Goal: Information Seeking & Learning: Learn about a topic

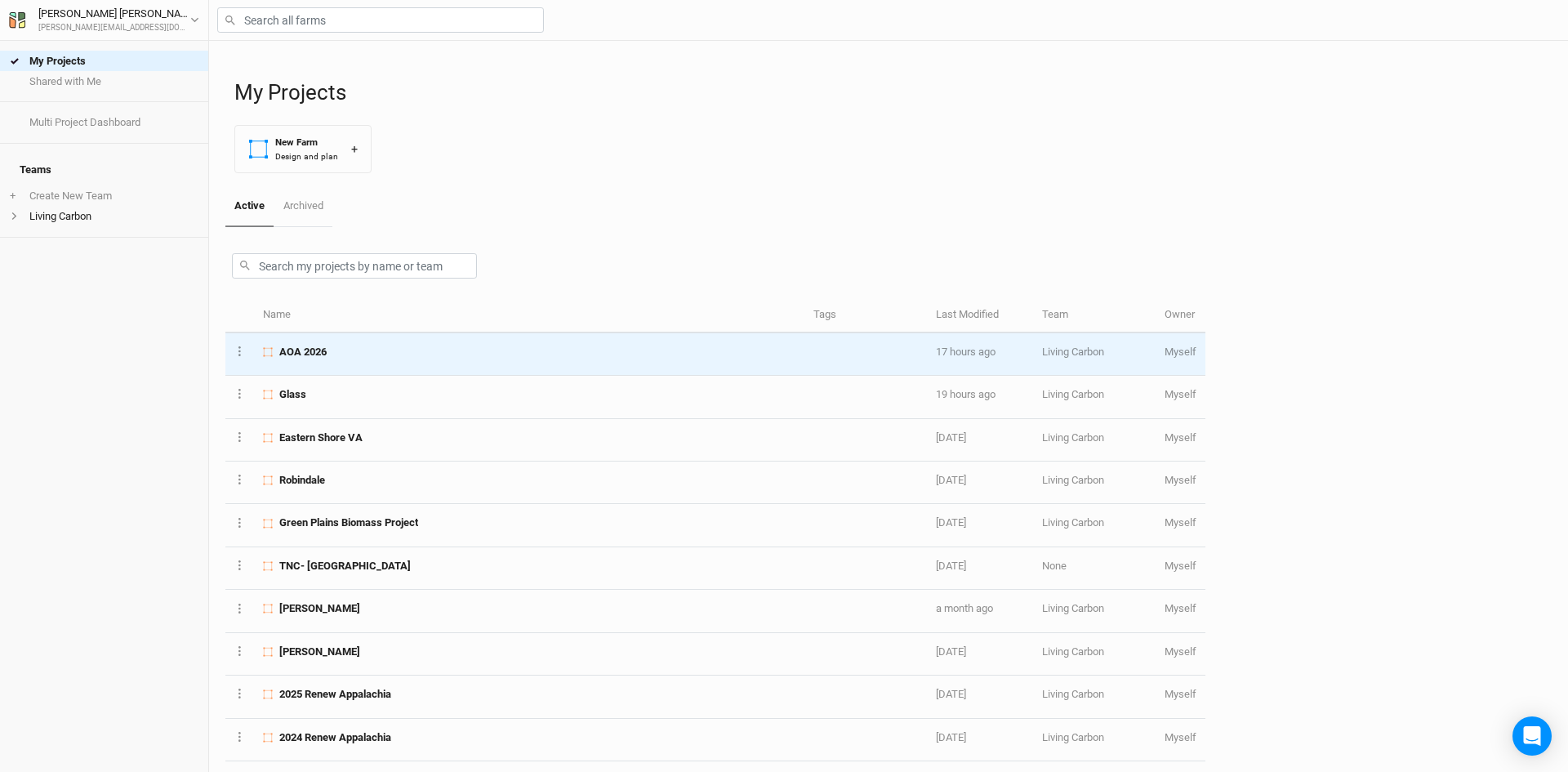
click at [337, 361] on td "AOA 2026" at bounding box center [530, 354] width 551 height 42
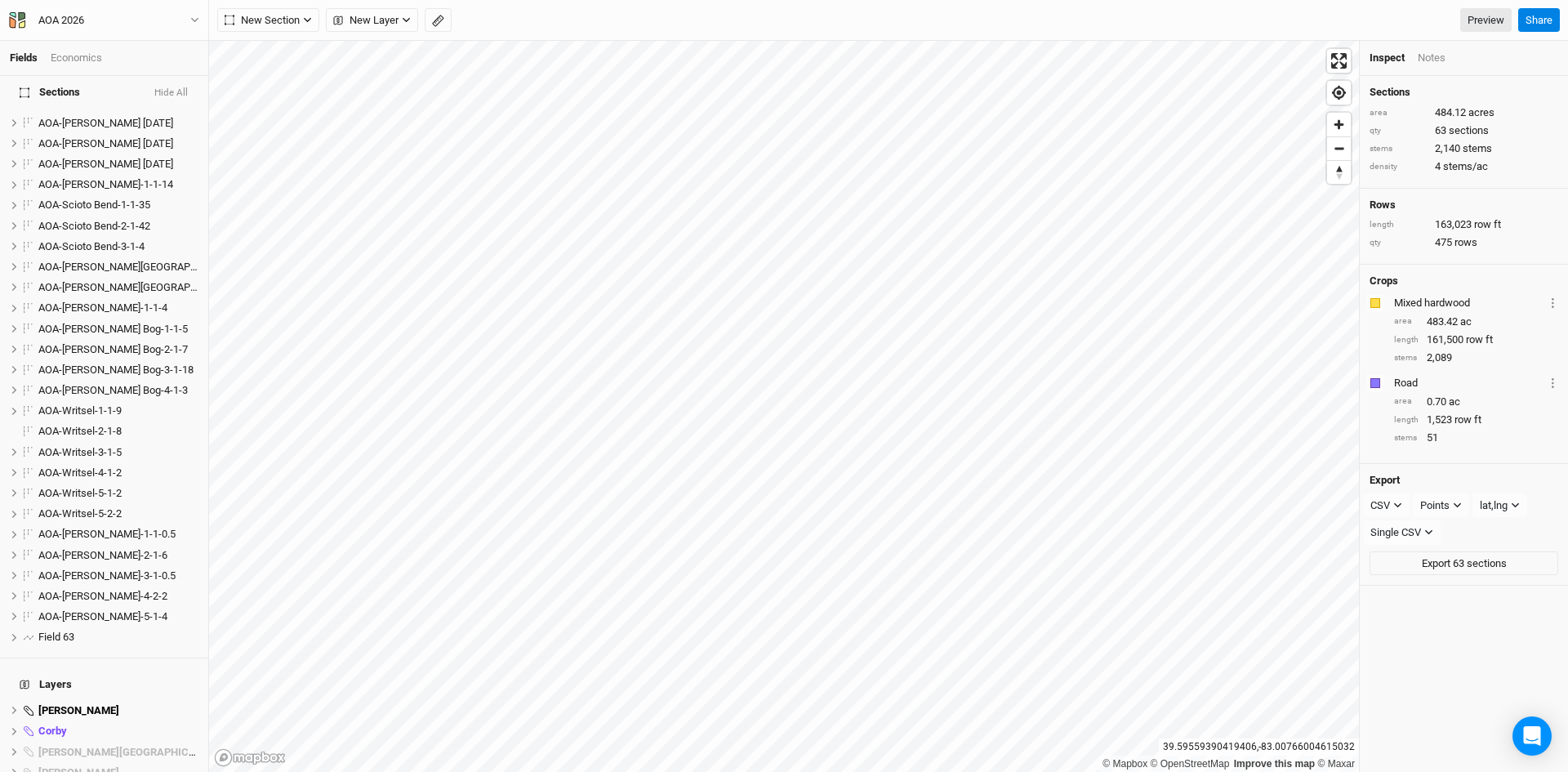
scroll to position [980, 0]
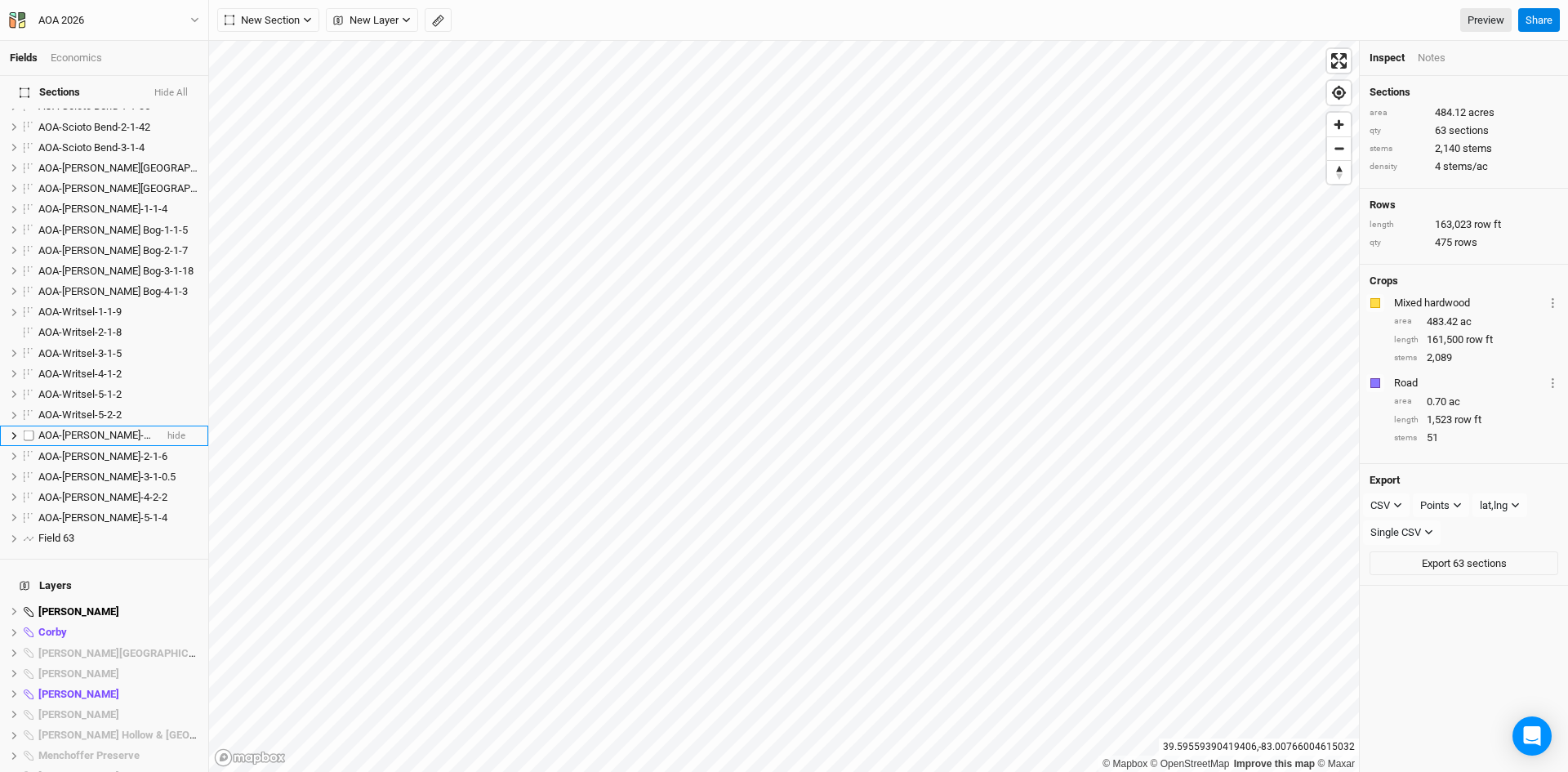
click at [80, 429] on span "AOA-[PERSON_NAME]-1-1-0.5" at bounding box center [106, 434] width 137 height 12
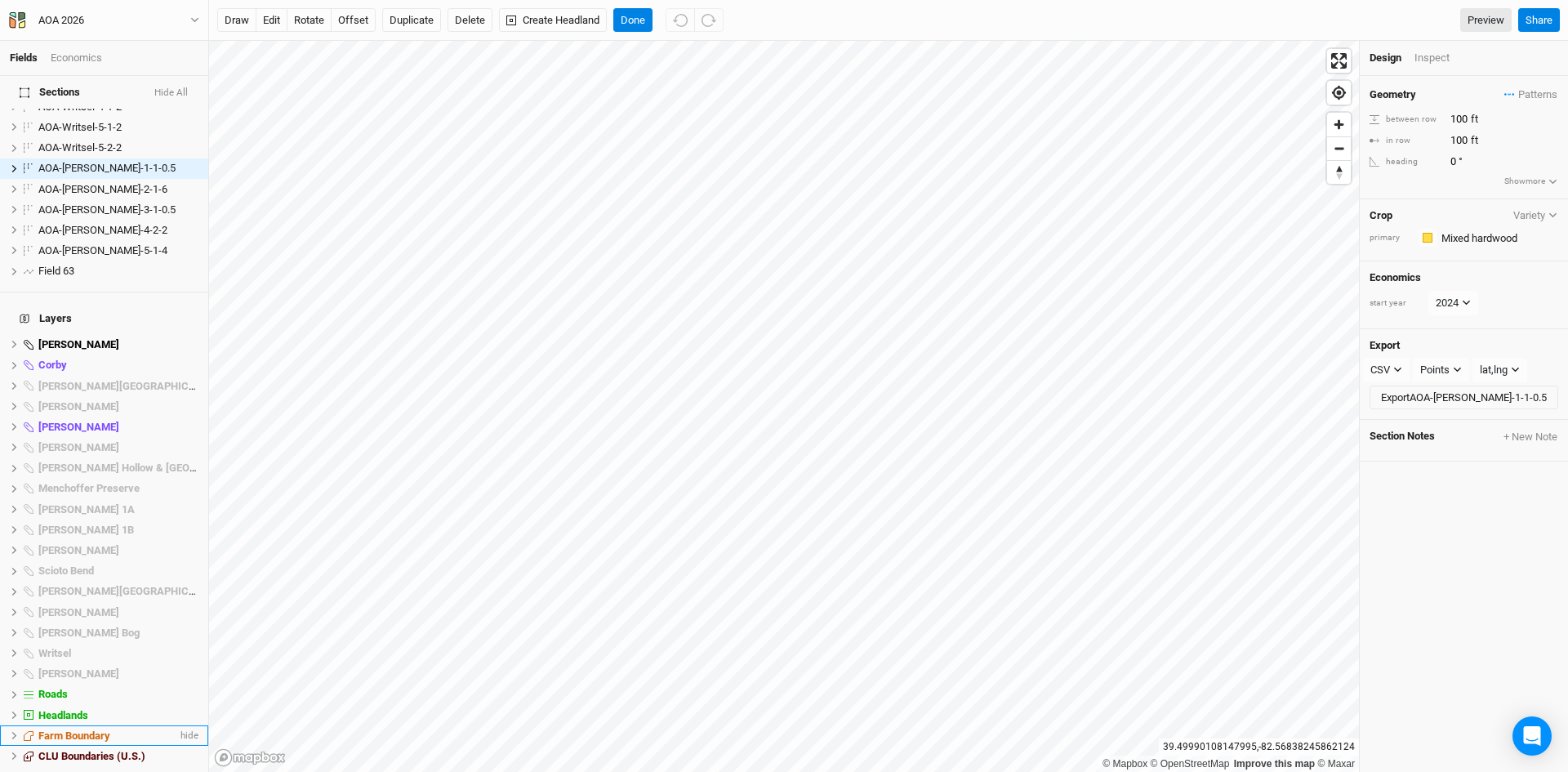
scroll to position [1299, 0]
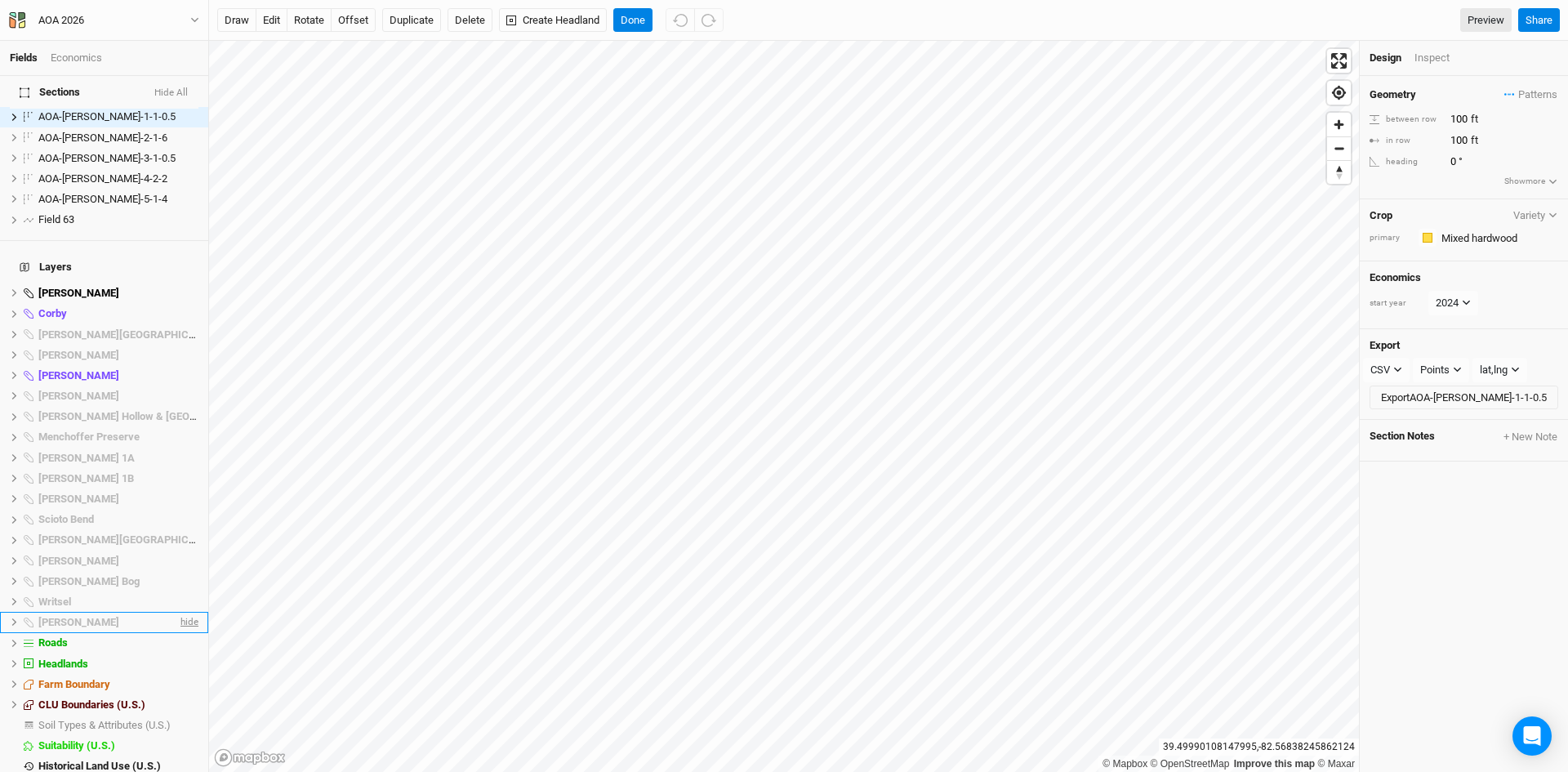
click at [177, 611] on span "hide" at bounding box center [187, 621] width 21 height 20
click at [177, 365] on span "hide" at bounding box center [187, 375] width 21 height 20
click at [179, 304] on span "hide" at bounding box center [187, 314] width 21 height 20
click at [177, 283] on span "hide" at bounding box center [187, 293] width 21 height 20
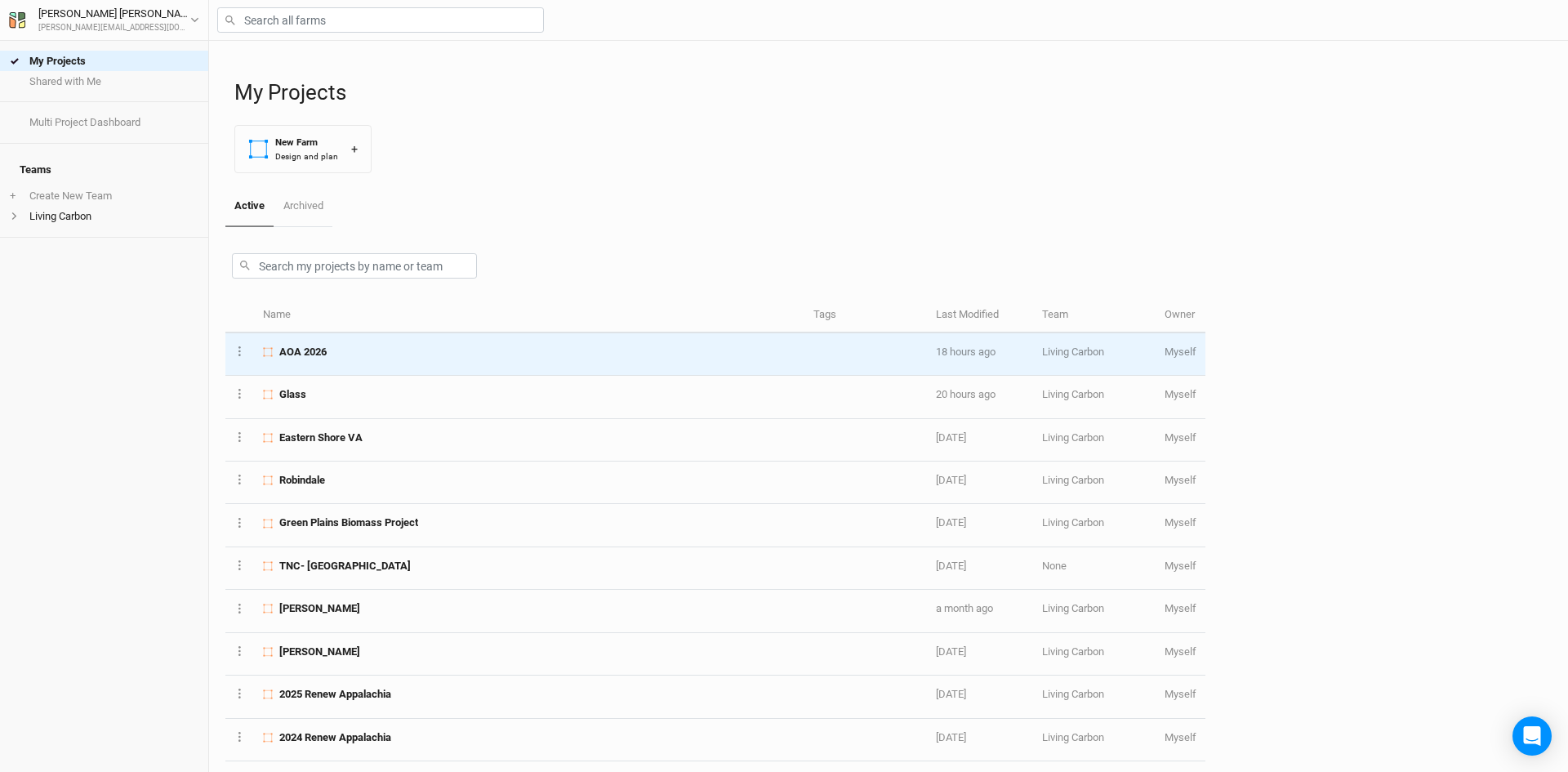
click at [330, 357] on div "AOA 2026" at bounding box center [529, 352] width 532 height 15
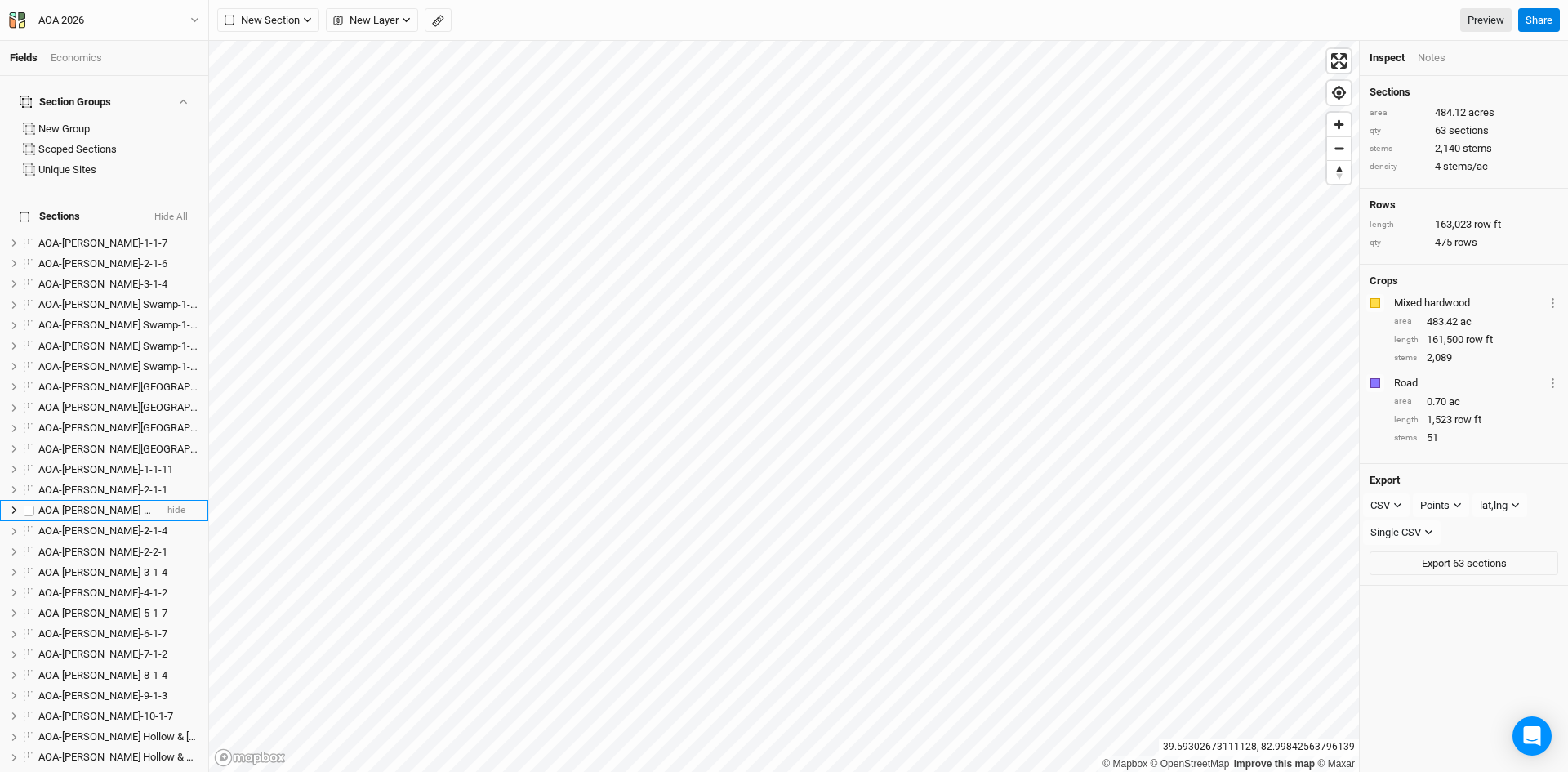
click at [123, 500] on li "AOA-[PERSON_NAME]-1-1-5 hide" at bounding box center [104, 510] width 208 height 20
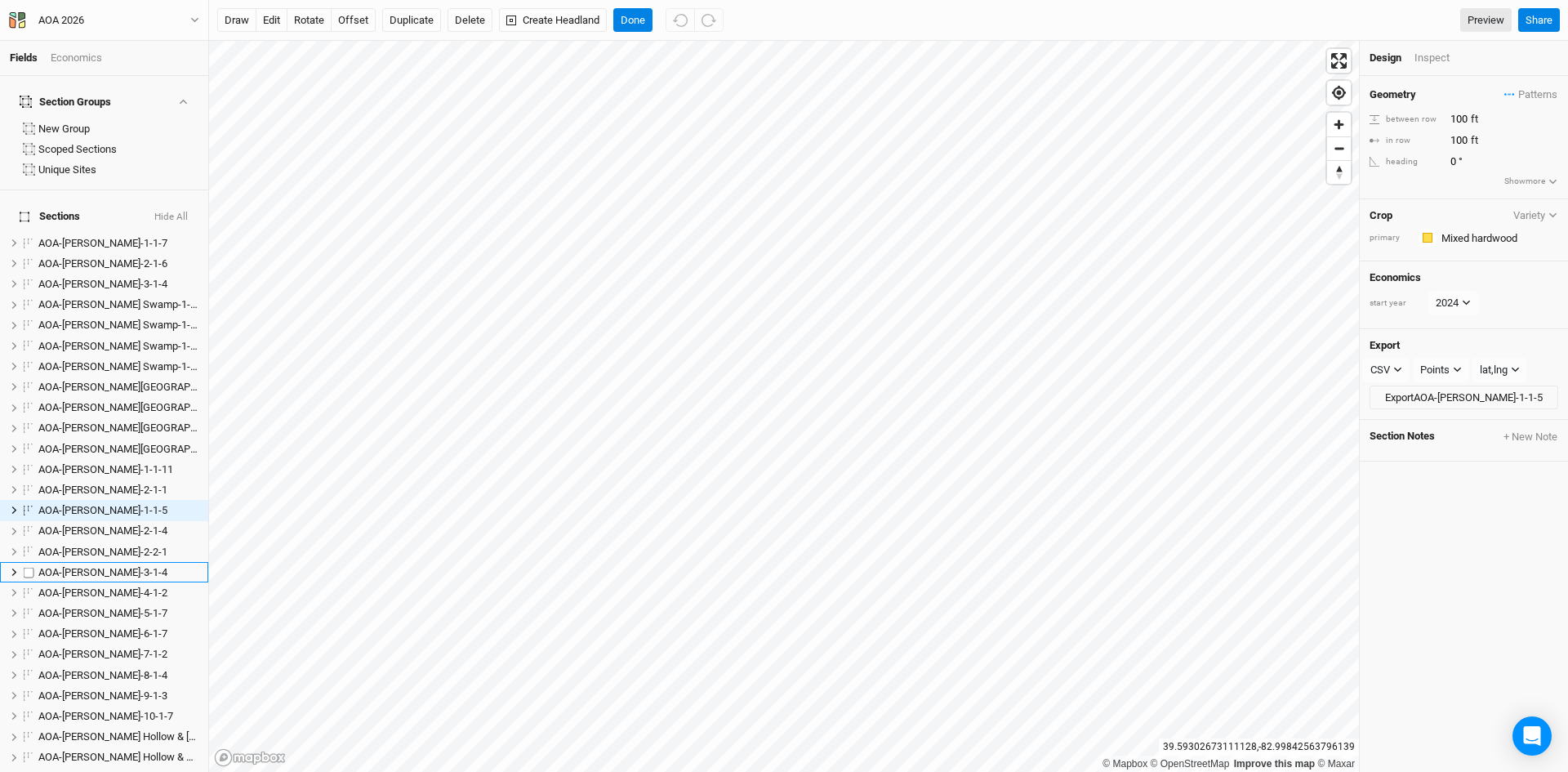
scroll to position [67, 0]
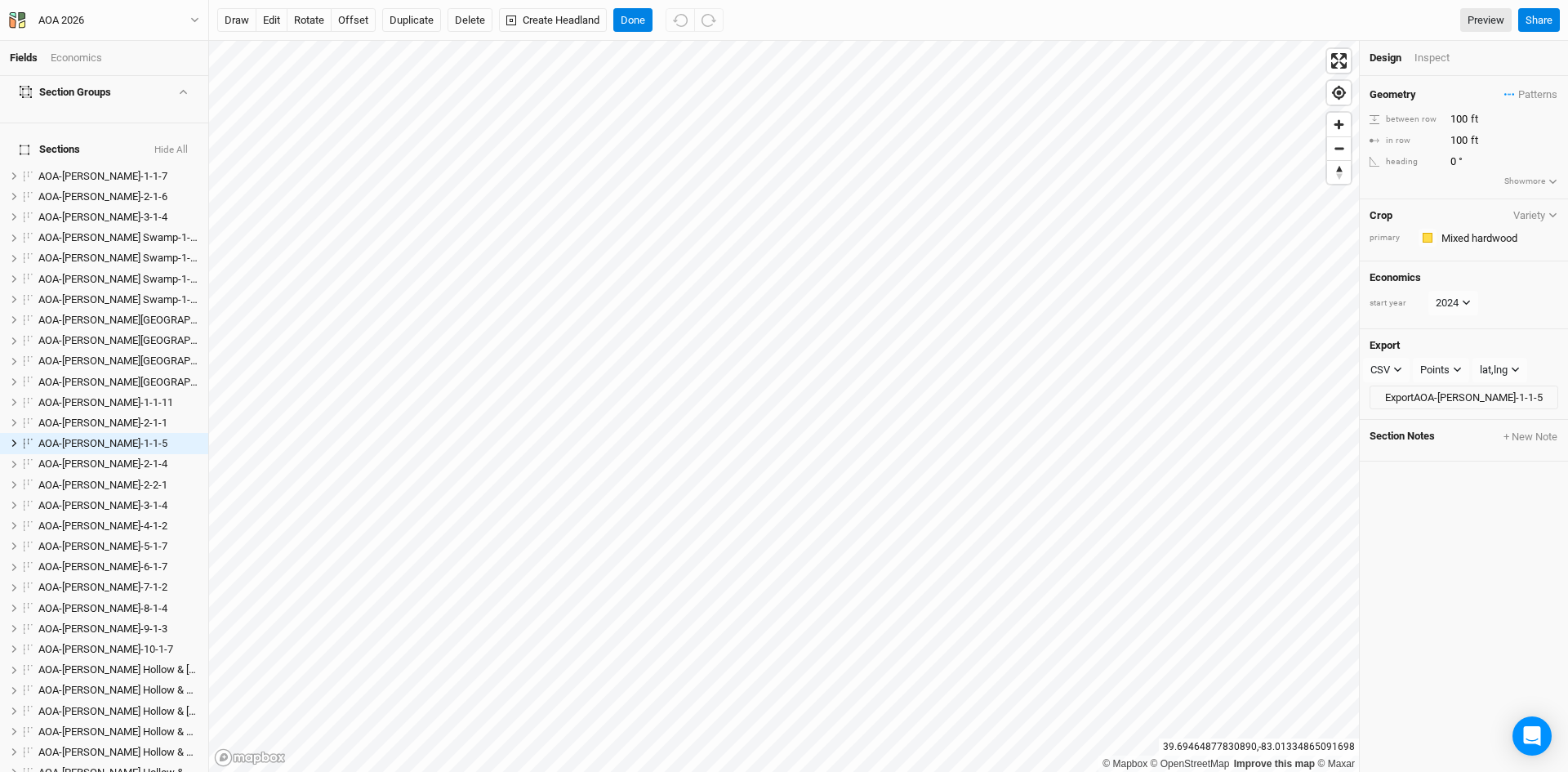
click at [174, 145] on button "Hide All" at bounding box center [171, 151] width 35 height 11
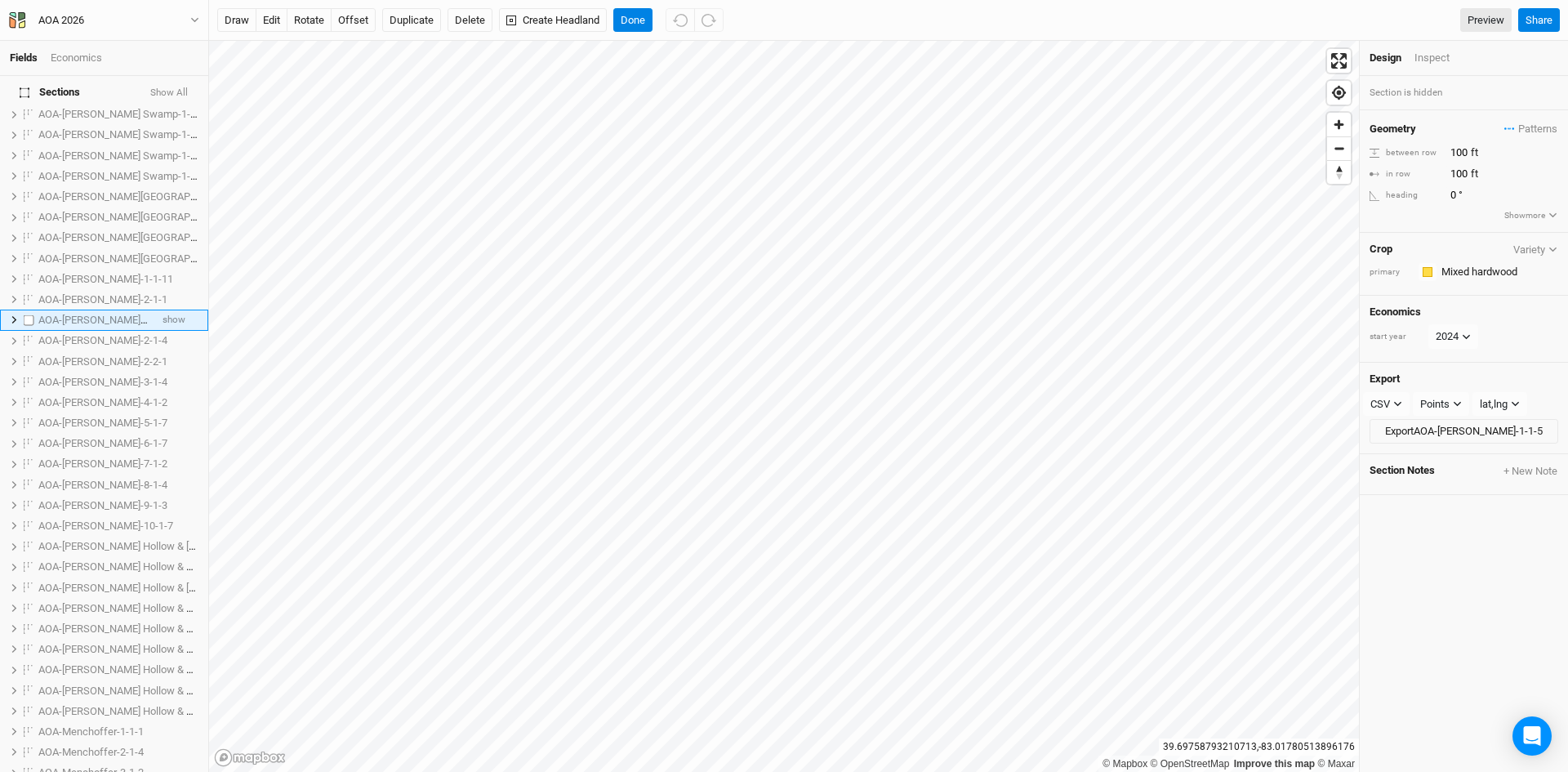
scroll to position [230, 0]
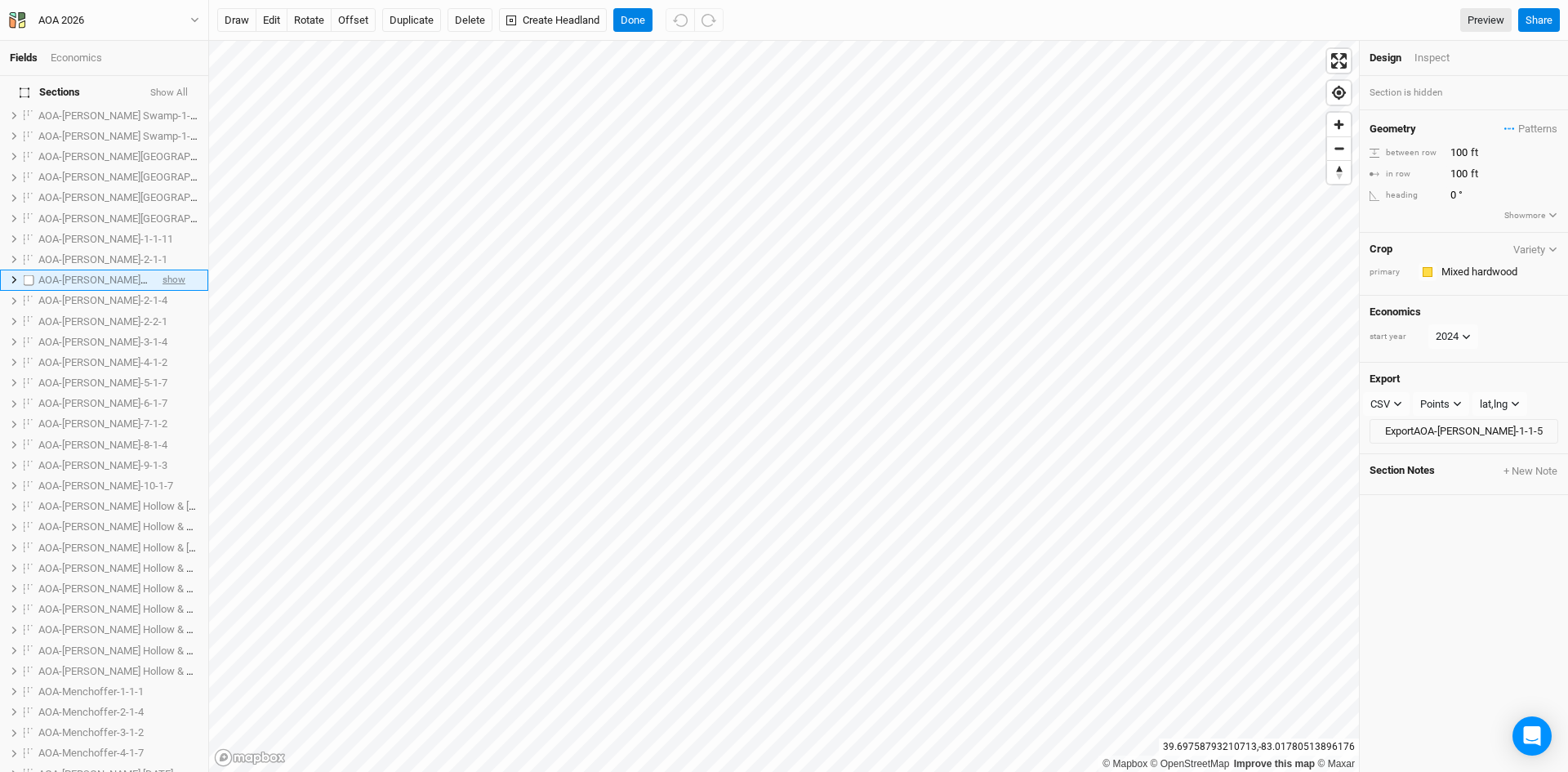
click at [162, 271] on span "show" at bounding box center [174, 281] width 23 height 20
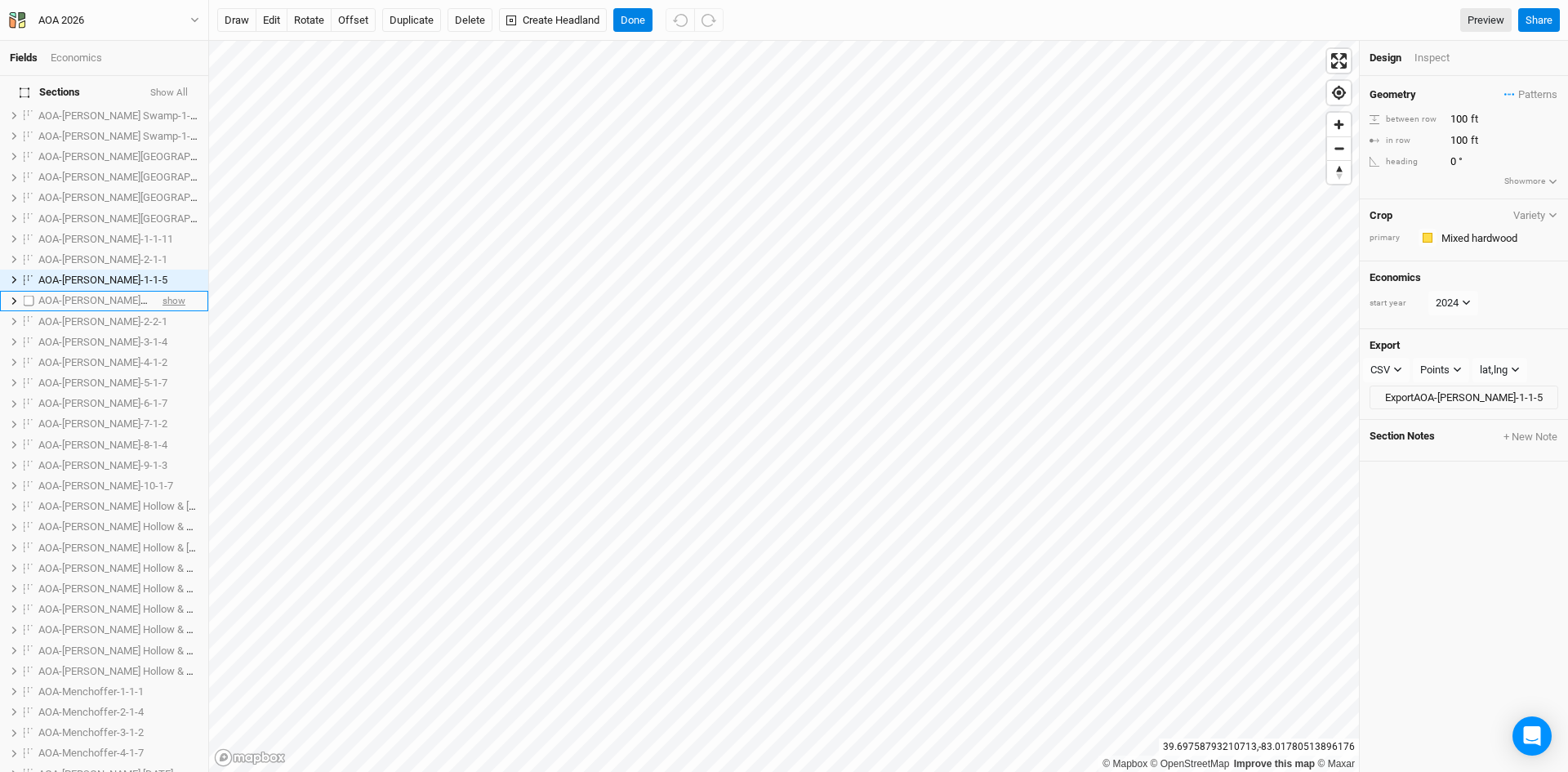
click at [162, 291] on span "show" at bounding box center [174, 301] width 23 height 20
click at [162, 311] on span "show" at bounding box center [174, 321] width 23 height 20
click at [162, 331] on span "show" at bounding box center [174, 341] width 23 height 20
click at [162, 352] on span "show" at bounding box center [174, 363] width 23 height 20
click at [162, 374] on span "show" at bounding box center [174, 384] width 23 height 20
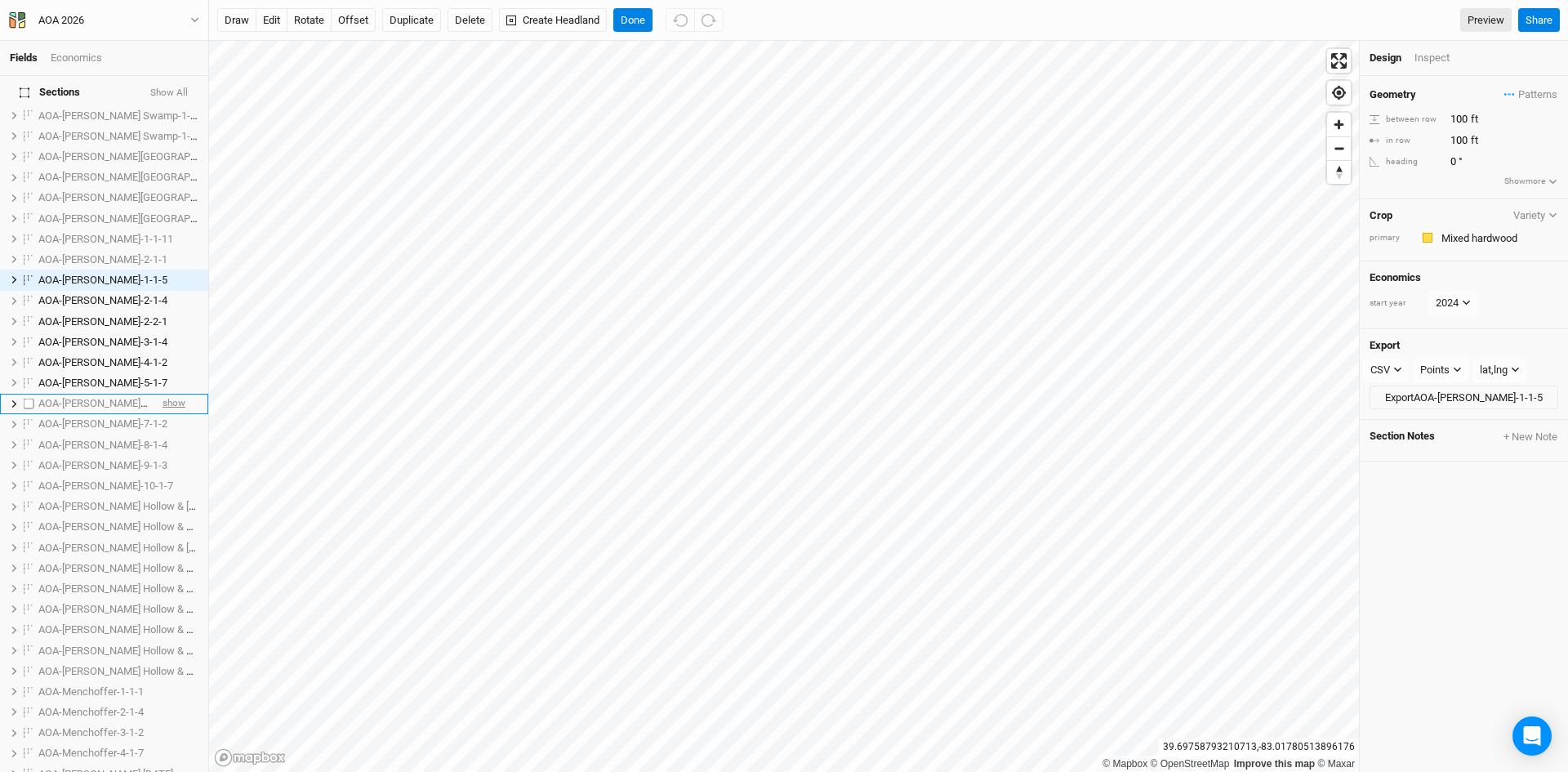
click at [162, 394] on span "show" at bounding box center [174, 404] width 23 height 20
click at [162, 414] on span "show" at bounding box center [174, 424] width 23 height 20
click at [162, 434] on span "show" at bounding box center [174, 444] width 23 height 20
click at [162, 455] on span "show" at bounding box center [174, 465] width 23 height 20
click at [162, 476] on span "show" at bounding box center [174, 486] width 23 height 20
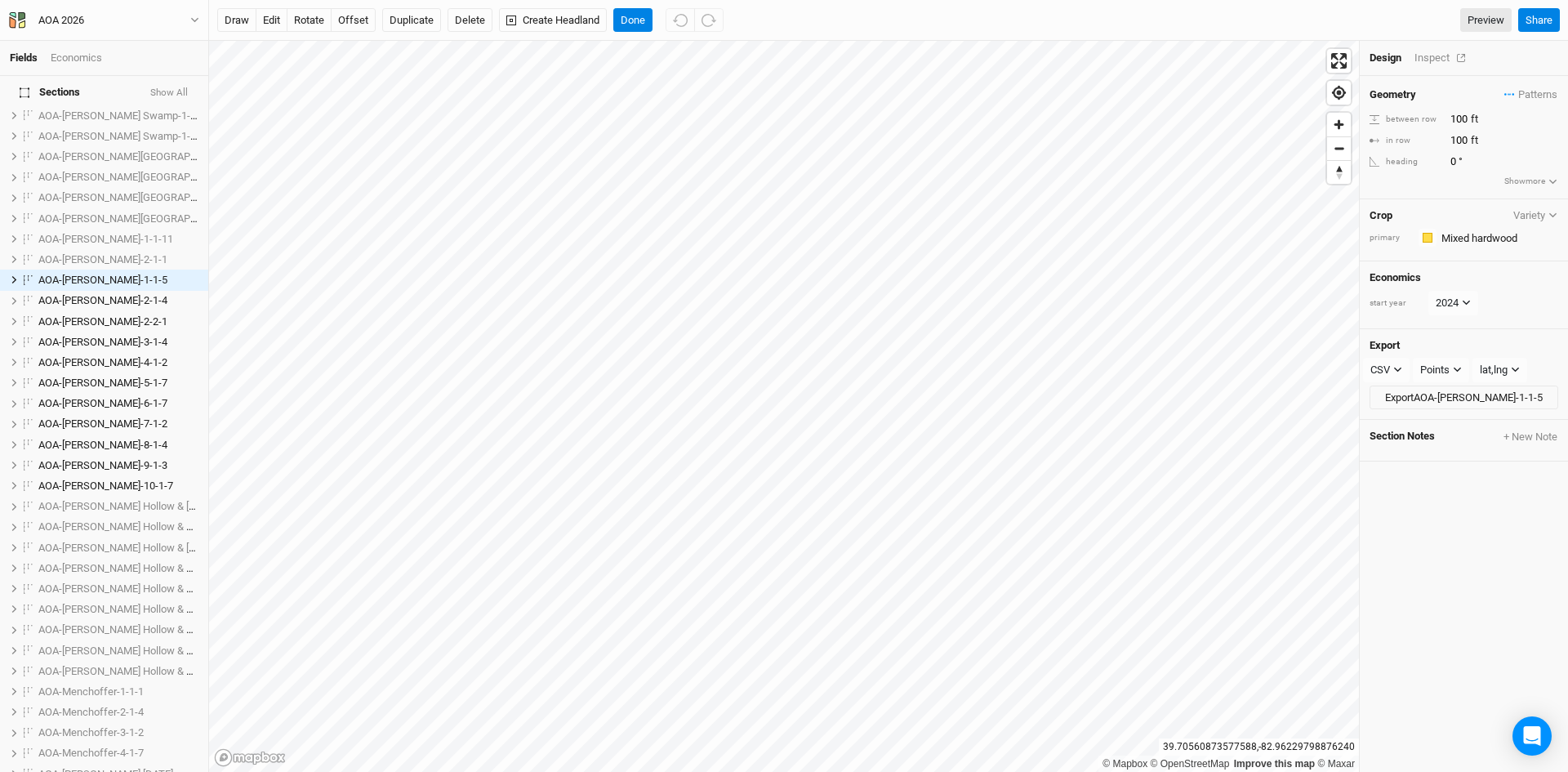
click at [1439, 51] on div "Inspect" at bounding box center [1443, 58] width 58 height 15
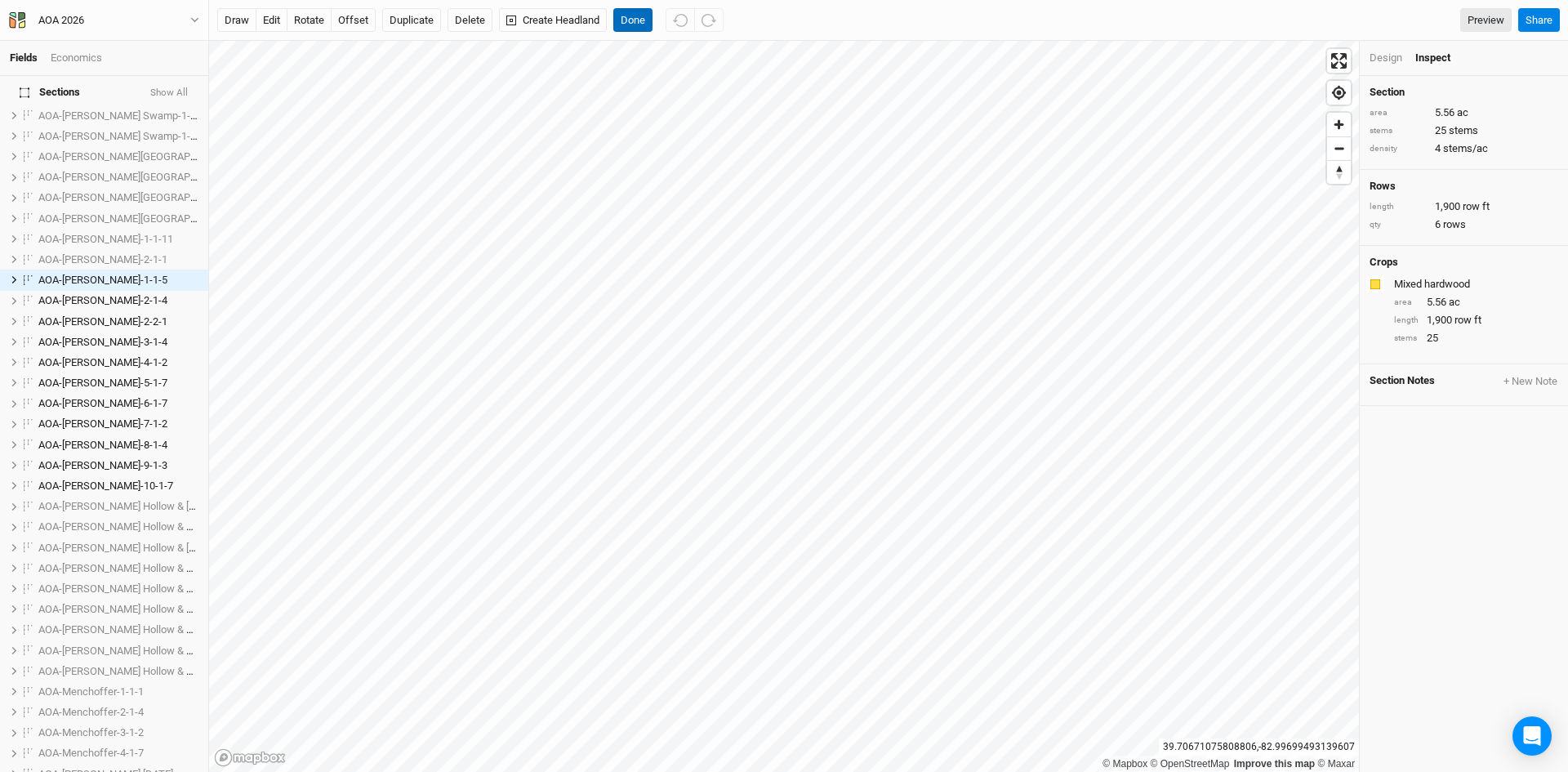
click at [635, 16] on button "Done" at bounding box center [633, 20] width 39 height 25
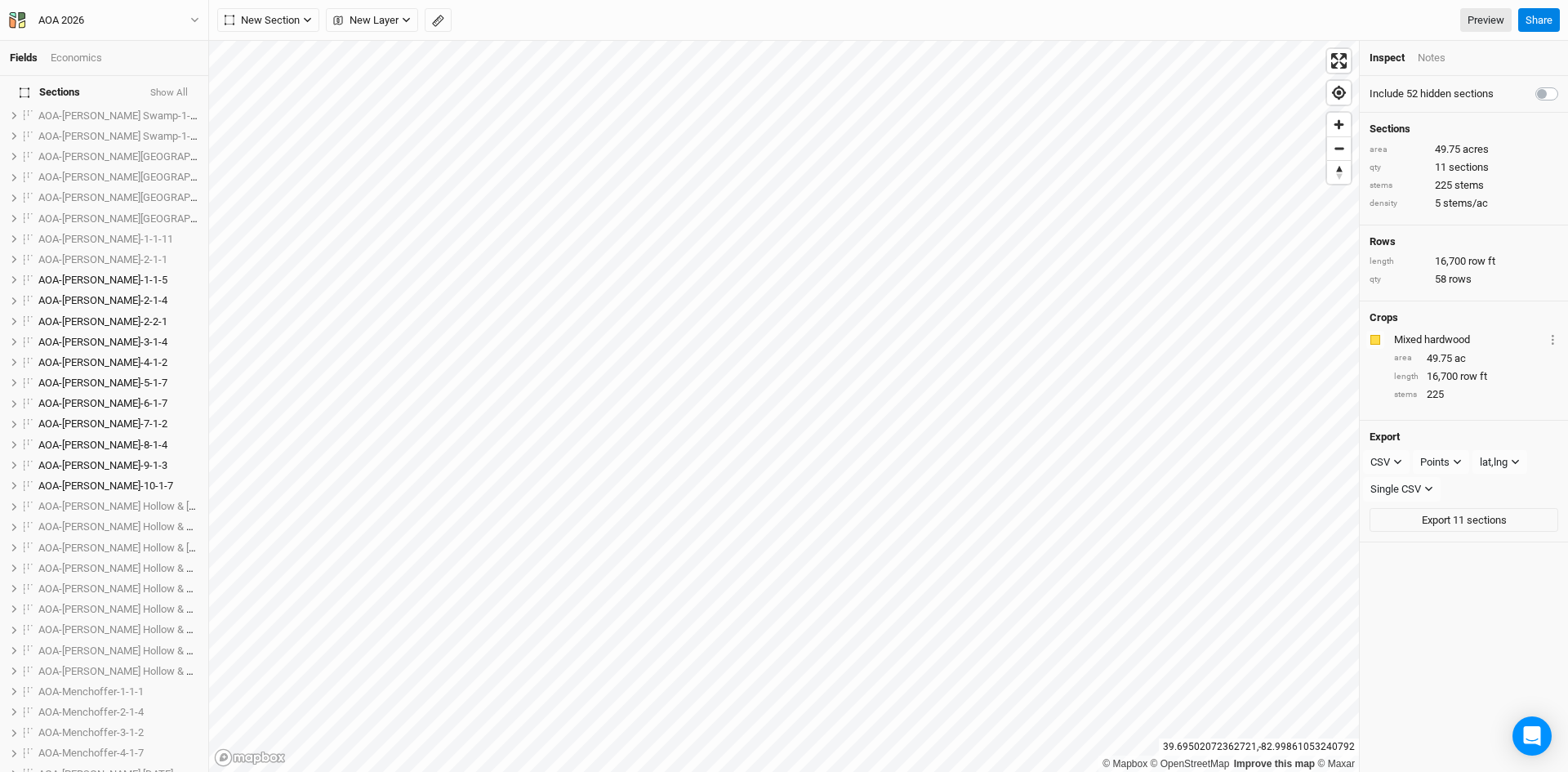
click at [170, 92] on button "Show All" at bounding box center [169, 93] width 39 height 11
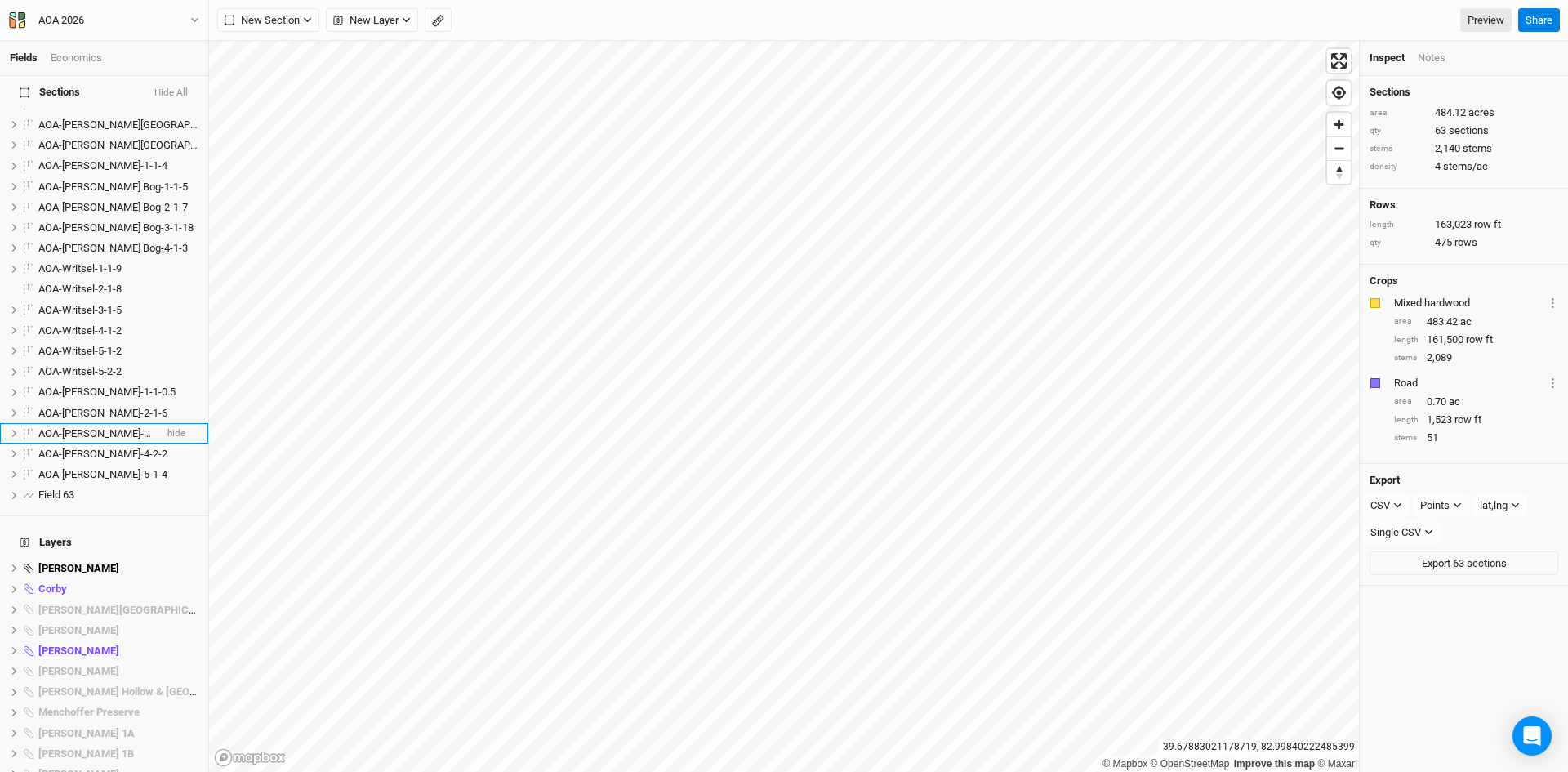
scroll to position [1326, 0]
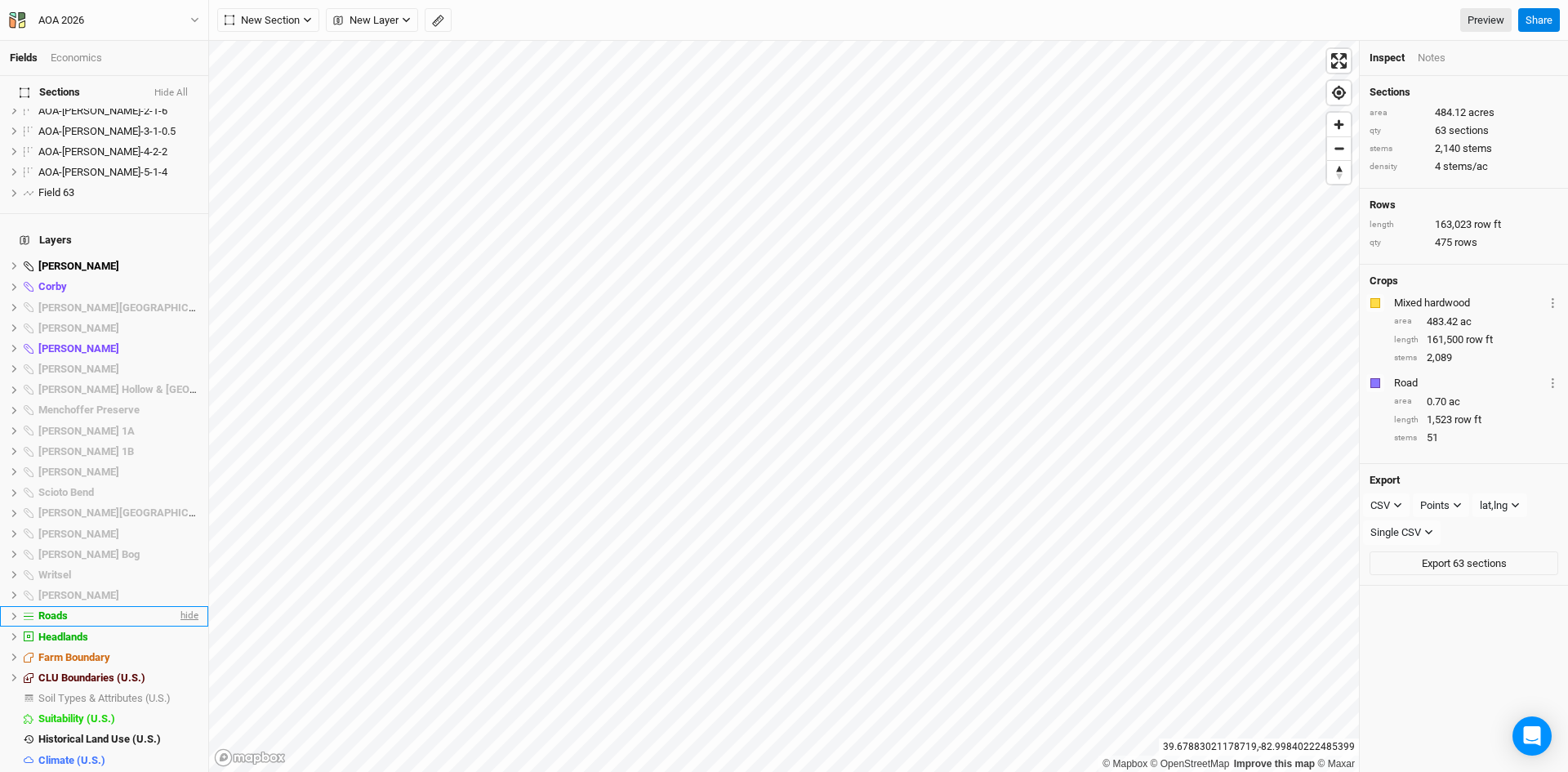
click at [182, 606] on span "hide" at bounding box center [187, 616] width 21 height 20
click at [177, 627] on span "hide" at bounding box center [187, 637] width 21 height 20
click at [177, 667] on span "hide" at bounding box center [187, 677] width 21 height 20
click at [177, 338] on span "hide" at bounding box center [187, 348] width 21 height 20
click at [177, 277] on span "hide" at bounding box center [187, 287] width 21 height 20
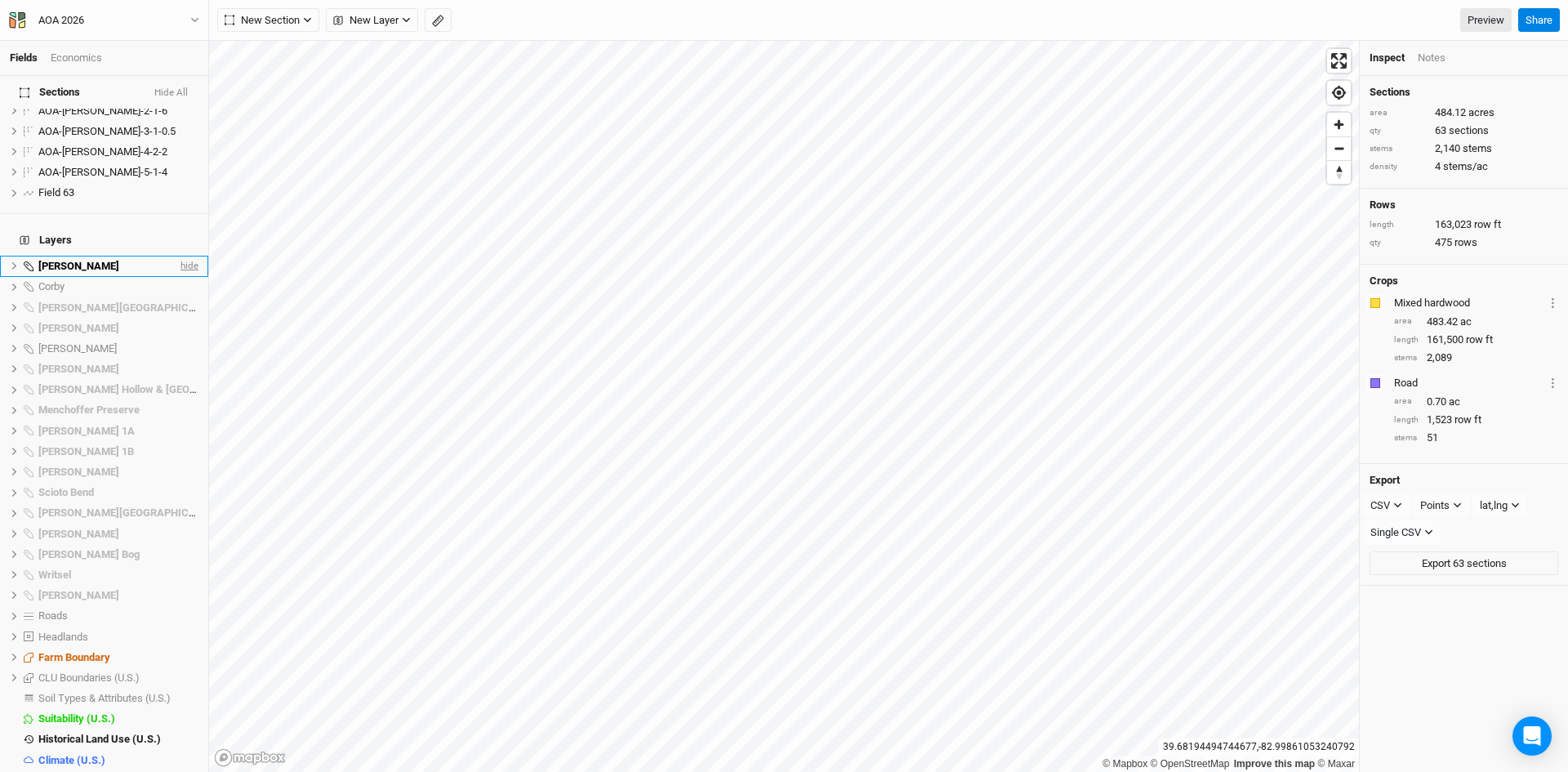
click at [179, 256] on span "hide" at bounding box center [187, 266] width 21 height 20
click at [16, 654] on icon at bounding box center [14, 657] width 5 height 7
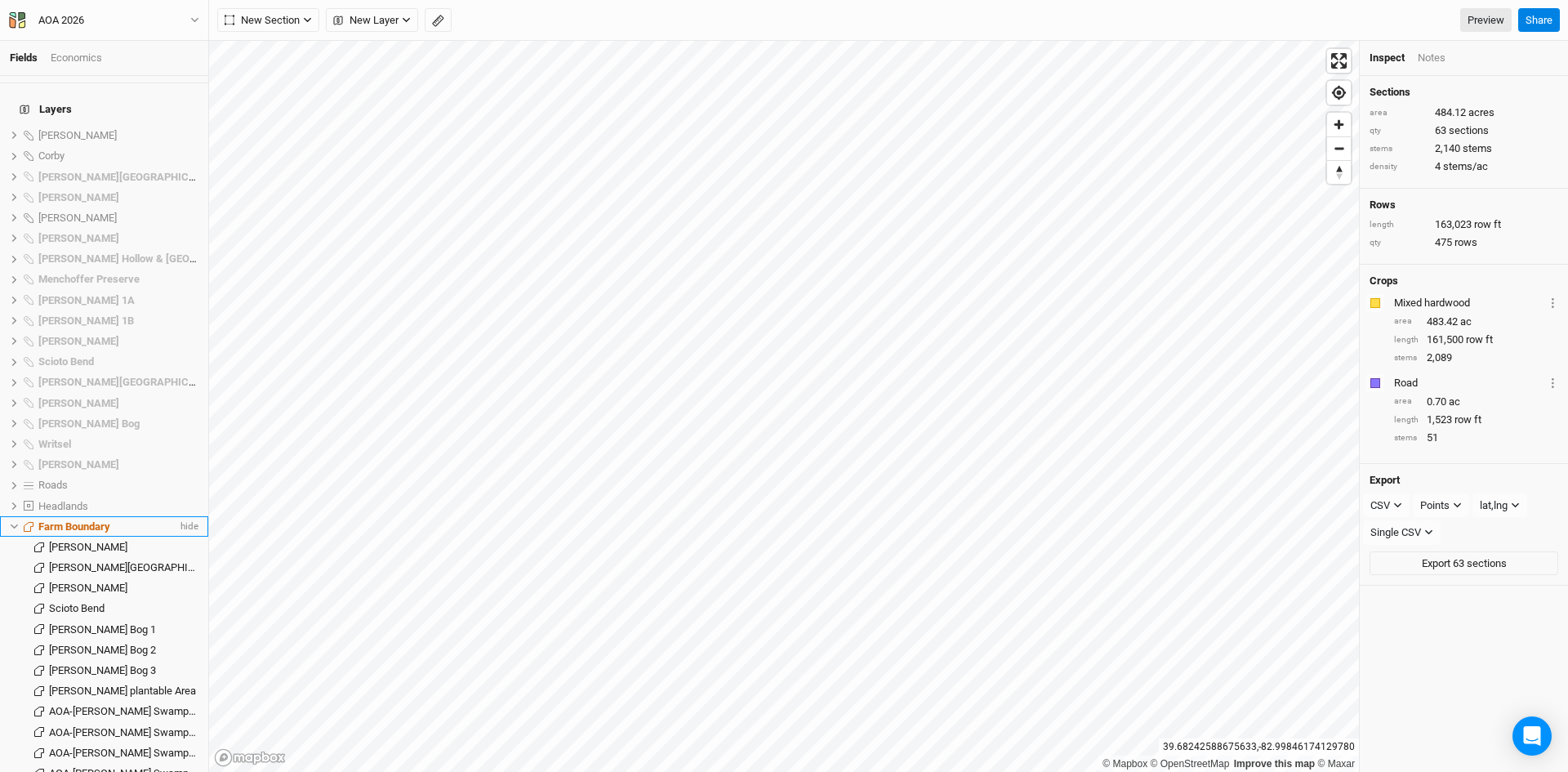
scroll to position [1571, 0]
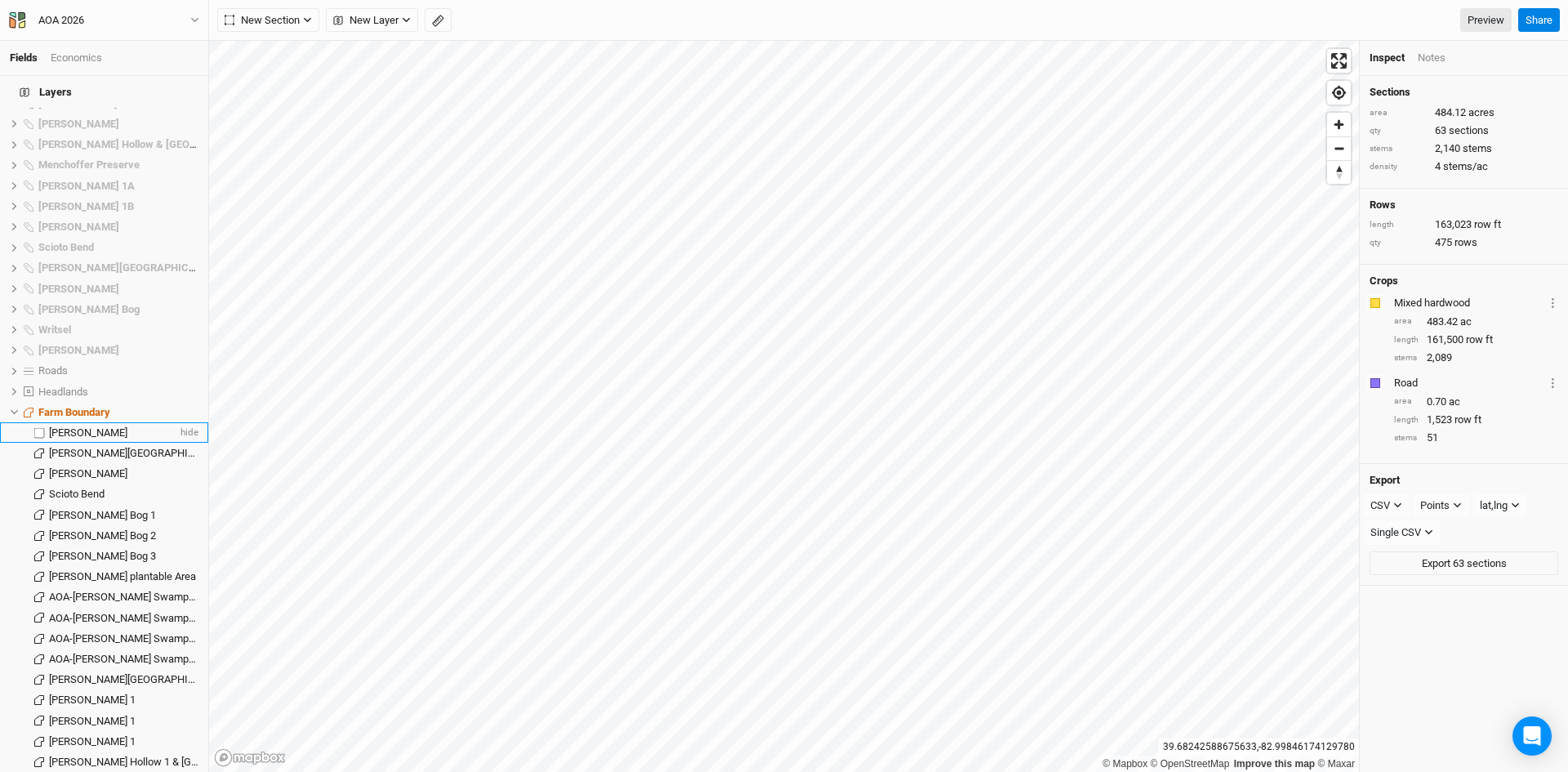
click at [112, 426] on span "[PERSON_NAME]" at bounding box center [87, 431] width 78 height 12
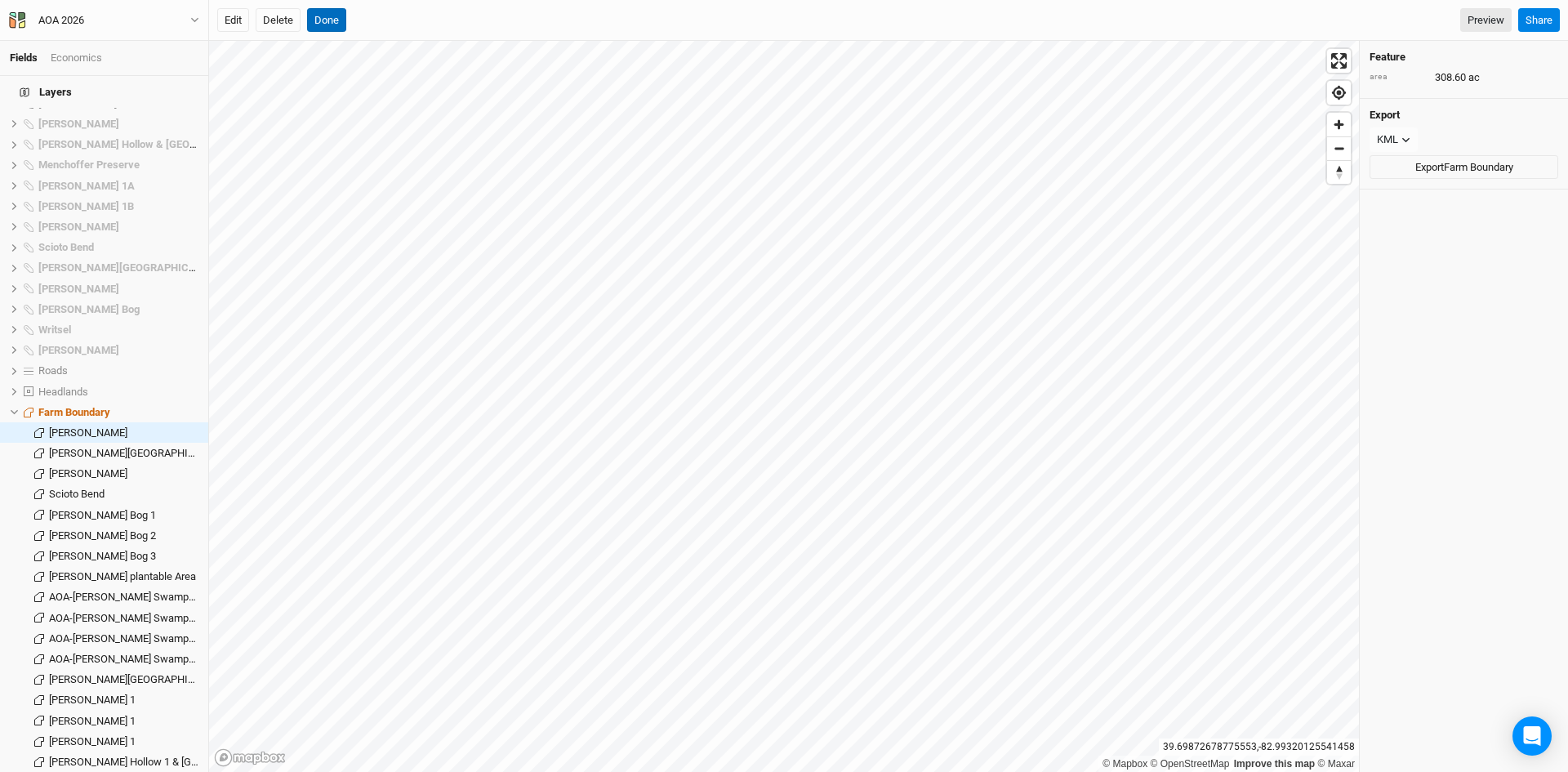
click at [328, 18] on button "Done" at bounding box center [327, 20] width 39 height 25
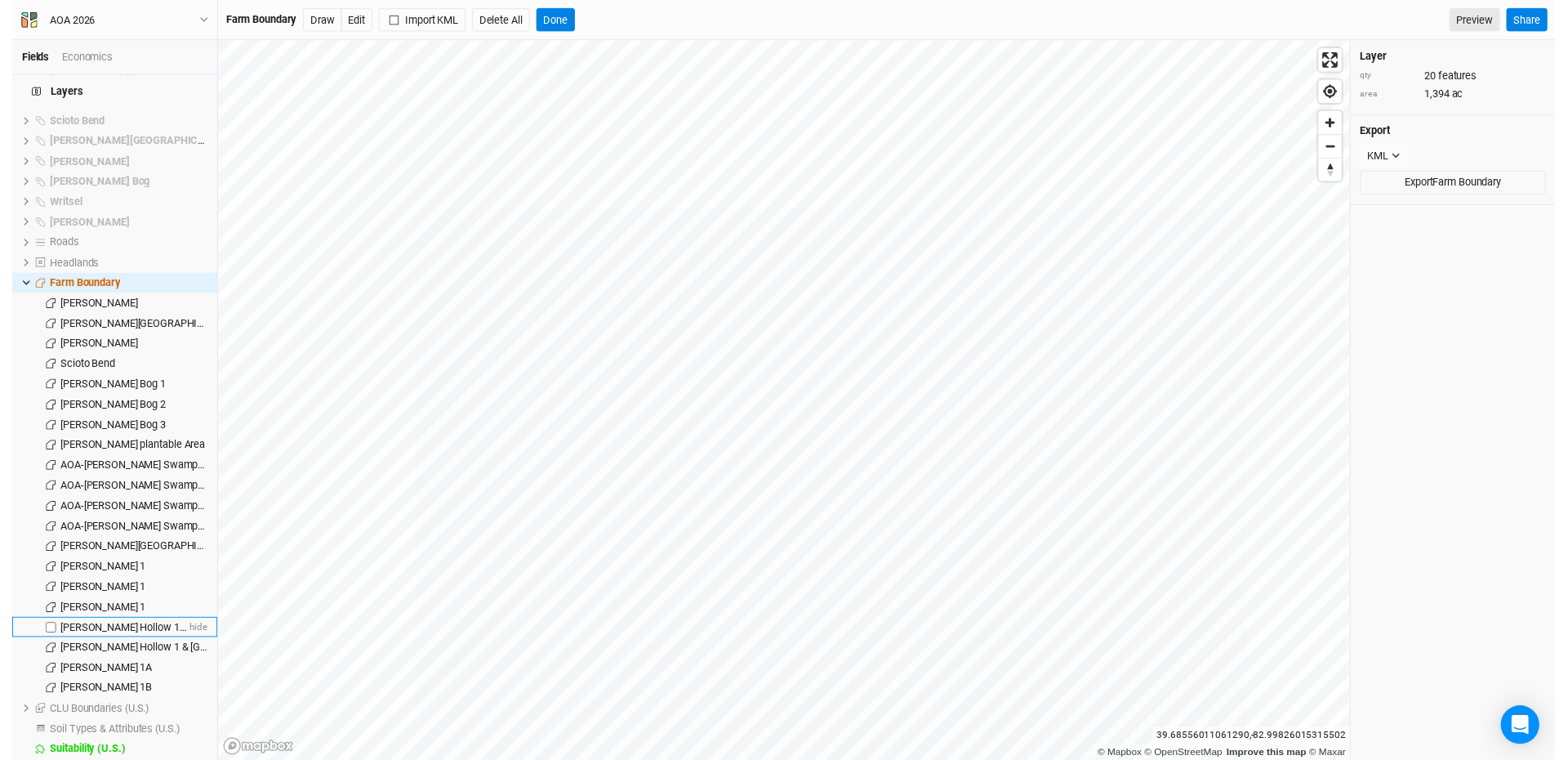
scroll to position [1738, 0]
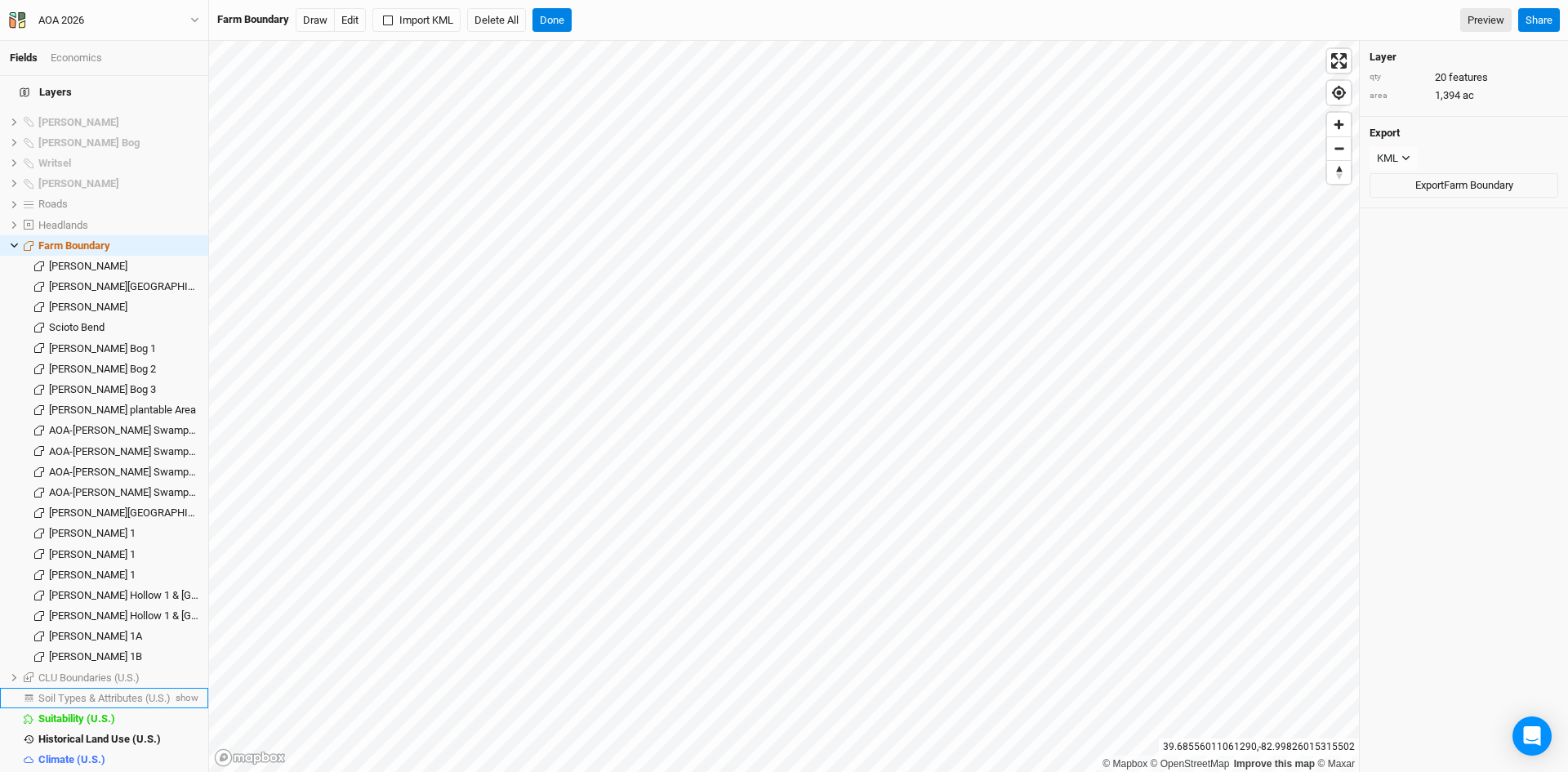
click at [135, 692] on span "Soil Types & Attributes (U.S.)" at bounding box center [105, 698] width 132 height 12
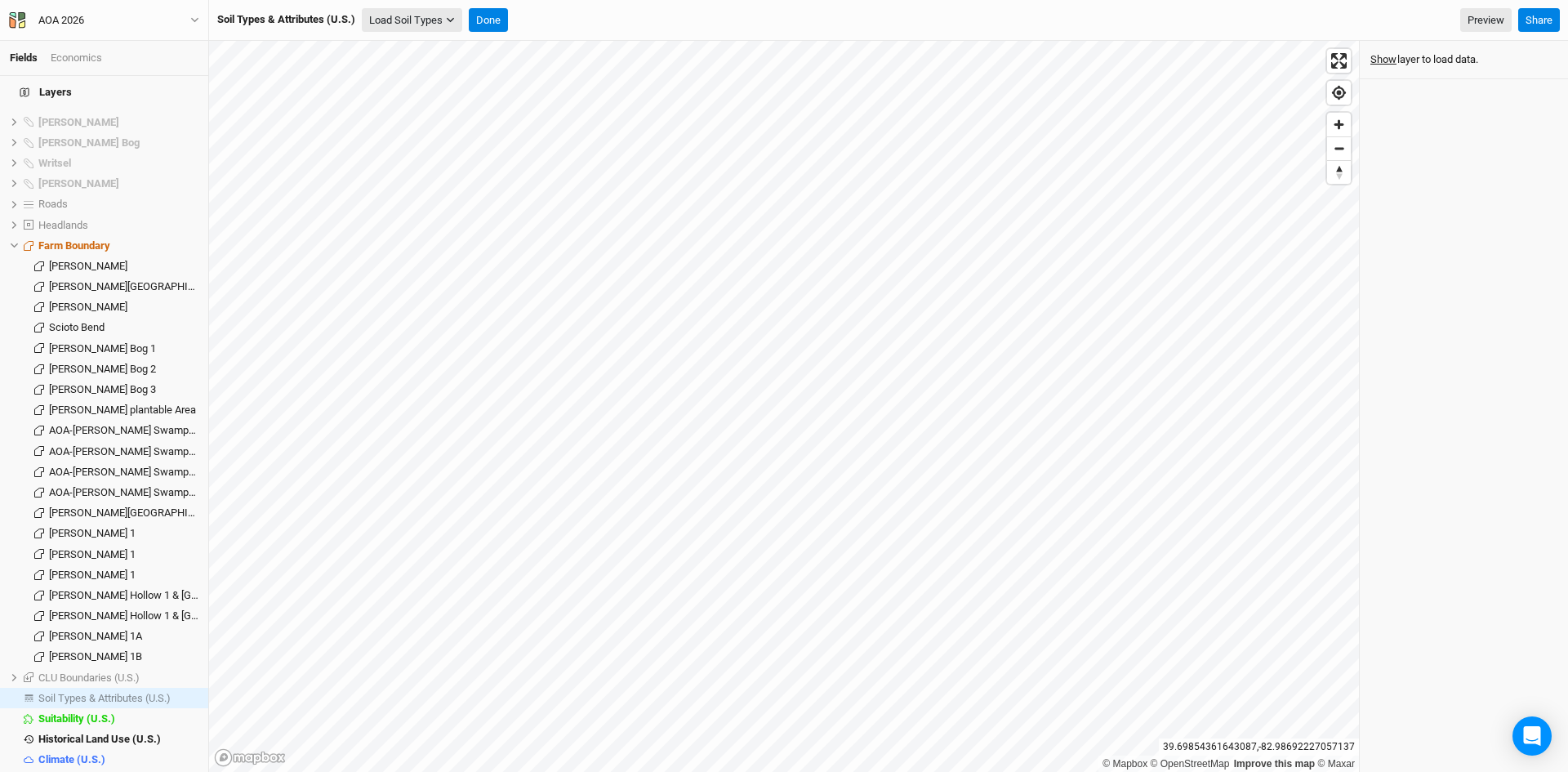
click at [454, 19] on icon "button" at bounding box center [451, 20] width 7 height 5
click at [460, 45] on button "Load for Farm Boundary" at bounding box center [431, 48] width 137 height 21
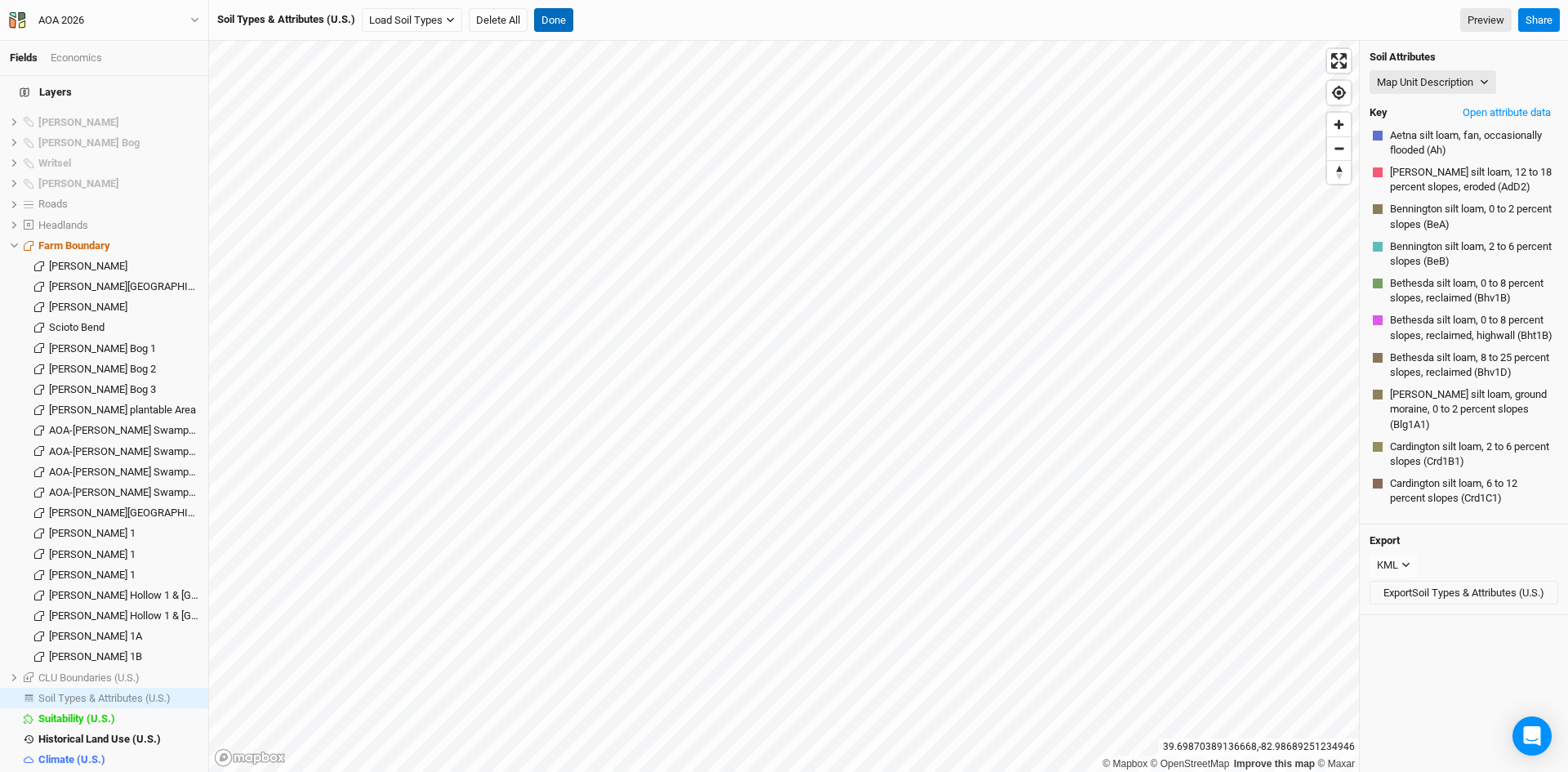
click at [554, 17] on button "Done" at bounding box center [554, 20] width 39 height 25
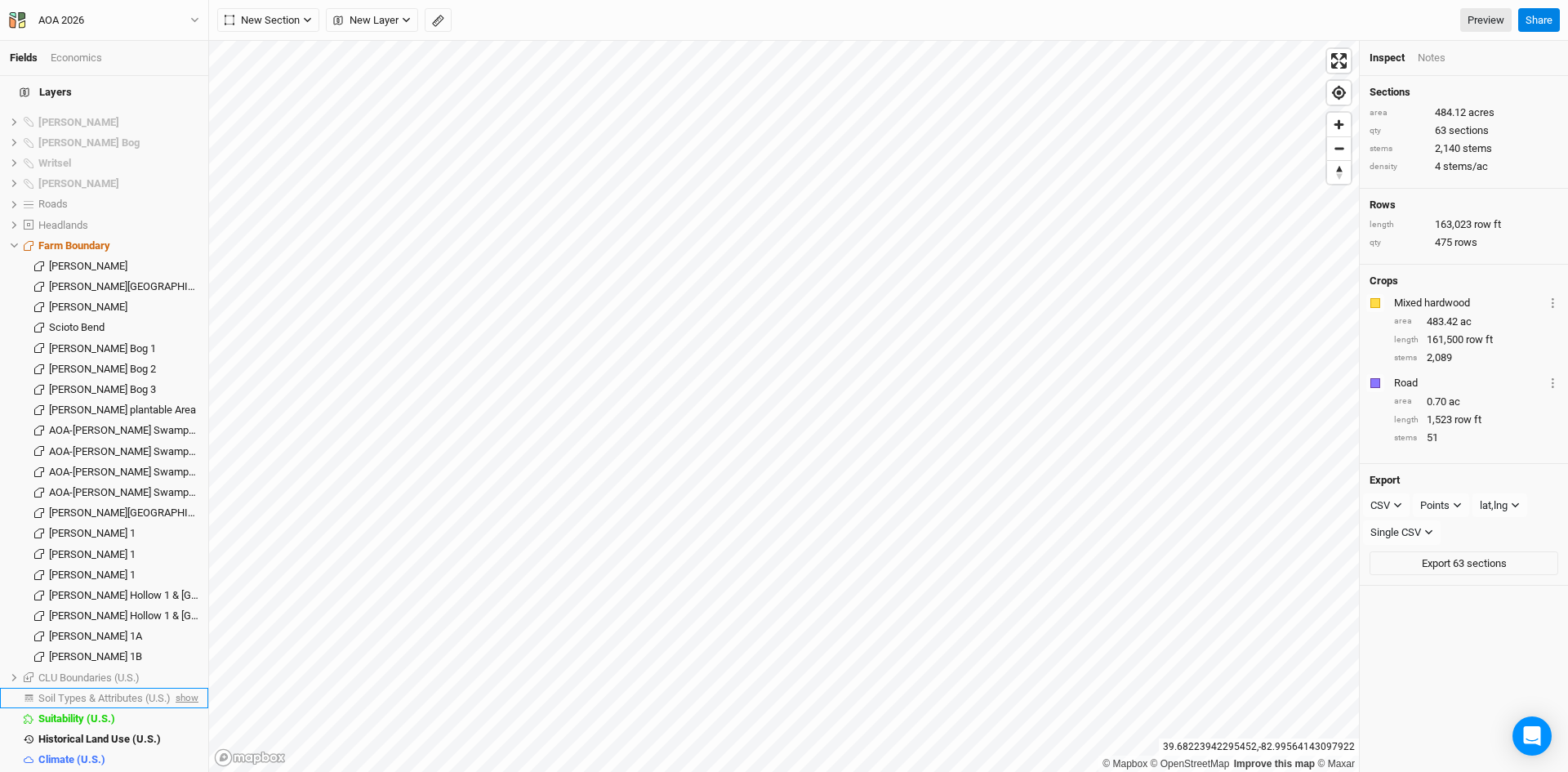
click at [173, 688] on span "show" at bounding box center [185, 698] width 26 height 20
click at [129, 692] on span "Soil Types & Attributes (U.S.)" at bounding box center [107, 698] width 138 height 12
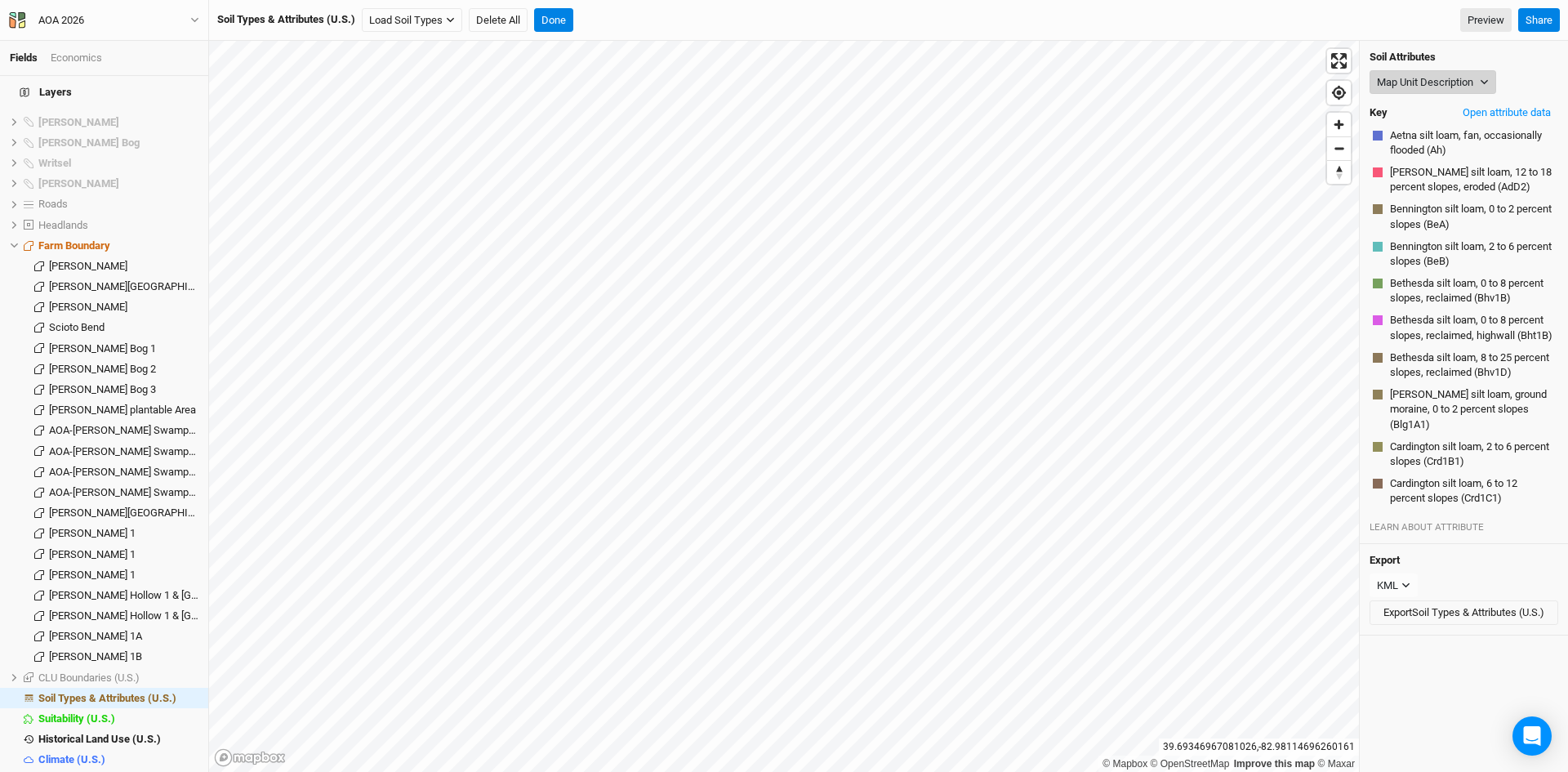
click at [1435, 75] on button "Map Unit Description" at bounding box center [1433, 83] width 127 height 25
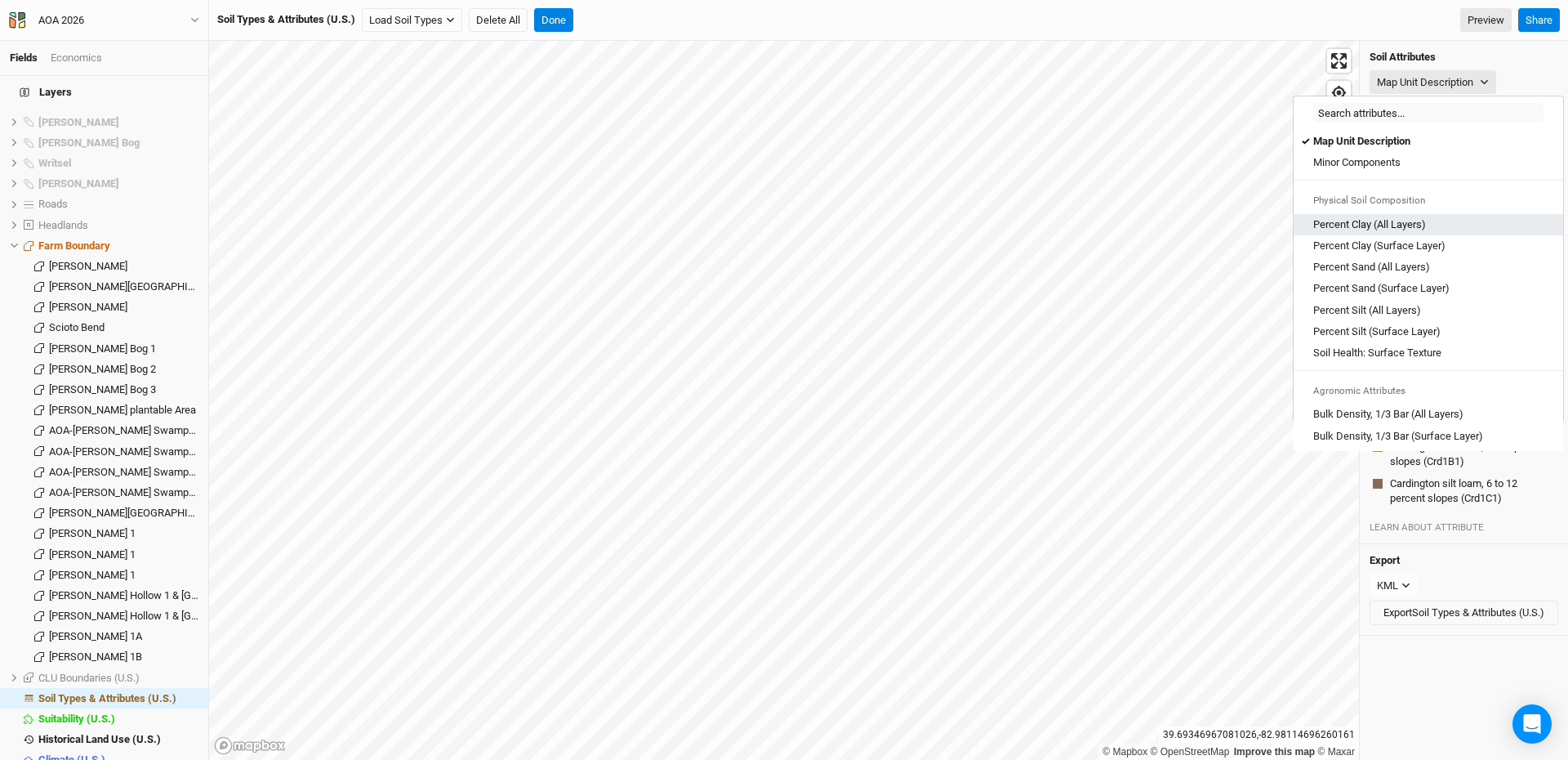
click at [1353, 225] on Layers\) "Percent Clay (All Layers)" at bounding box center [1370, 225] width 113 height 15
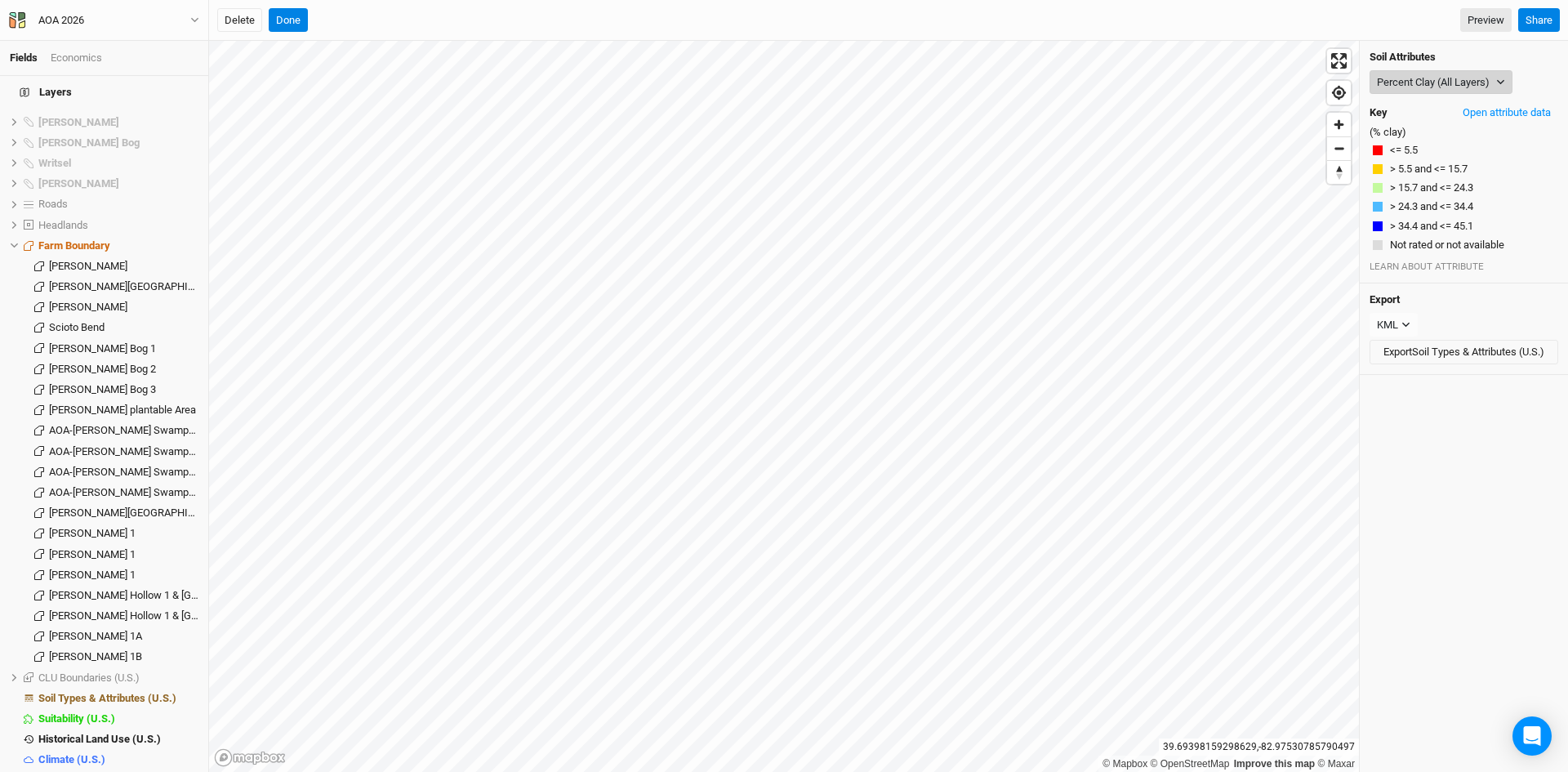
click at [1424, 75] on button "Percent Clay (All Layers)" at bounding box center [1441, 83] width 143 height 25
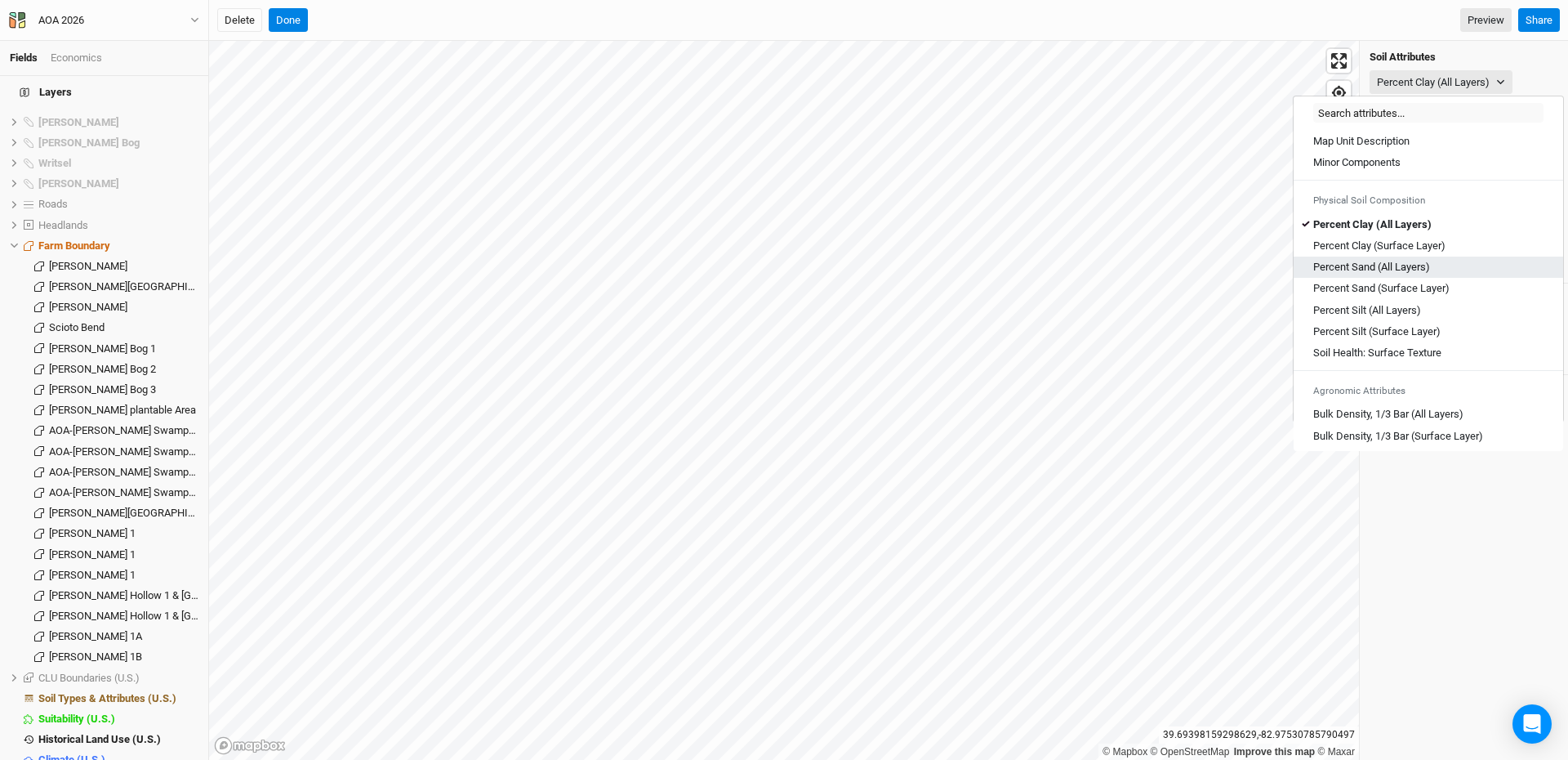
click at [1368, 263] on Layers\) "Percent Sand (All Layers)" at bounding box center [1372, 267] width 117 height 15
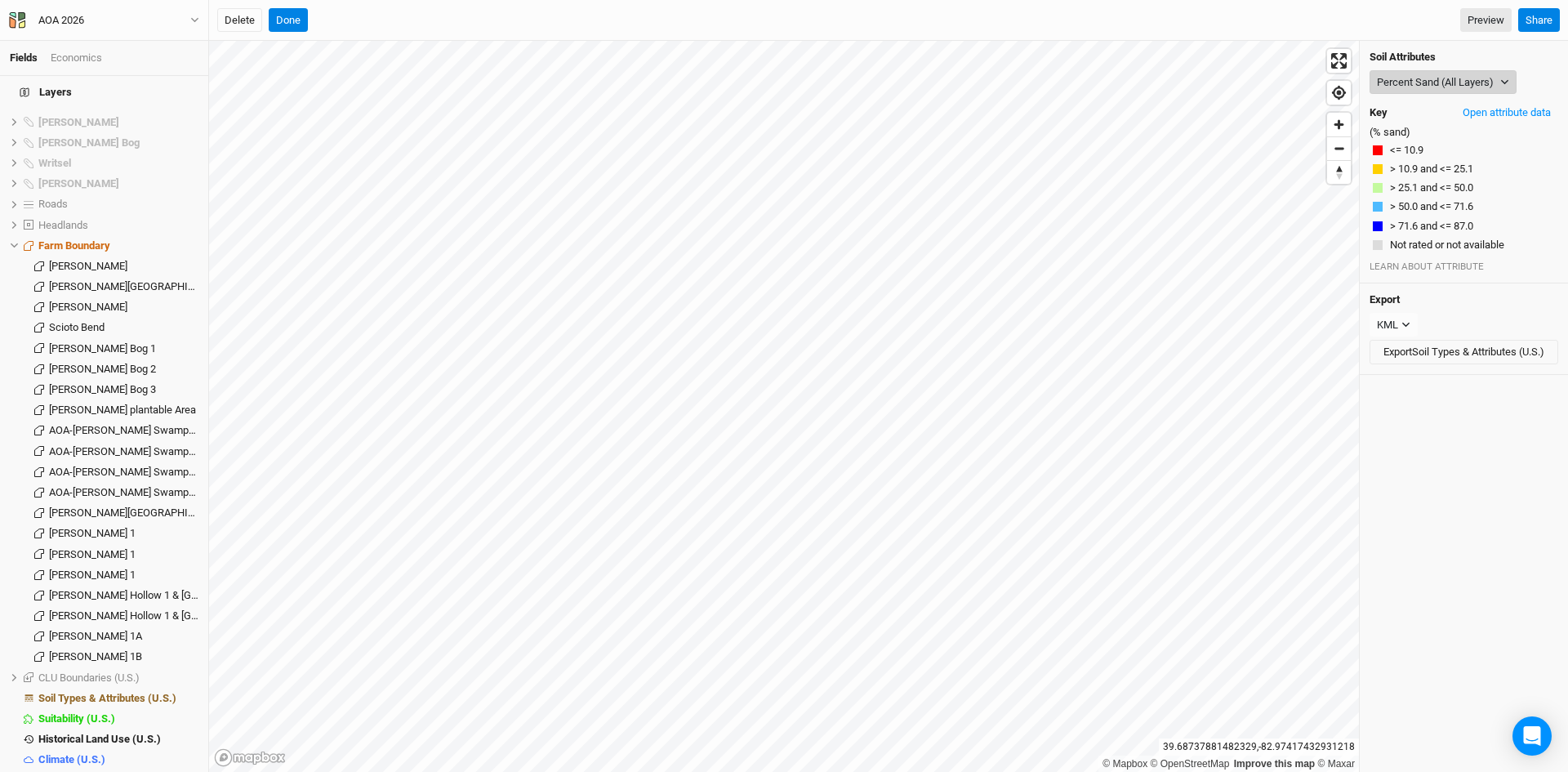
click at [1423, 71] on button "Percent Sand (All Layers)" at bounding box center [1443, 83] width 147 height 25
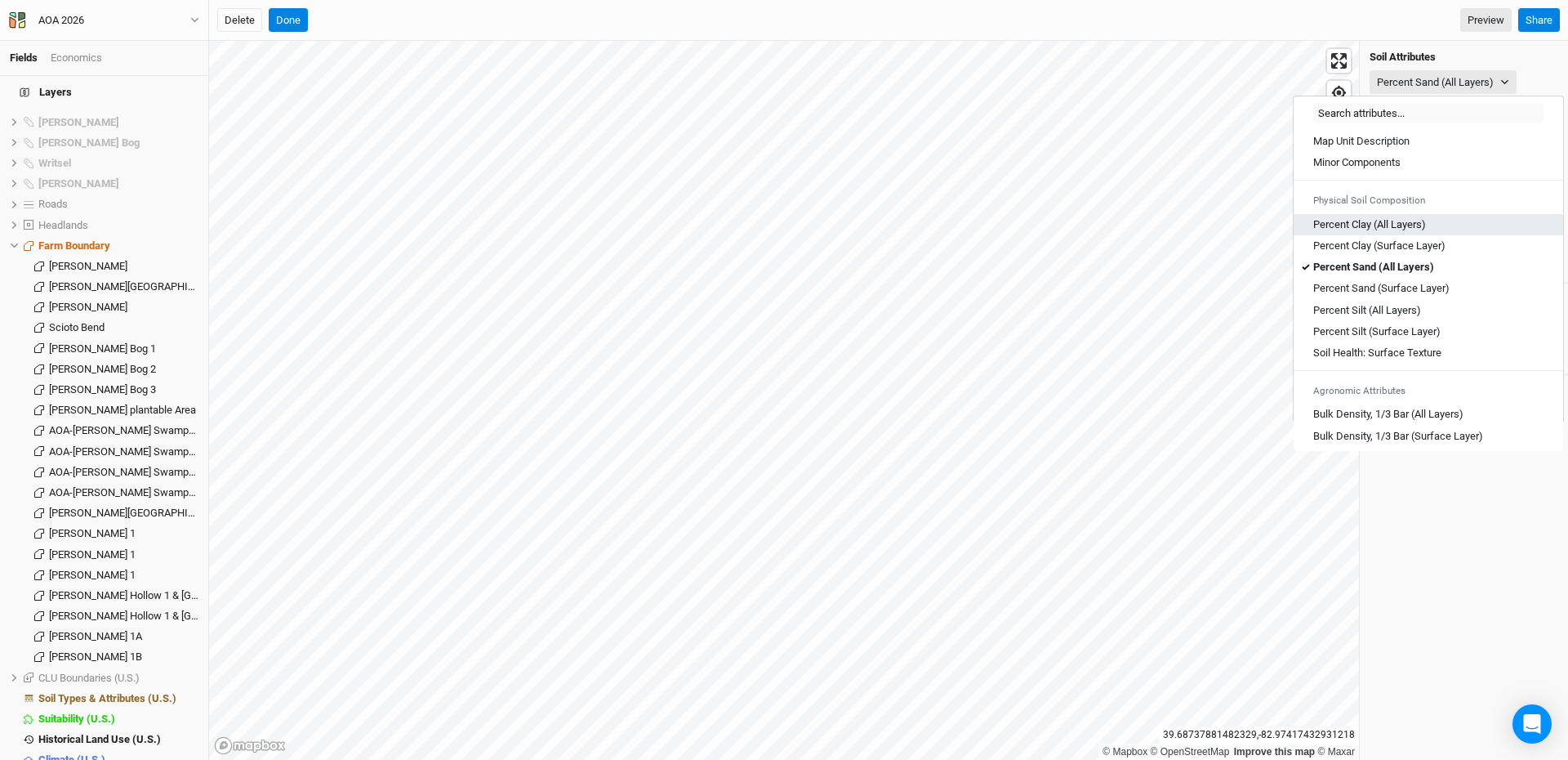
click at [1368, 222] on Layers\) "Percent Clay (All Layers)" at bounding box center [1370, 225] width 113 height 15
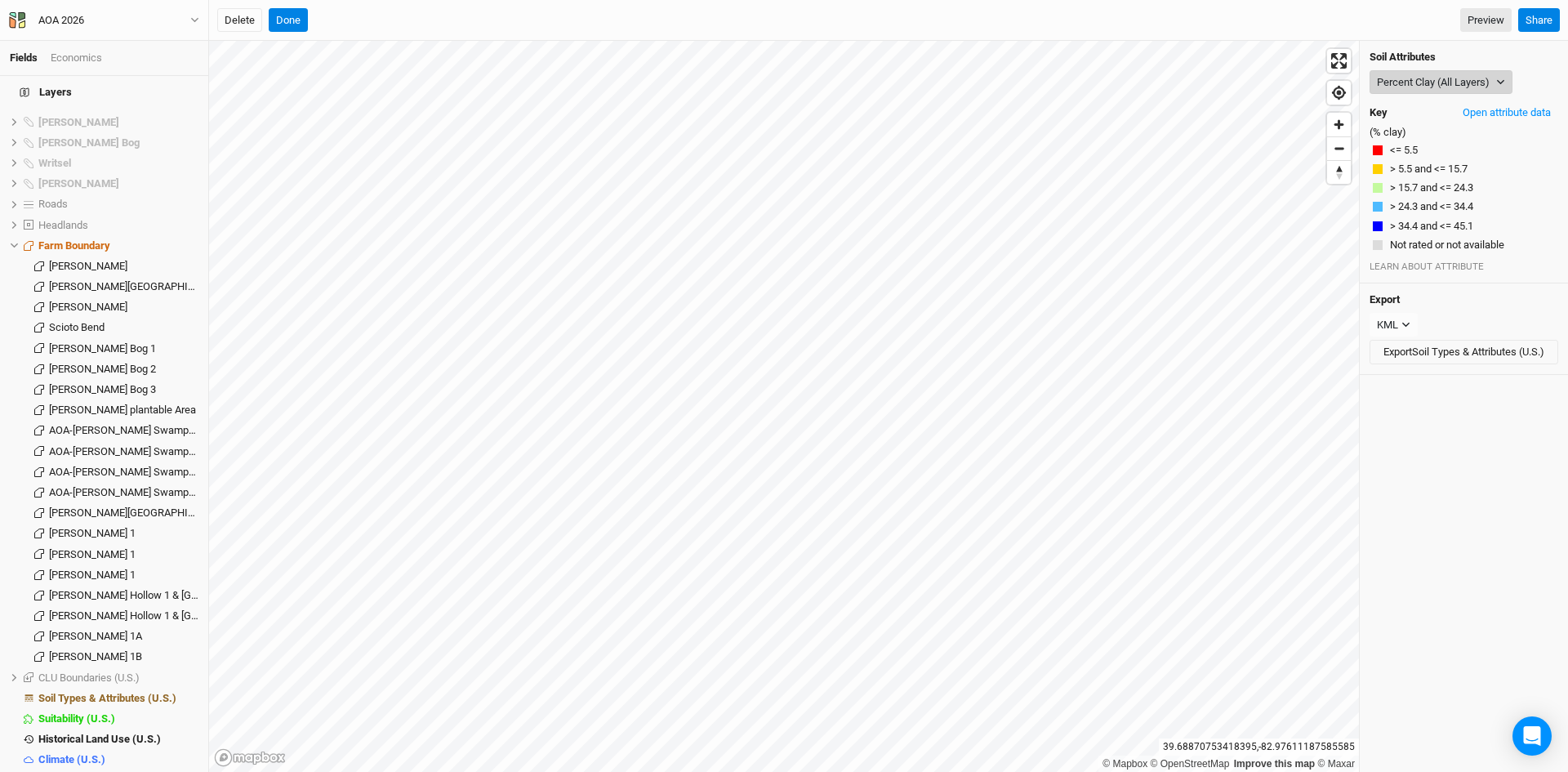
click at [1390, 84] on button "Percent Clay (All Layers)" at bounding box center [1441, 83] width 143 height 25
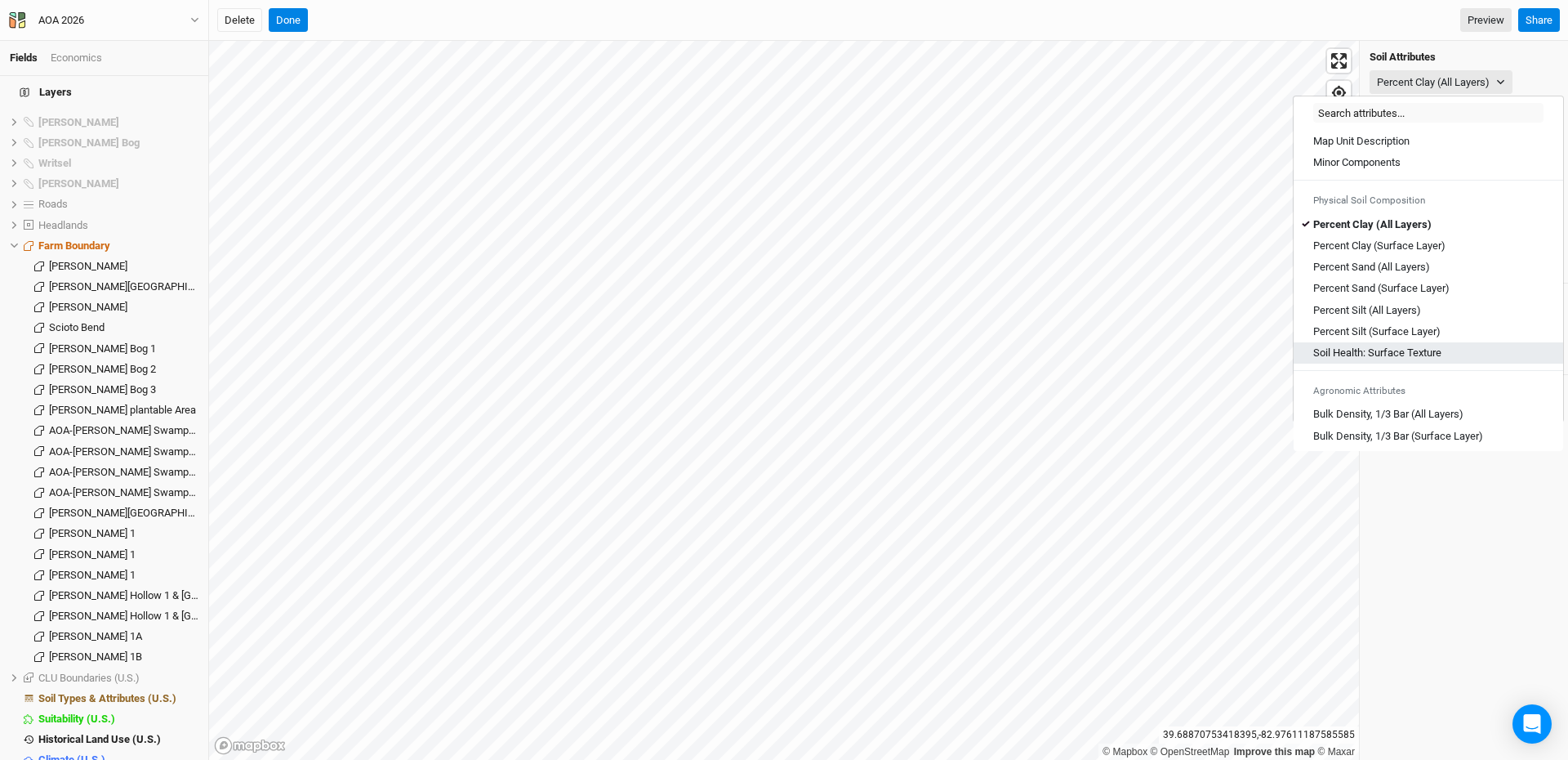
click at [1379, 352] on Texture "Soil Health: Surface Texture" at bounding box center [1378, 352] width 129 height 15
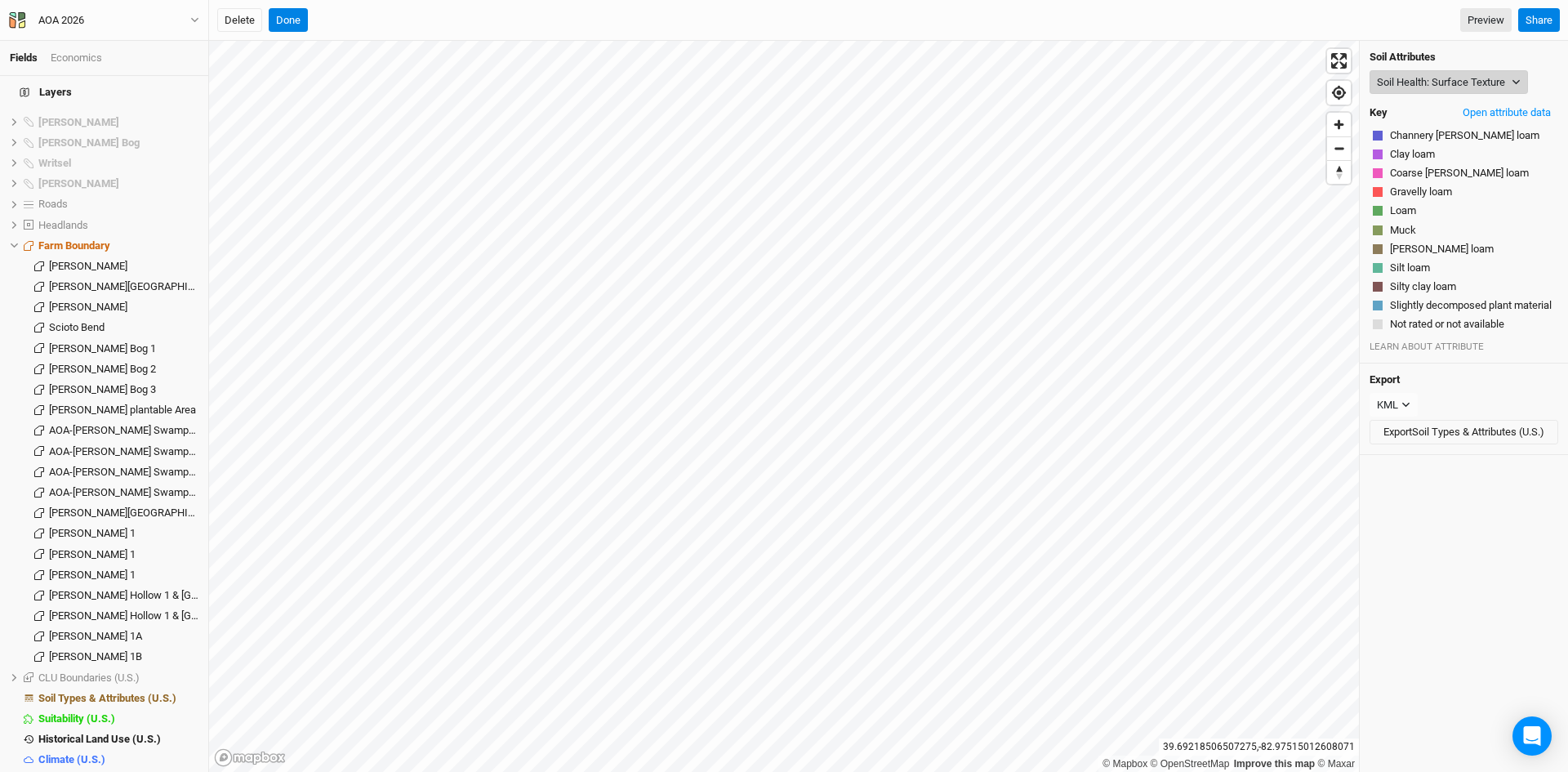
click at [1421, 74] on button "Soil Health: Surface Texture" at bounding box center [1449, 83] width 159 height 25
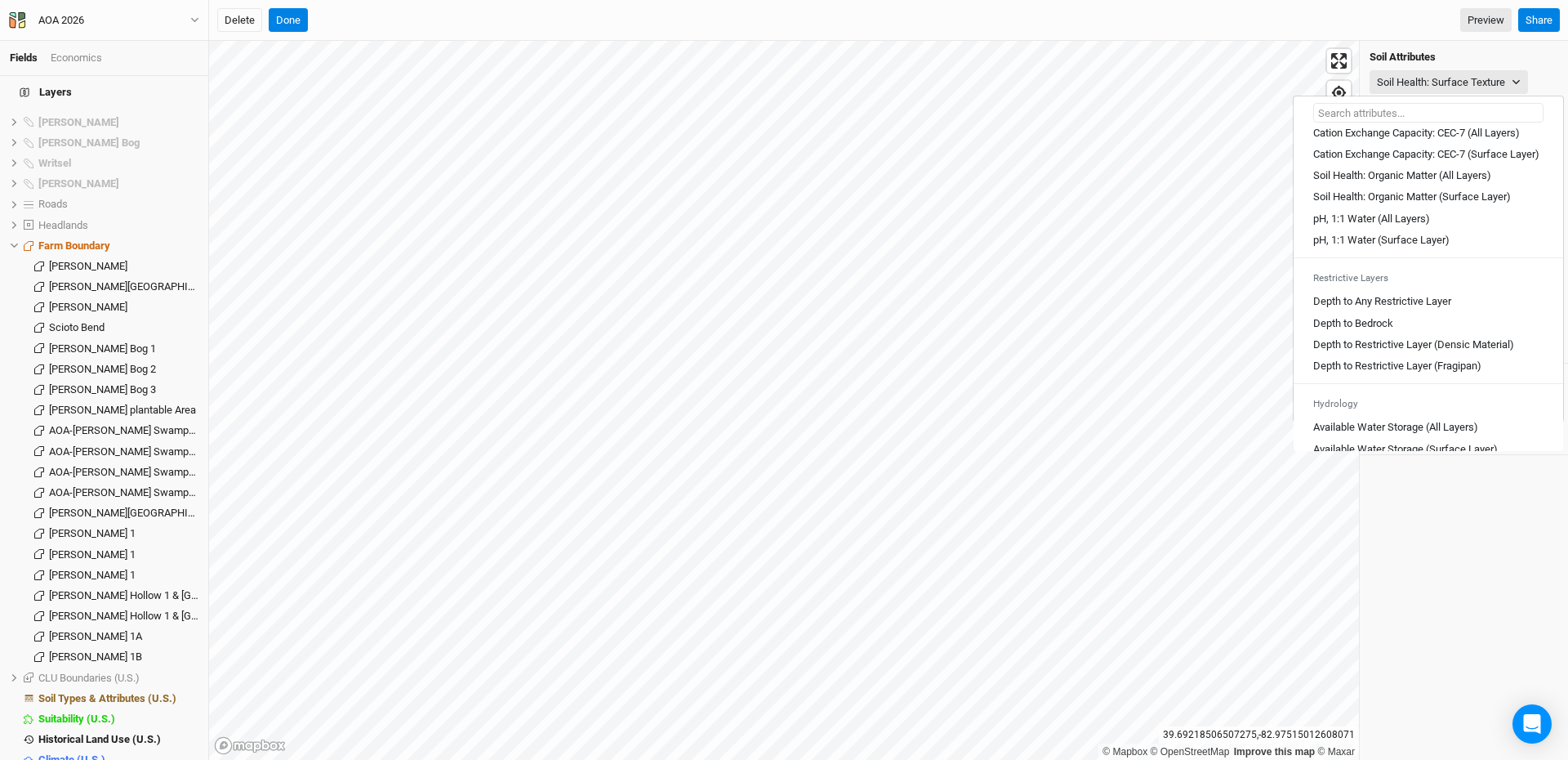
scroll to position [327, 0]
click at [1369, 181] on Layers\) "Soil Health: Organic Matter (All Layers)" at bounding box center [1403, 173] width 178 height 15
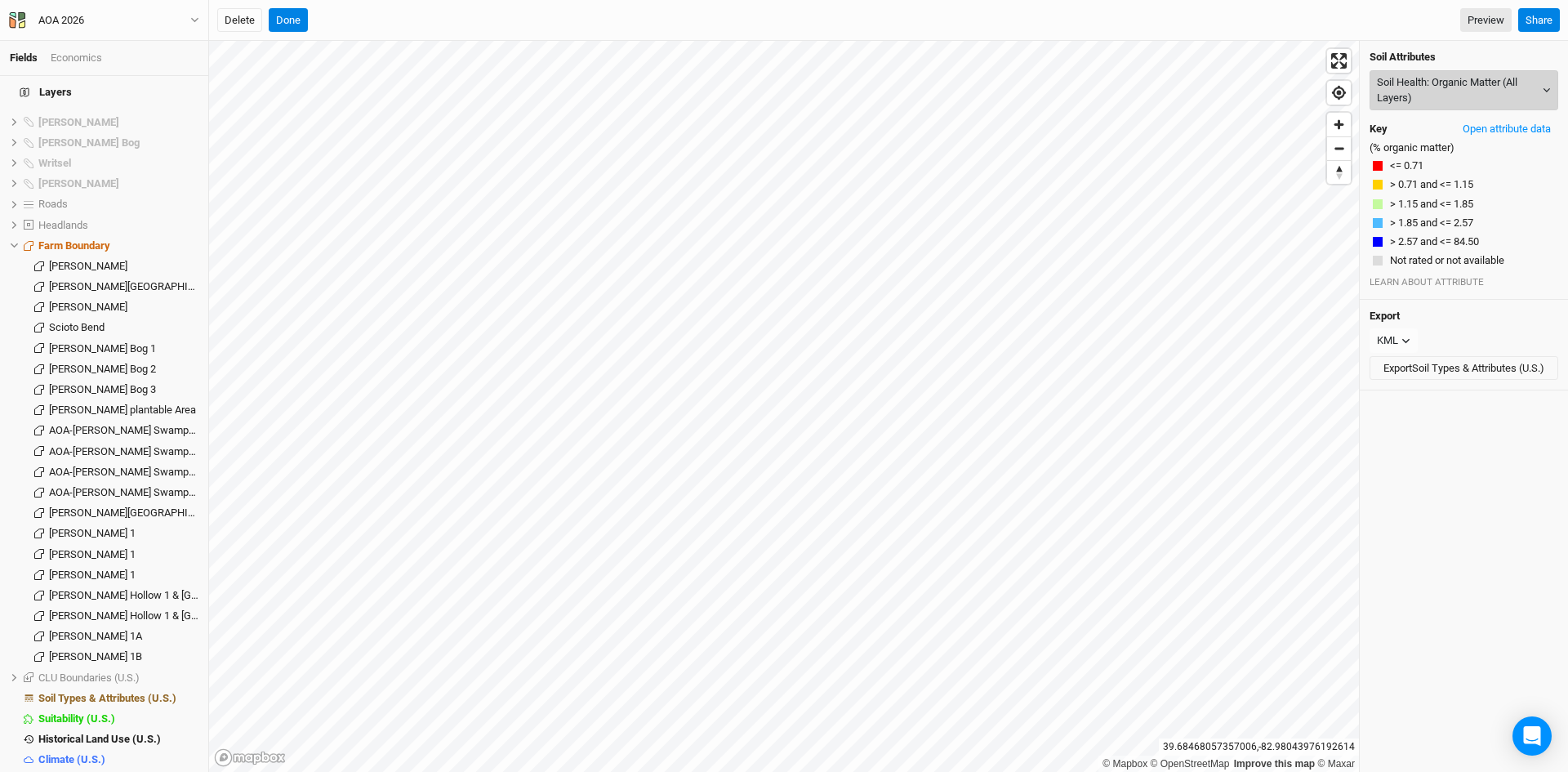
click at [1425, 85] on button "Soil Health: Organic Matter (All Layers)" at bounding box center [1464, 91] width 189 height 40
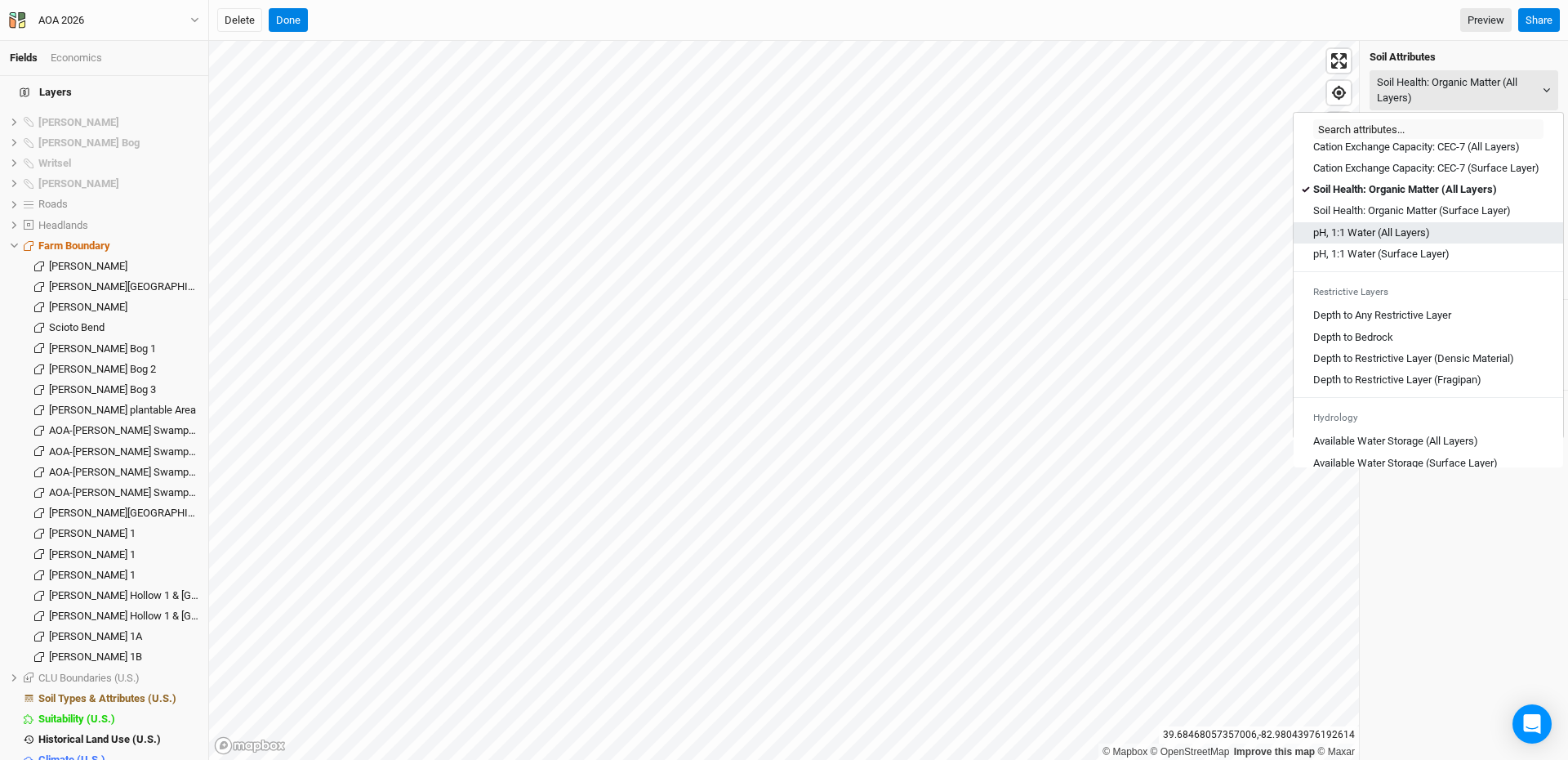
click at [1352, 240] on Layers\) "pH, 1:1 Water (All Layers)" at bounding box center [1372, 233] width 117 height 15
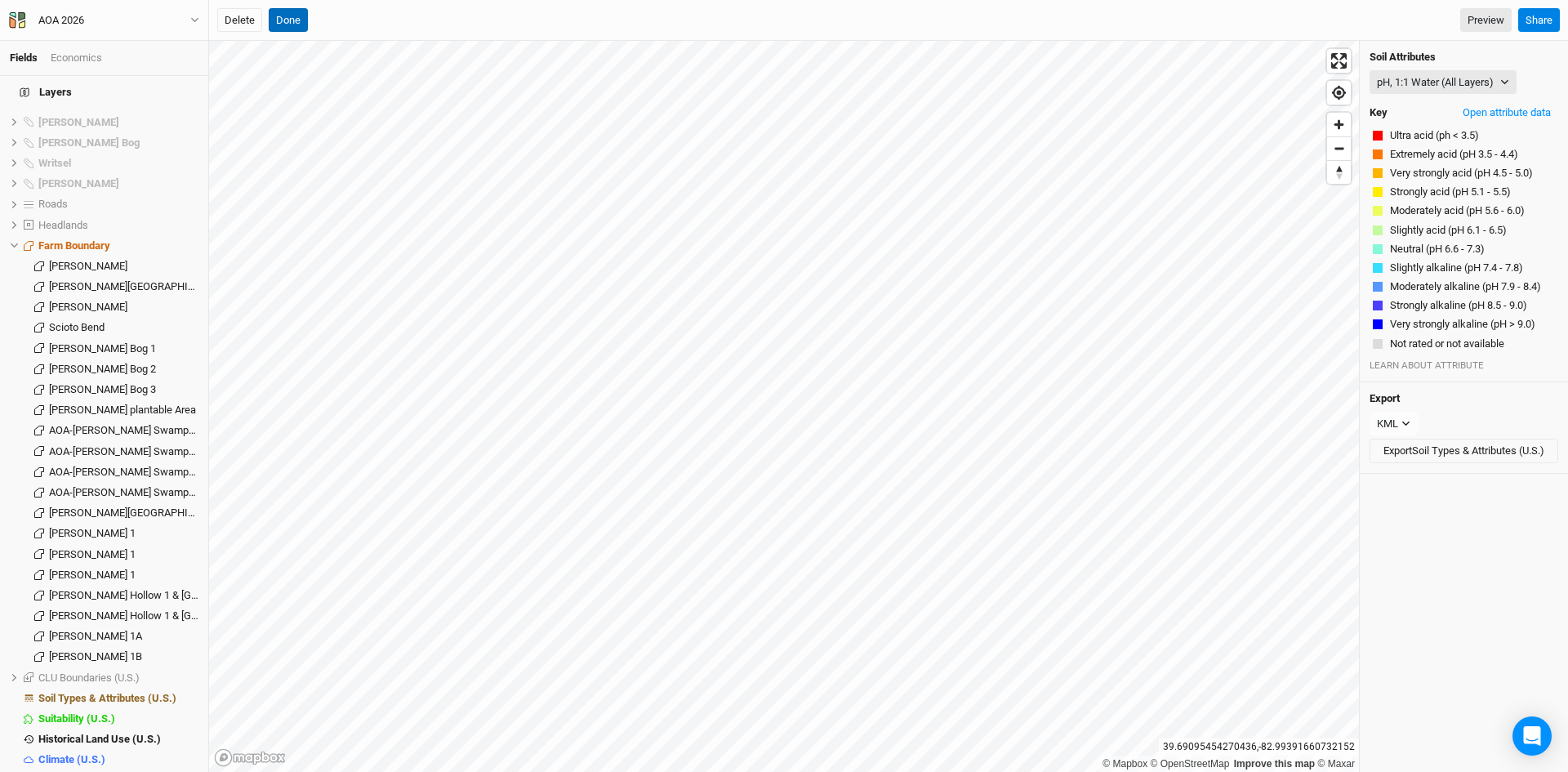
click at [284, 18] on button "Done" at bounding box center [288, 20] width 39 height 25
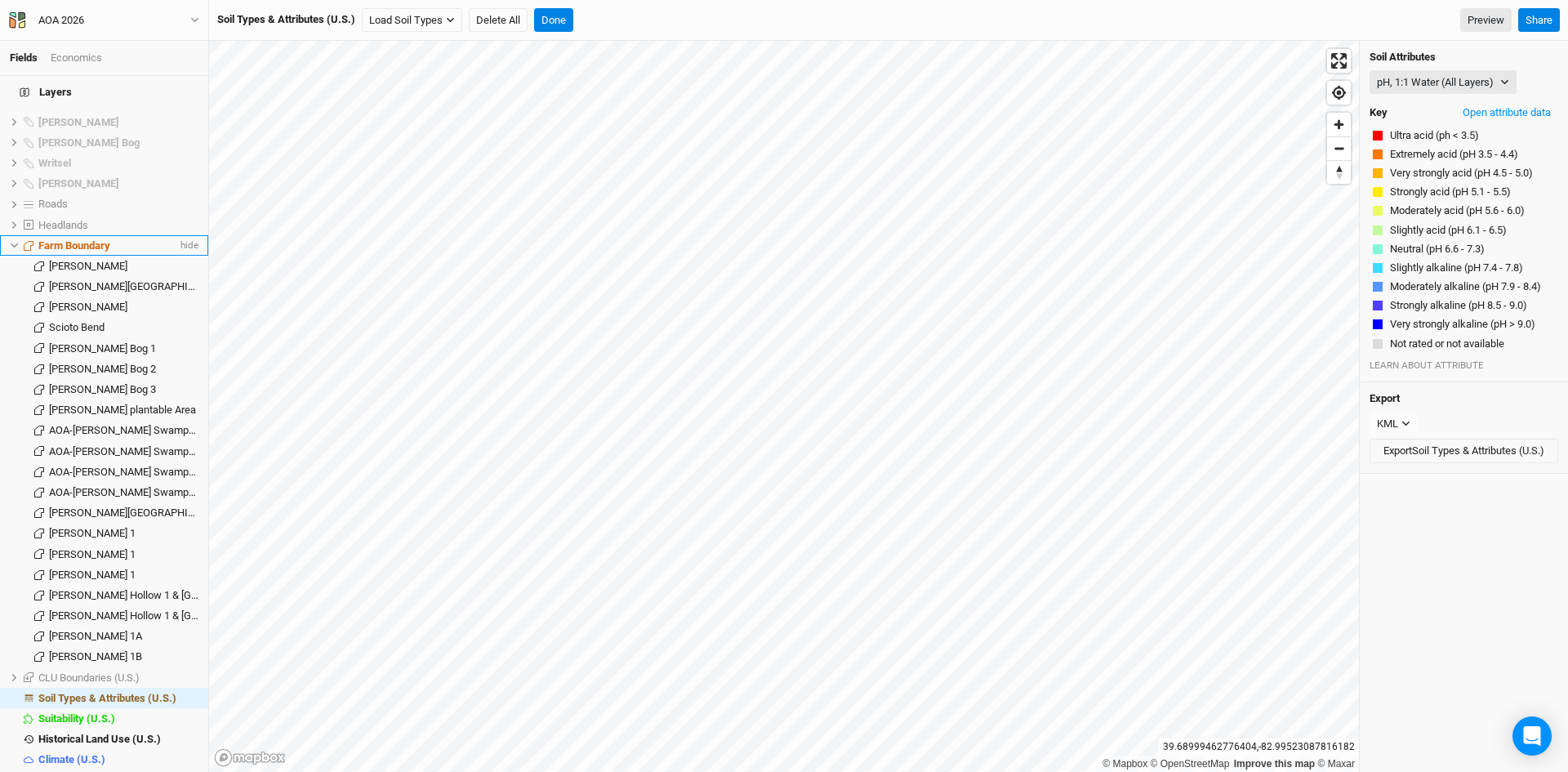
click at [12, 241] on icon at bounding box center [15, 246] width 9 height 9
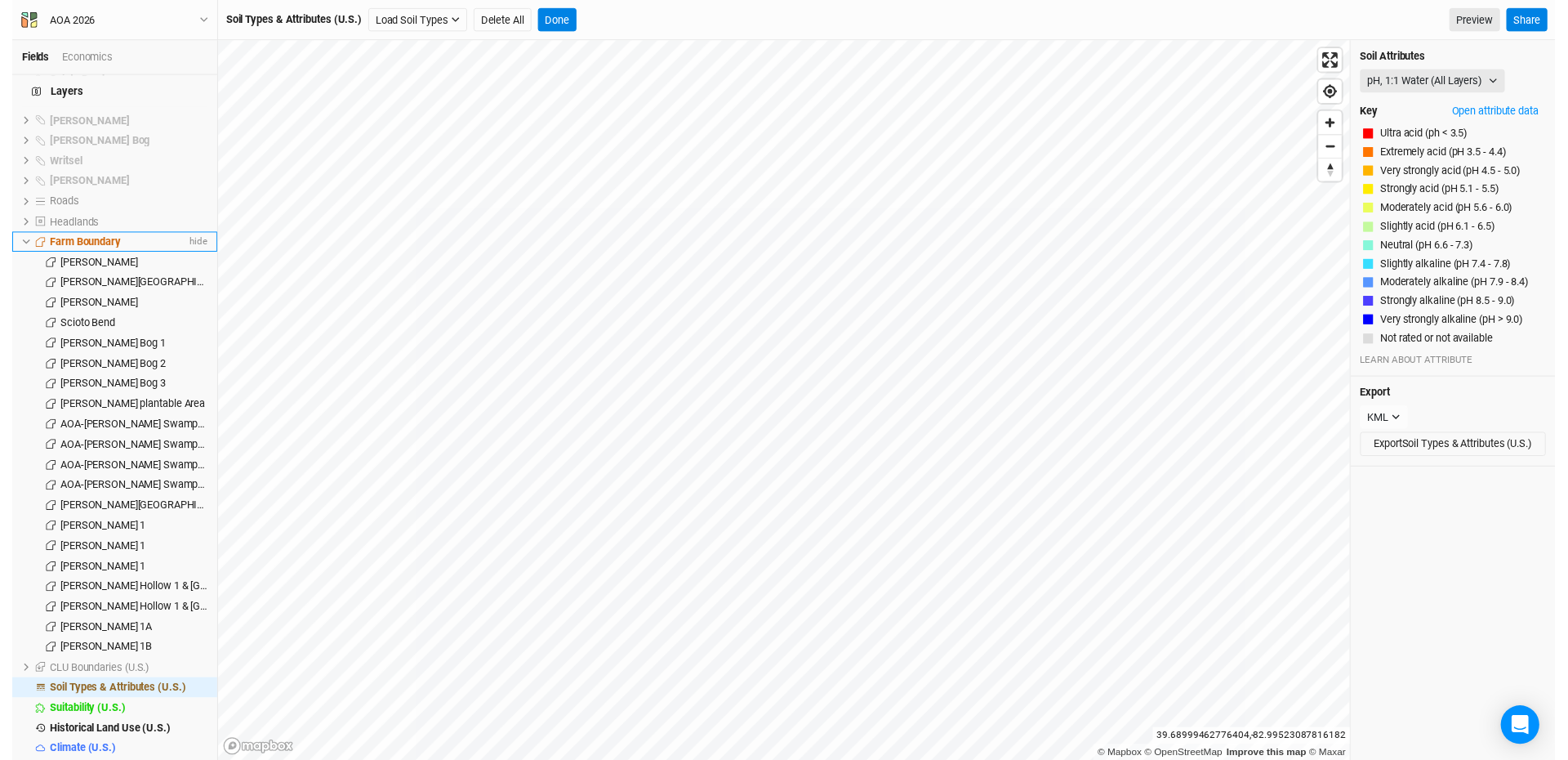
scroll to position [1325, 0]
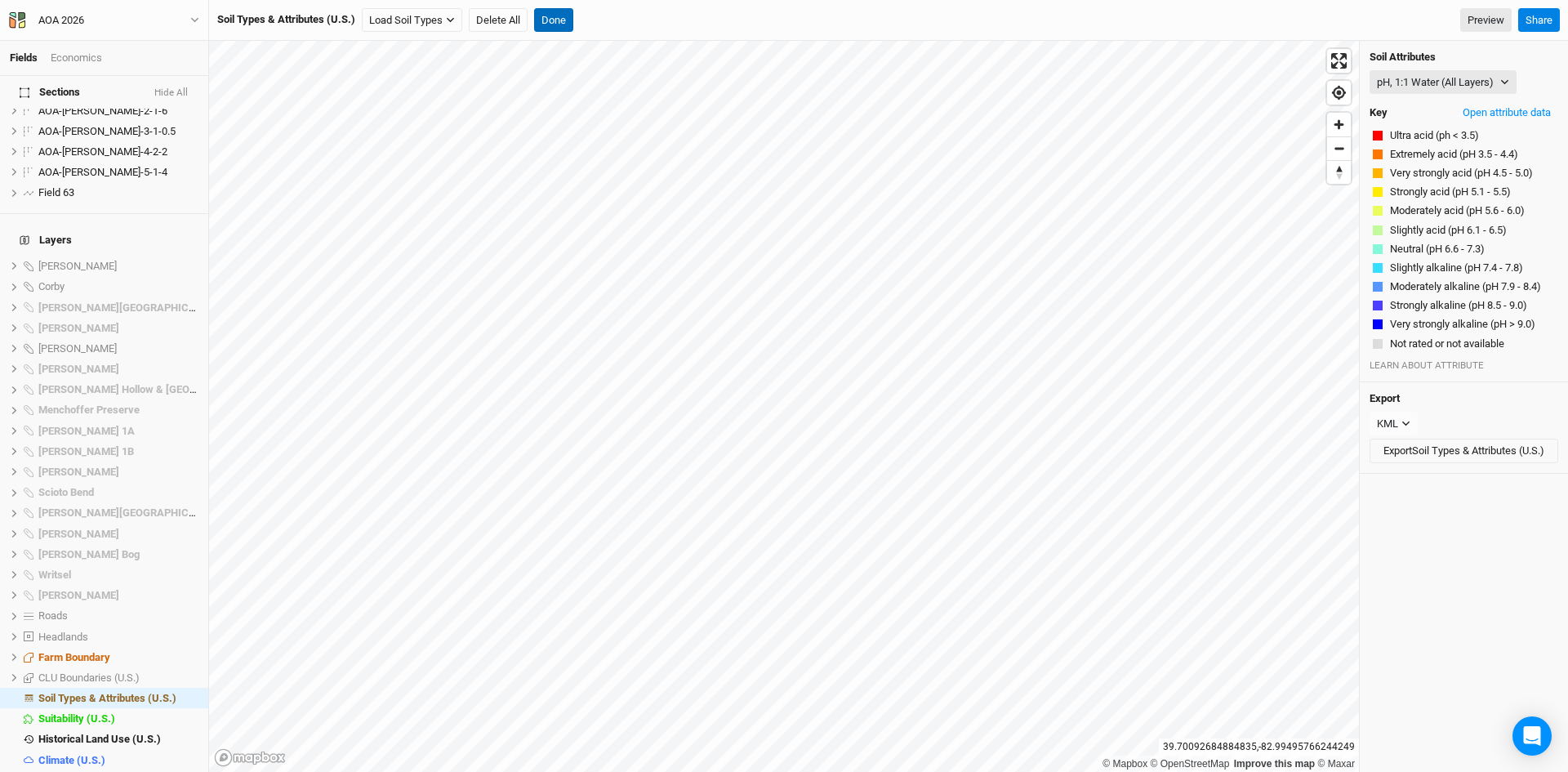
click at [562, 20] on button "Done" at bounding box center [554, 20] width 39 height 25
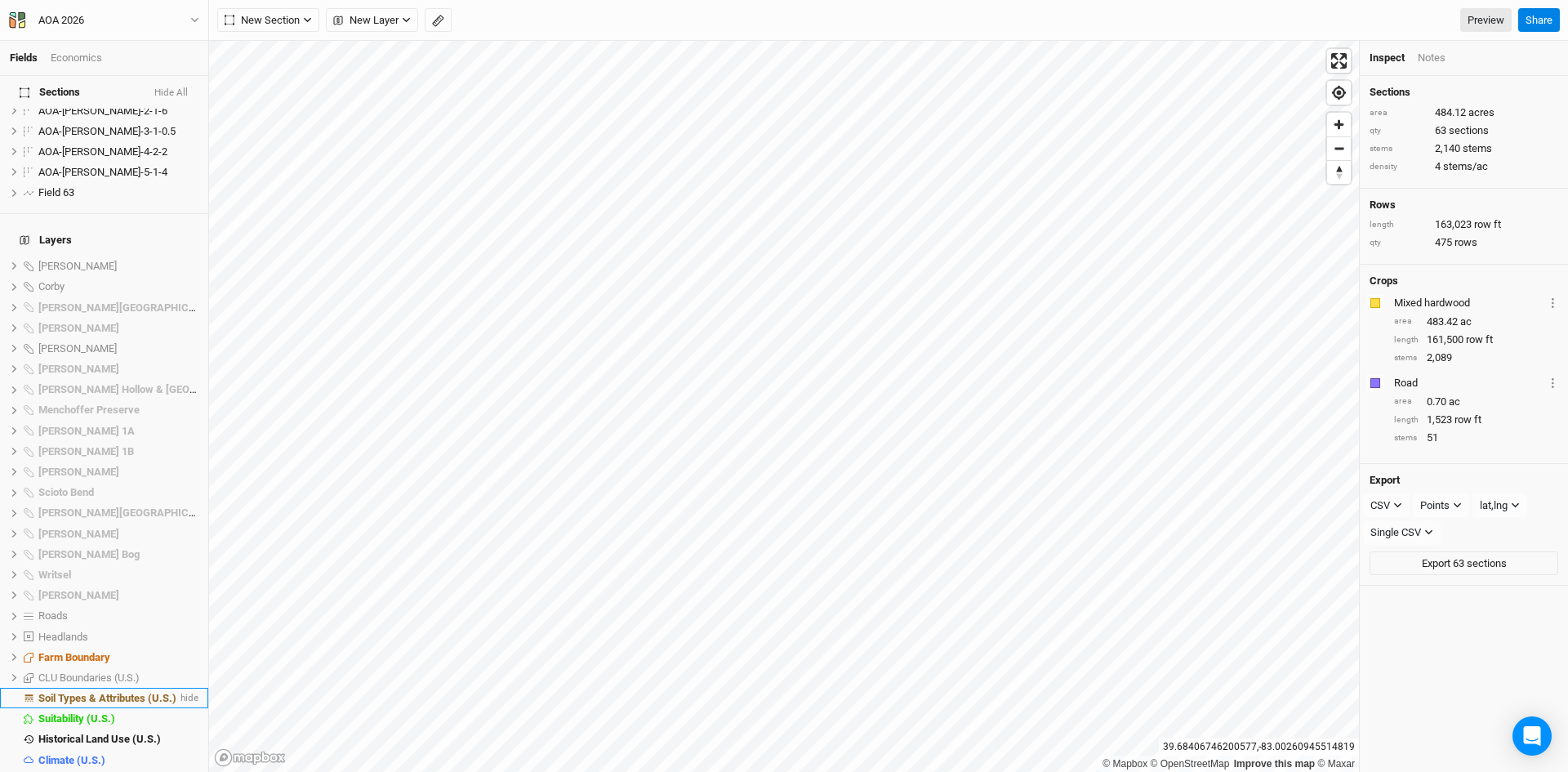
click at [145, 692] on span "Soil Types & Attributes (U.S.)" at bounding box center [107, 698] width 138 height 12
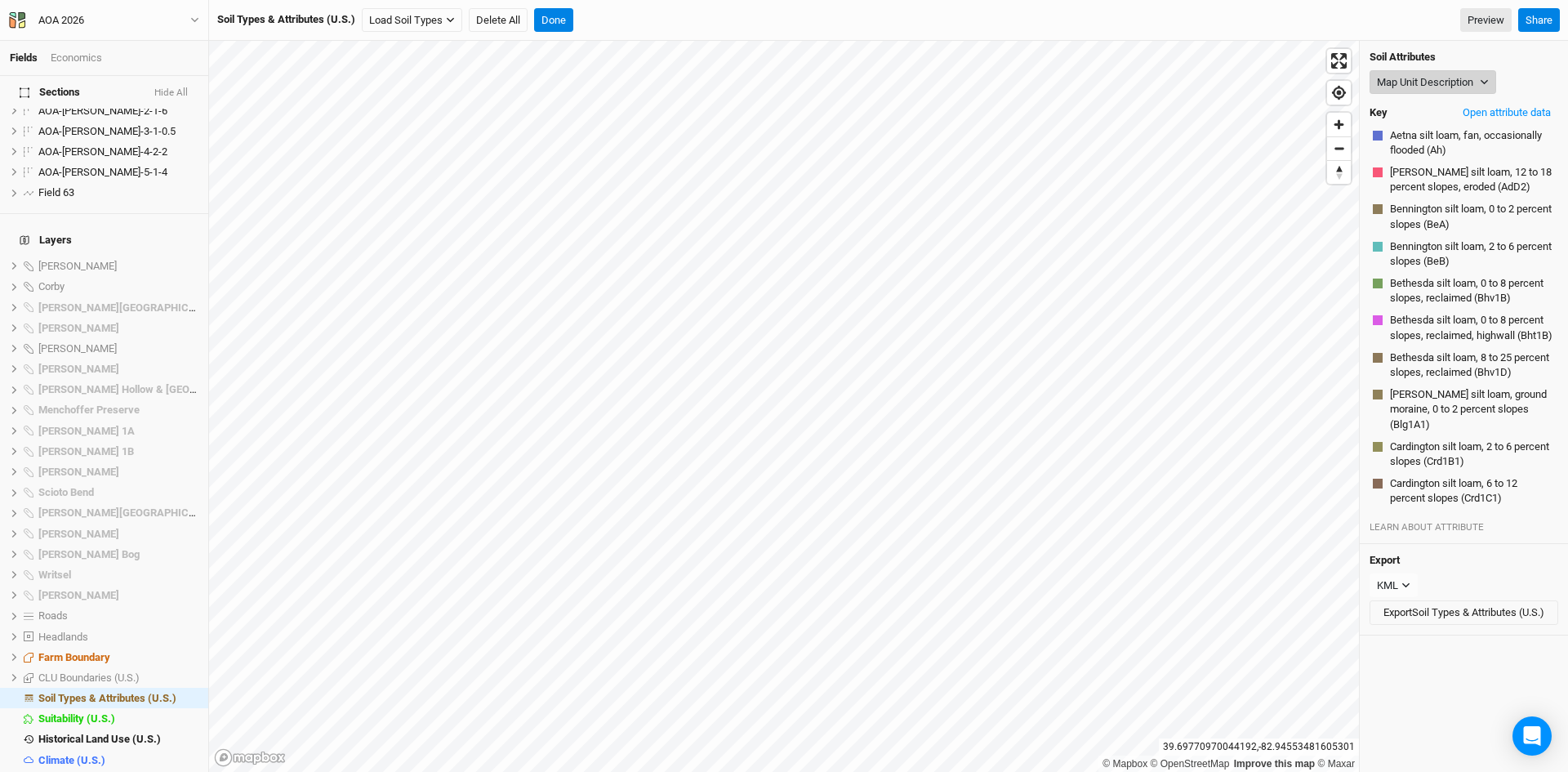
click at [1404, 76] on button "Map Unit Description" at bounding box center [1433, 83] width 127 height 25
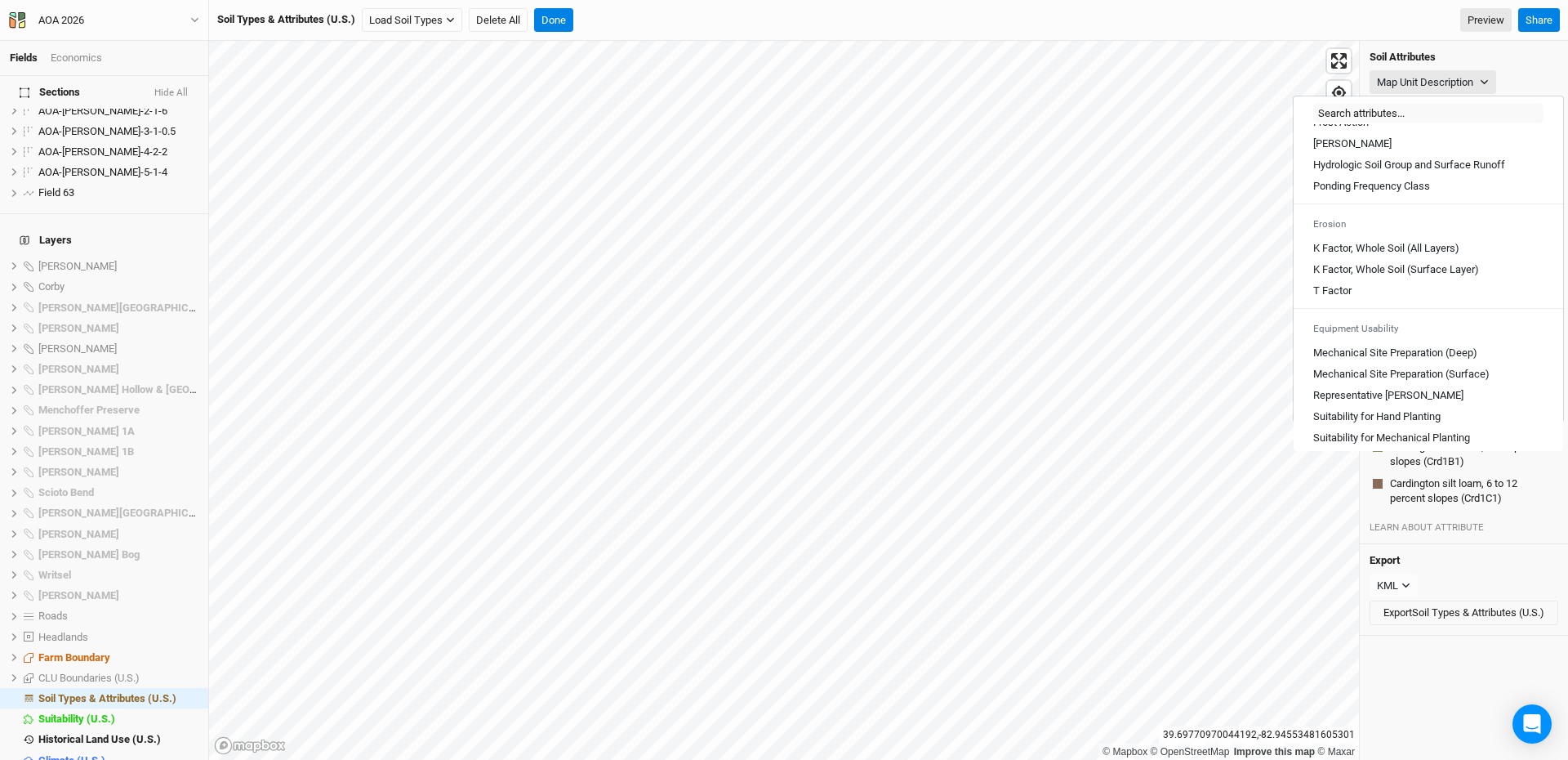
scroll to position [735, 0]
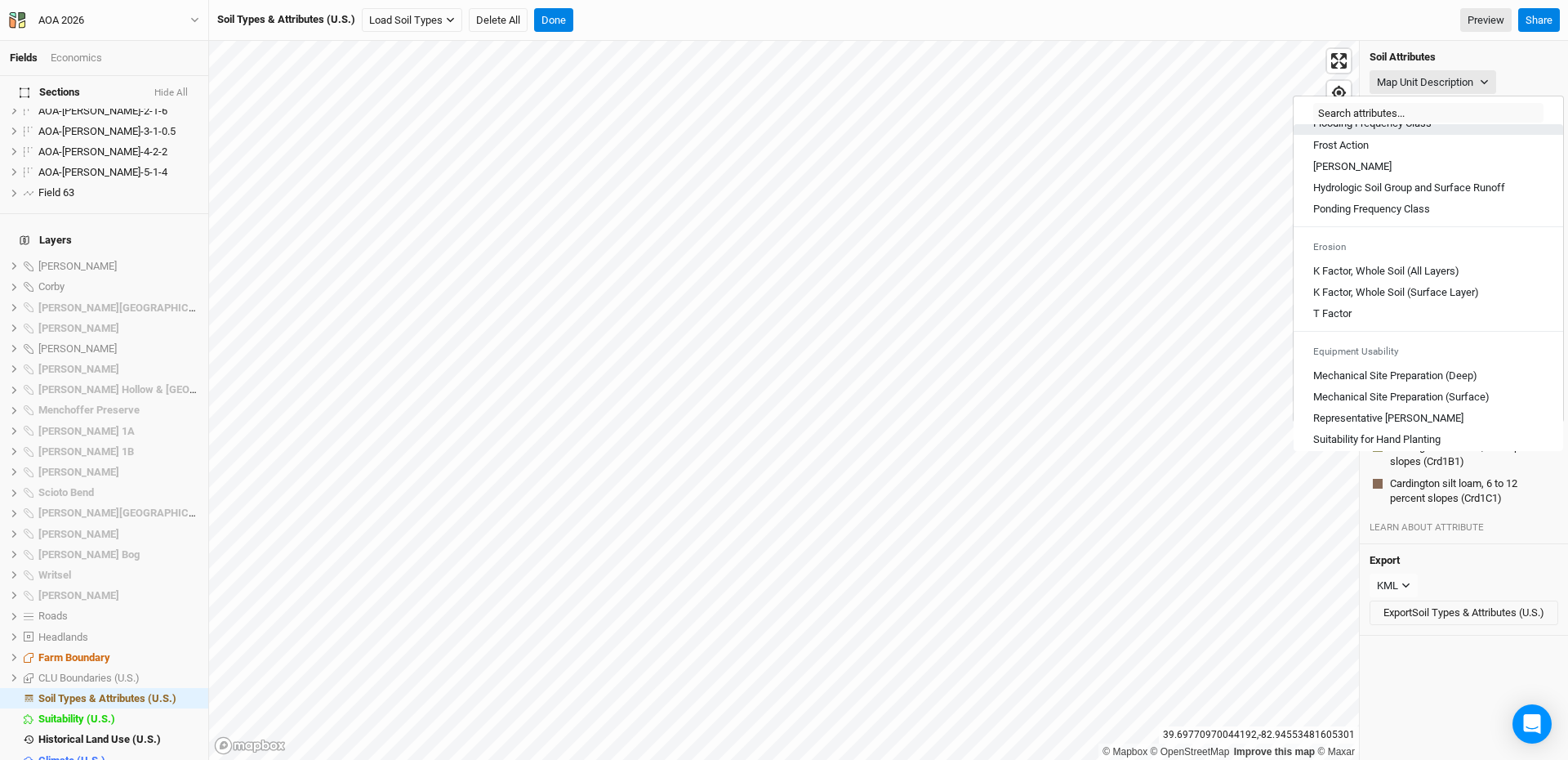
click at [1391, 130] on Class "Flooding Frequency Class" at bounding box center [1372, 123] width 118 height 15
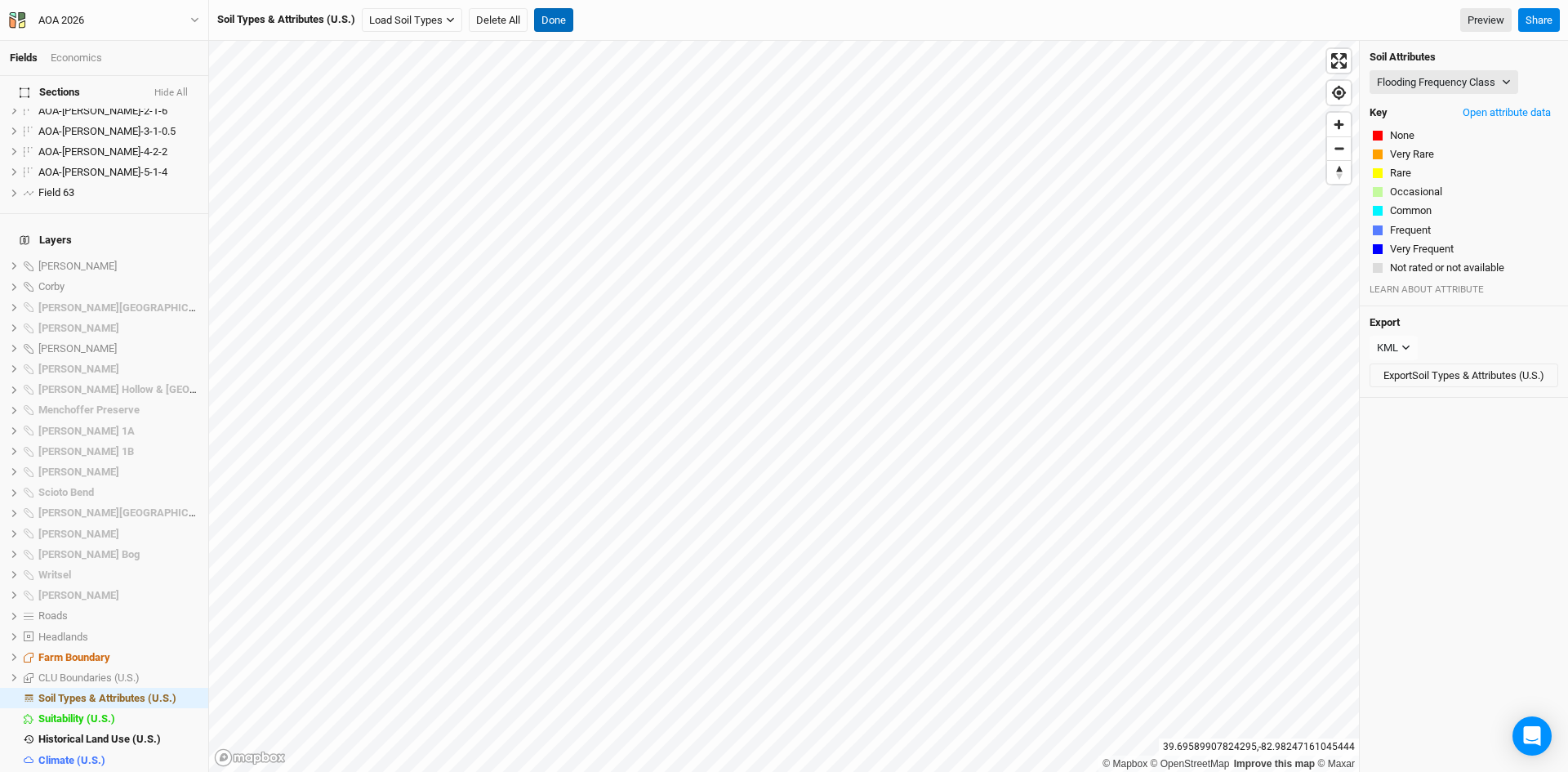
click at [556, 11] on button "Done" at bounding box center [554, 20] width 39 height 25
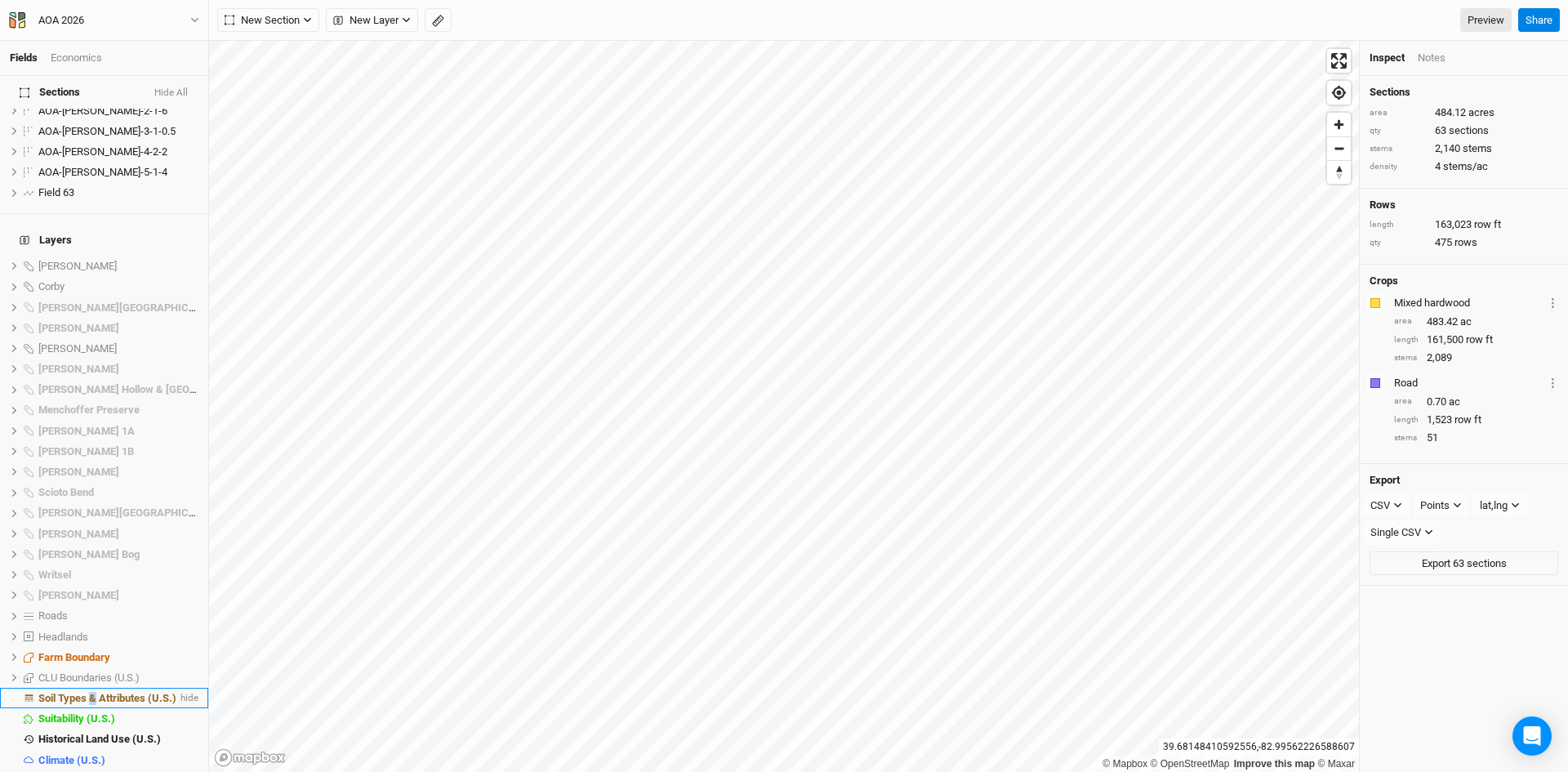
click at [94, 692] on span "Soil Types & Attributes (U.S.)" at bounding box center [107, 698] width 138 height 12
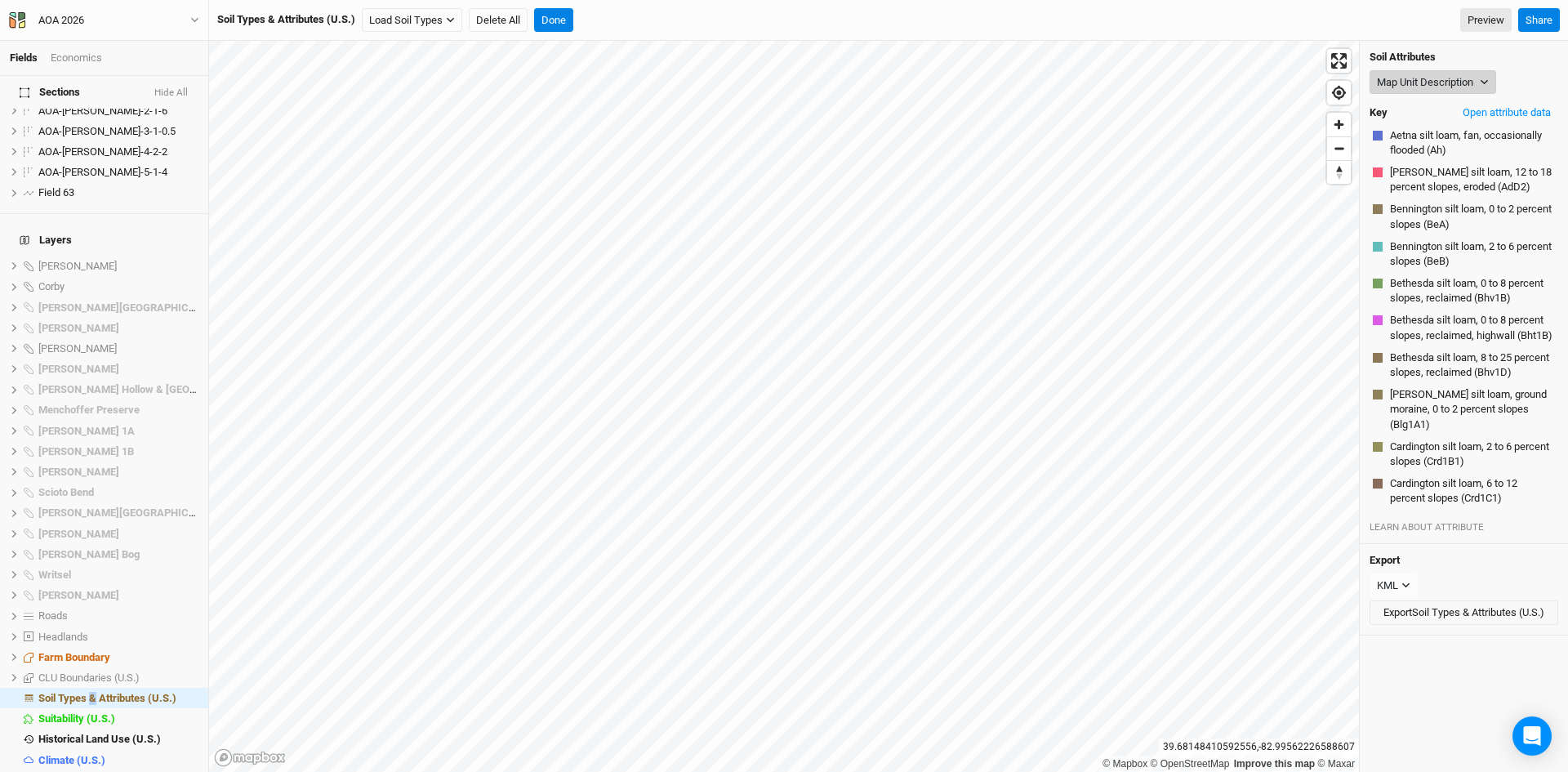
click at [1464, 85] on button "Map Unit Description" at bounding box center [1433, 83] width 127 height 25
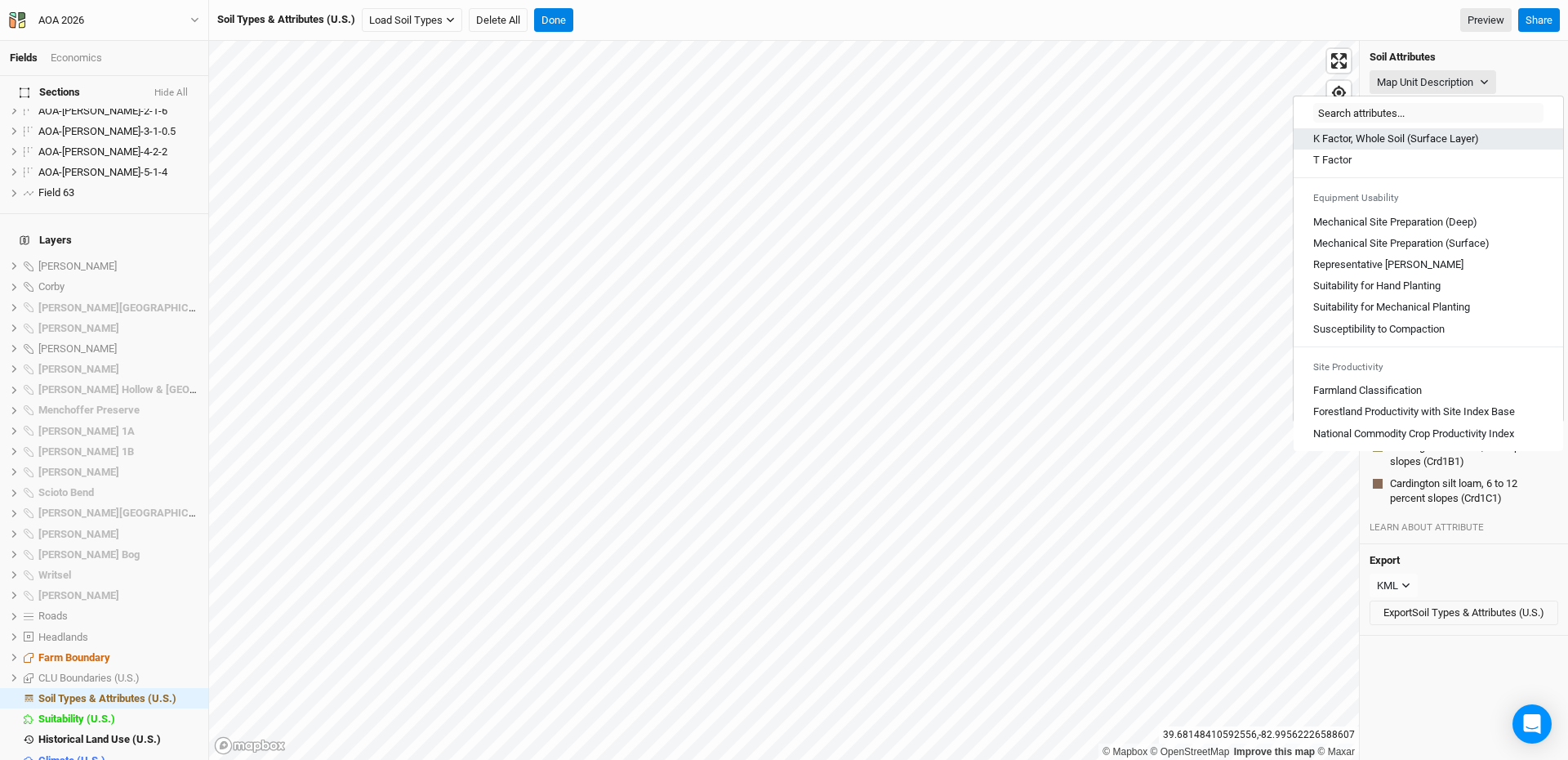
scroll to position [903, 0]
click at [1381, 218] on \(Deep\) "Mechanical Site Preparation (Deep)" at bounding box center [1395, 222] width 164 height 15
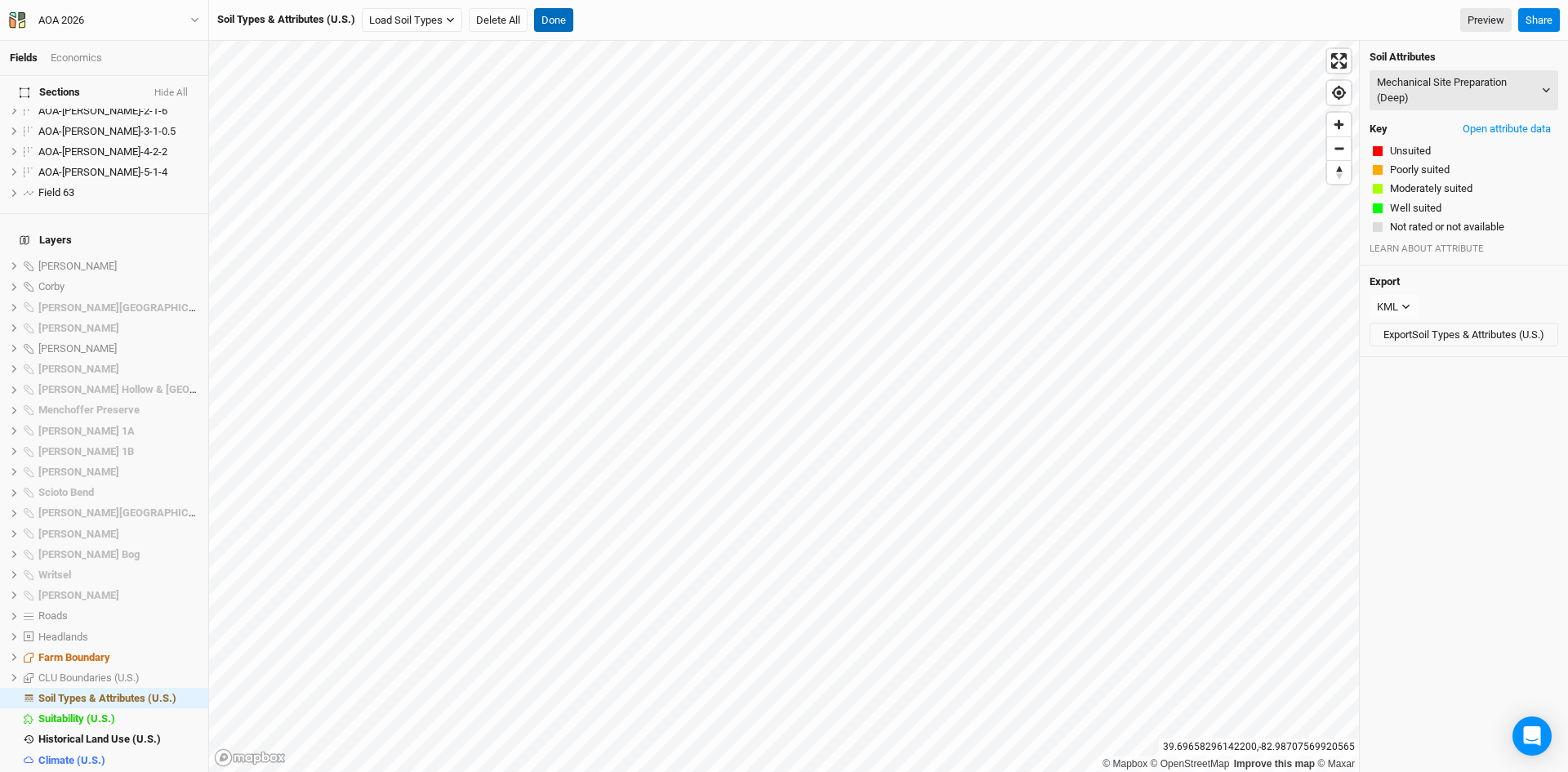
click at [560, 17] on button "Done" at bounding box center [554, 20] width 39 height 25
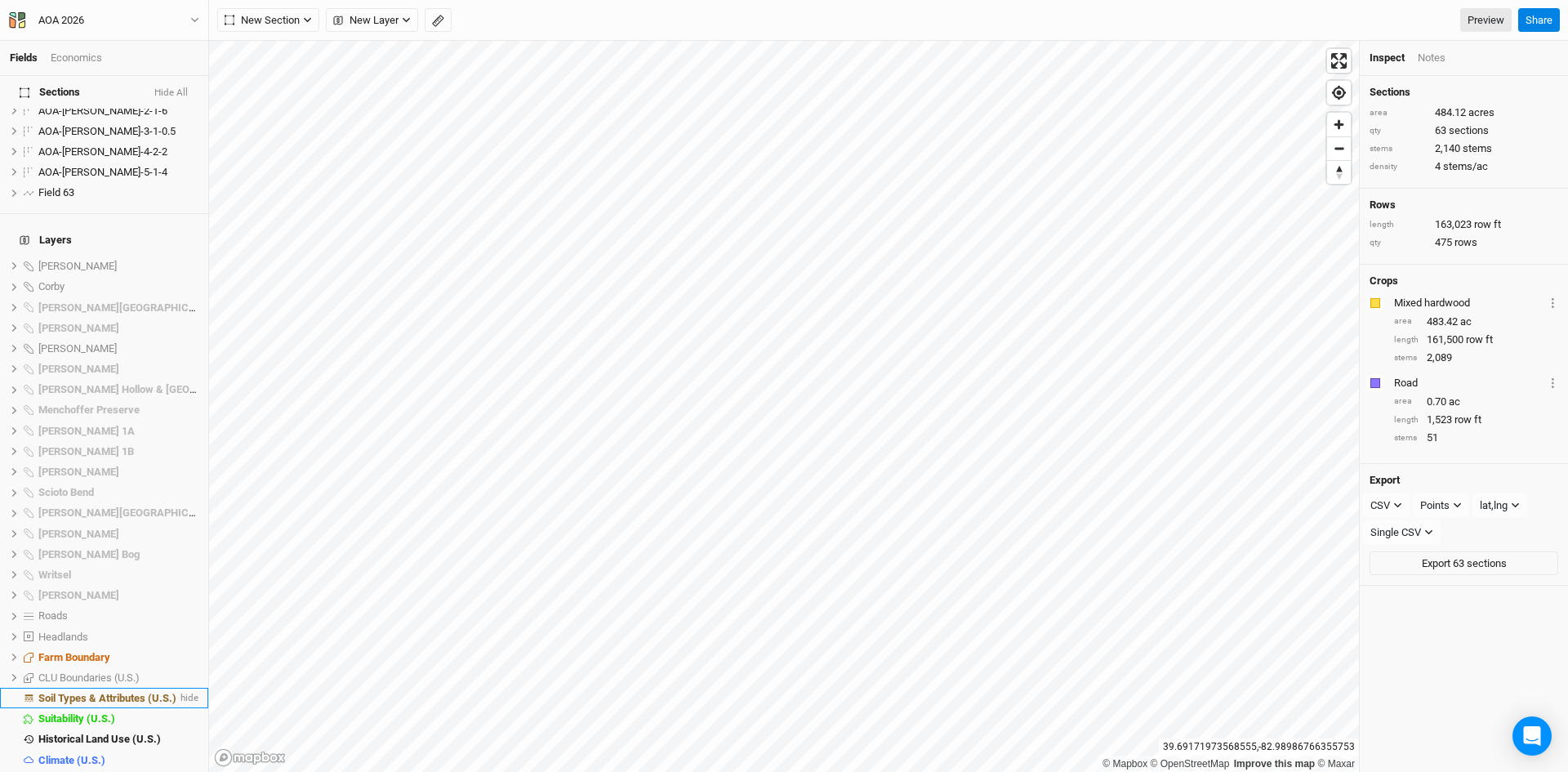
click at [114, 692] on span "Soil Types & Attributes (U.S.)" at bounding box center [107, 698] width 138 height 12
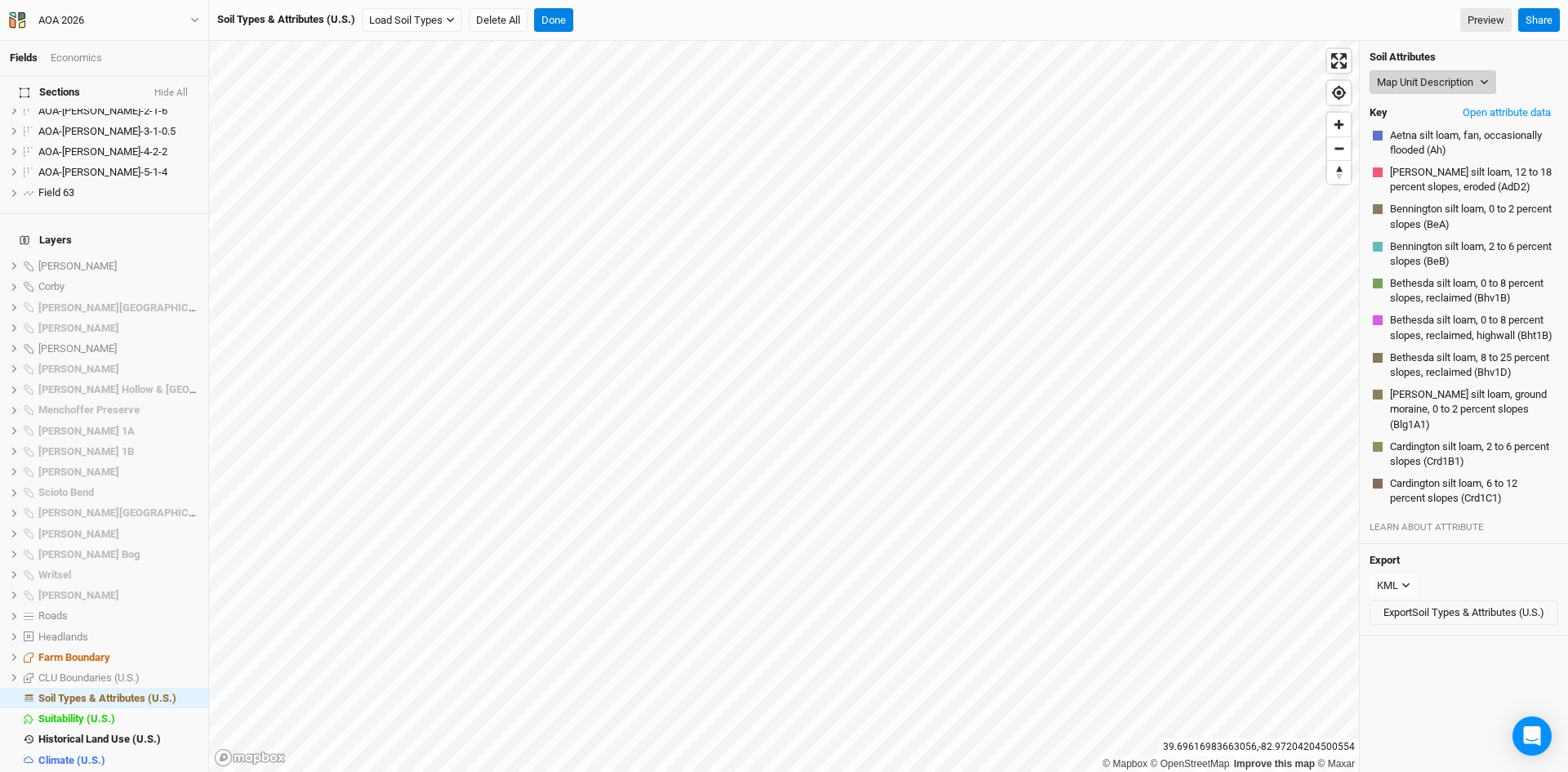
click at [1464, 73] on button "Map Unit Description" at bounding box center [1433, 83] width 127 height 25
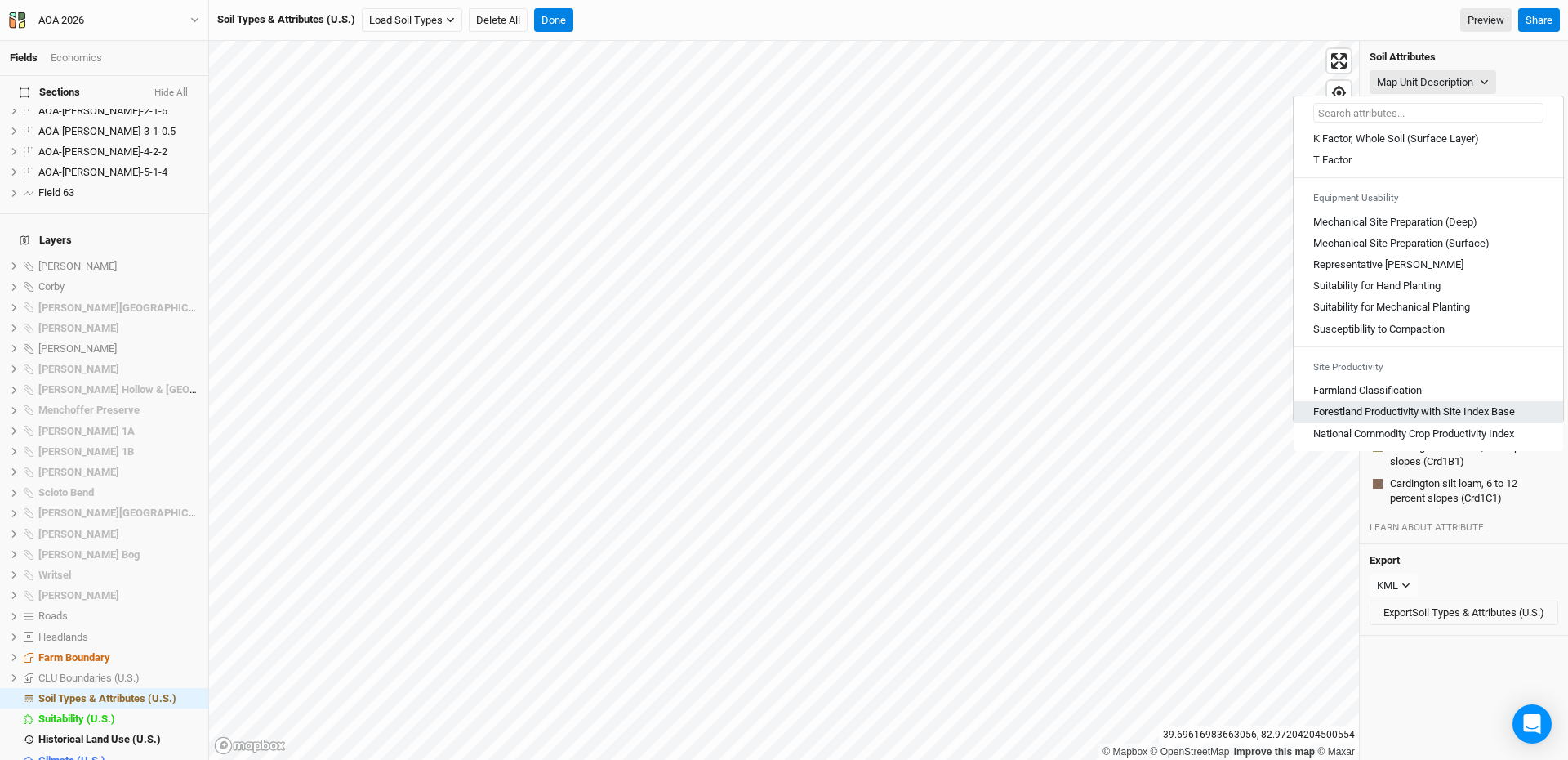
click at [1410, 408] on Base "Forestland Productivity with Site Index Base" at bounding box center [1415, 411] width 202 height 15
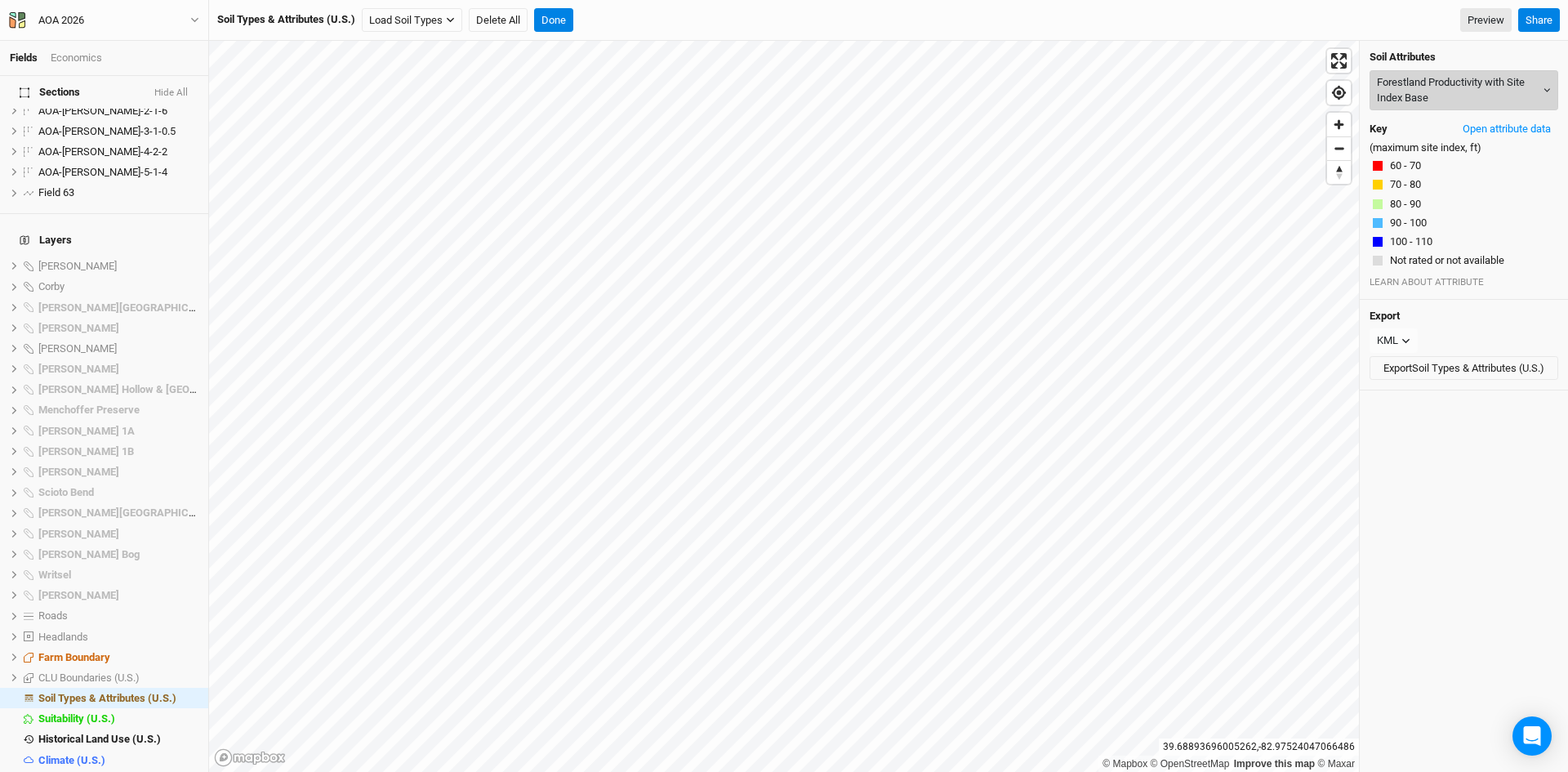
click at [1418, 86] on button "Forestland Productivity with Site Index Base" at bounding box center [1464, 91] width 189 height 40
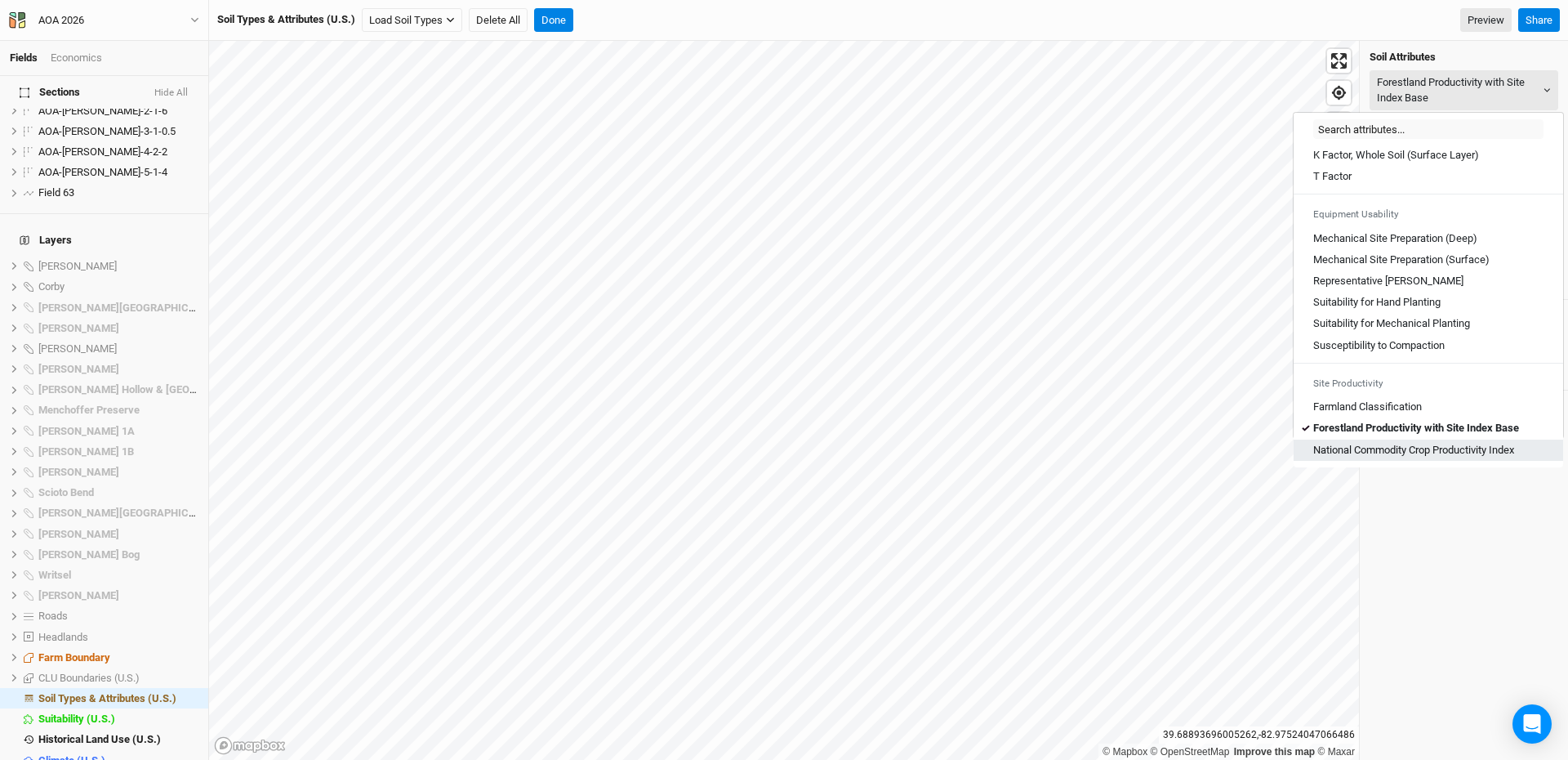
click at [1405, 449] on Index "National Commodity Crop Productivity Index" at bounding box center [1414, 450] width 201 height 15
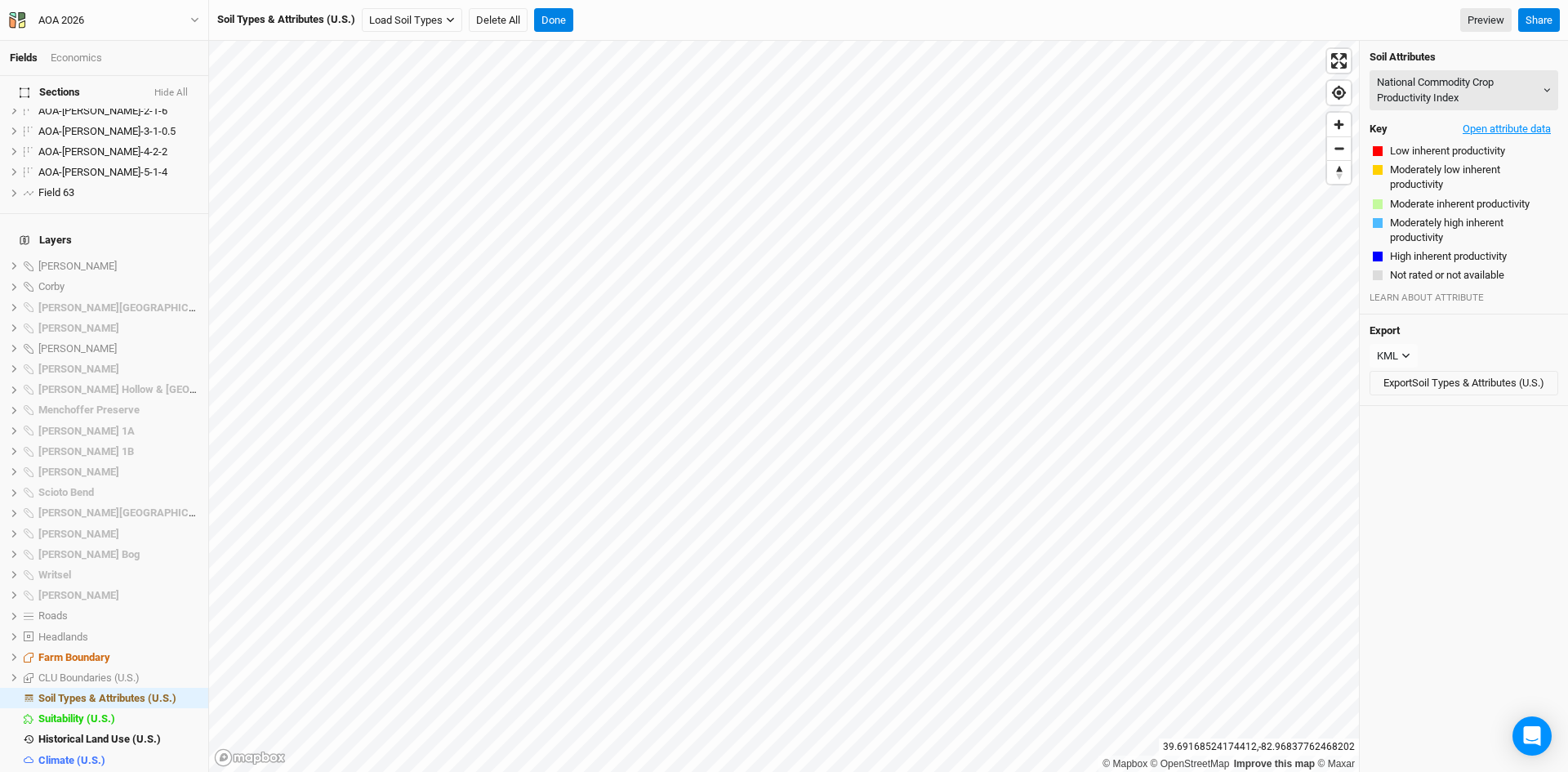
click at [1496, 129] on button "Open attribute data" at bounding box center [1507, 129] width 103 height 25
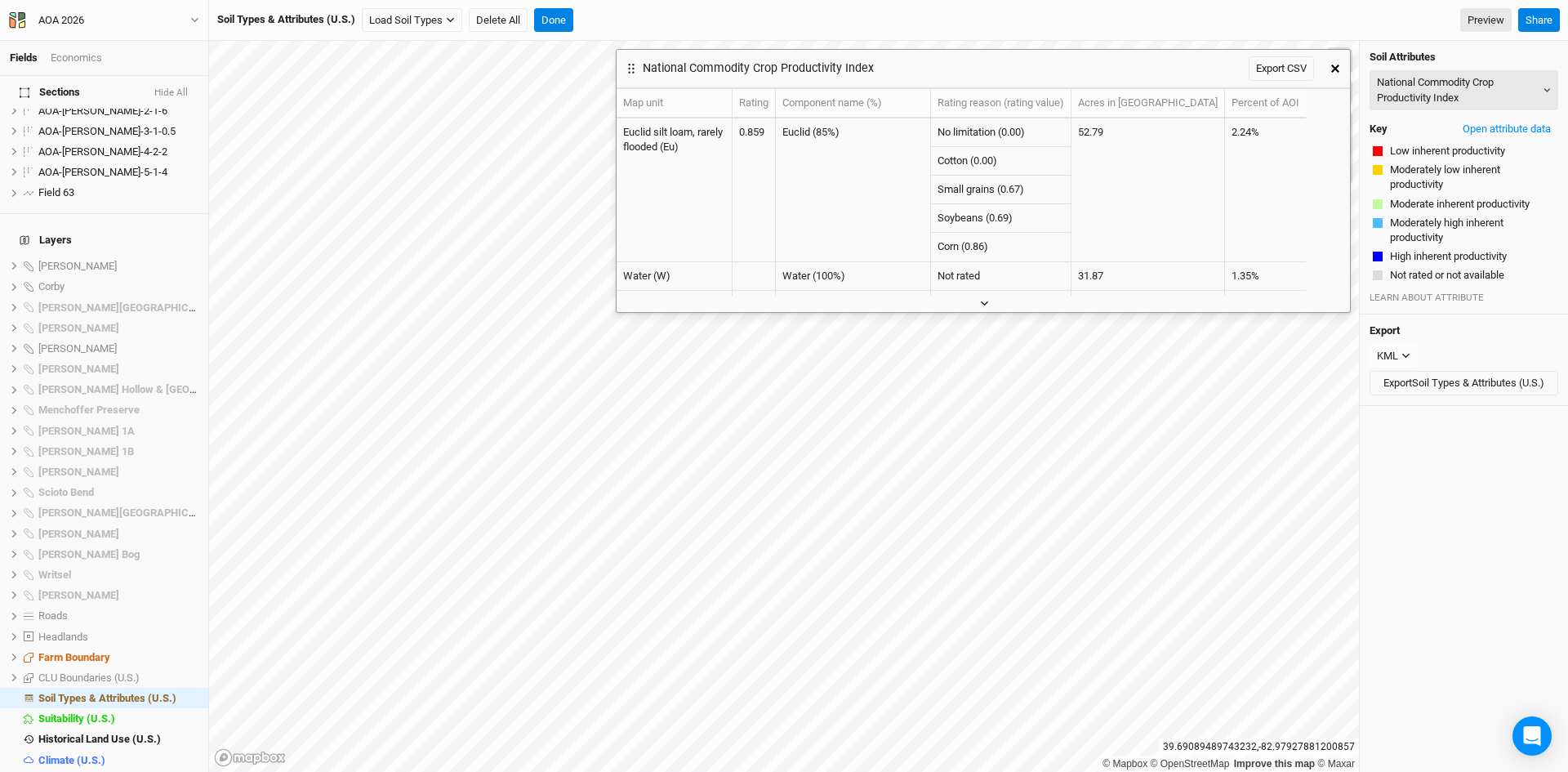
click at [988, 304] on icon "button" at bounding box center [985, 304] width 9 height 9
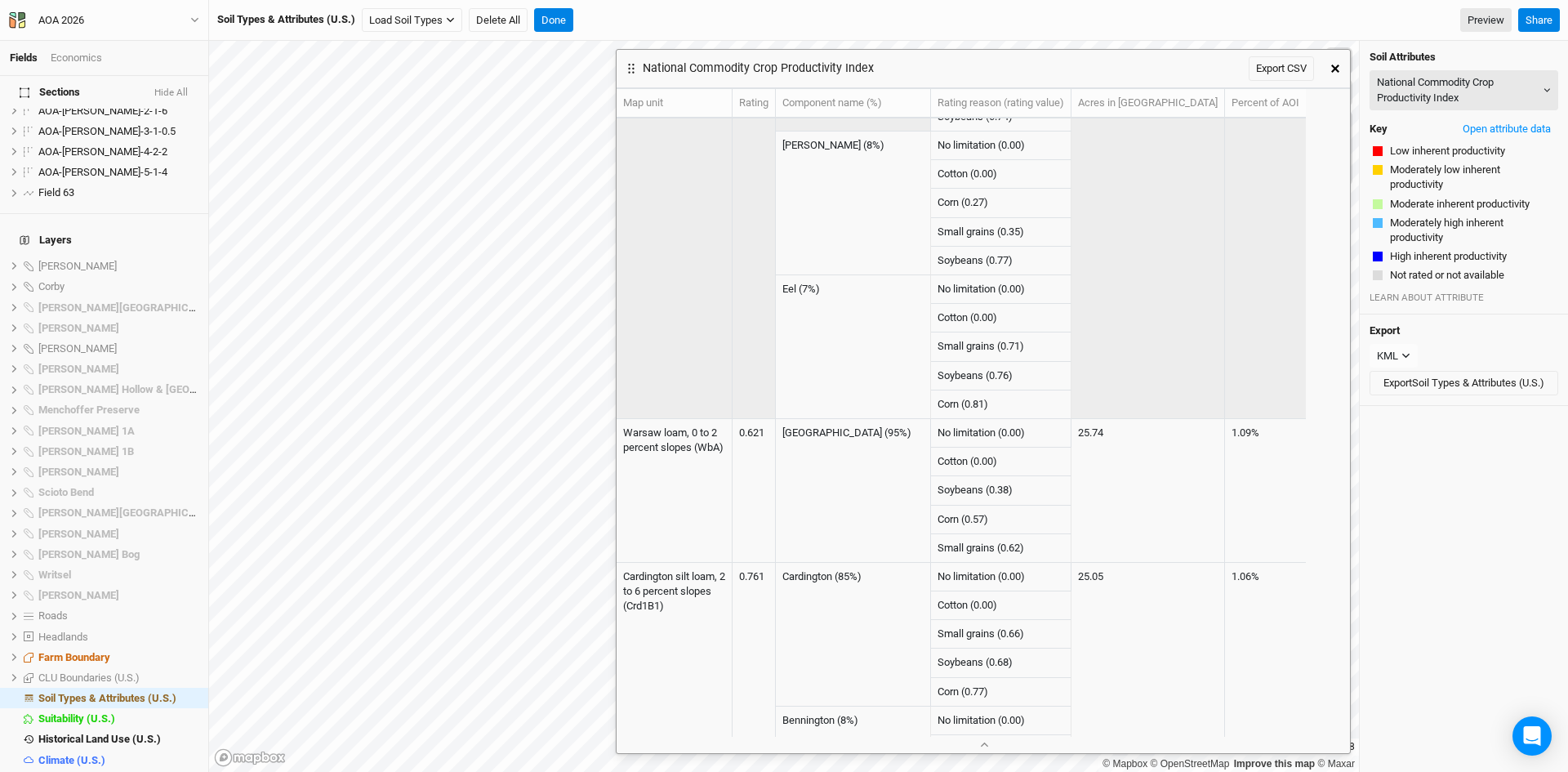
scroll to position [1879, 0]
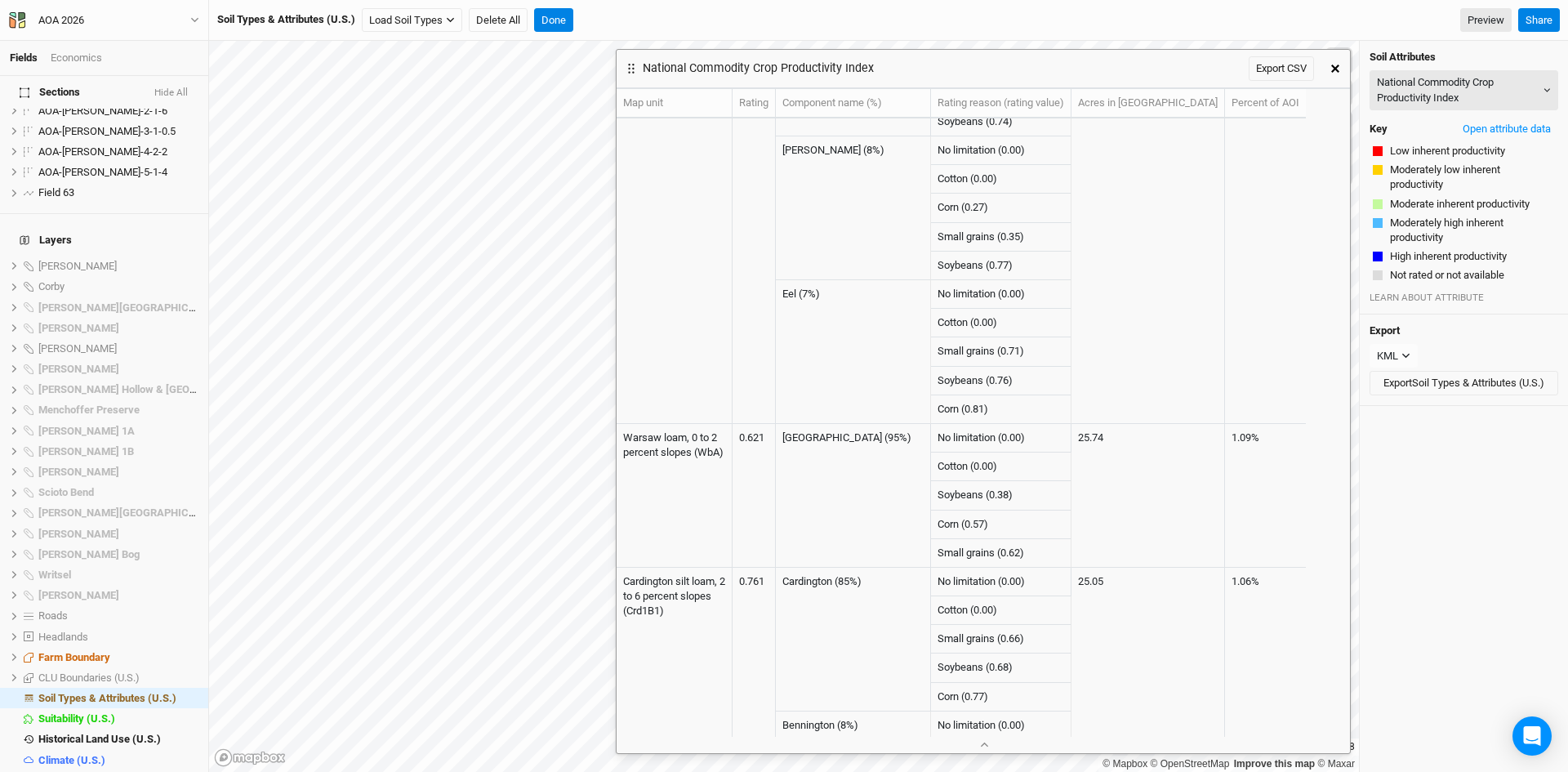
click at [1338, 64] on icon "button" at bounding box center [1335, 68] width 8 height 8
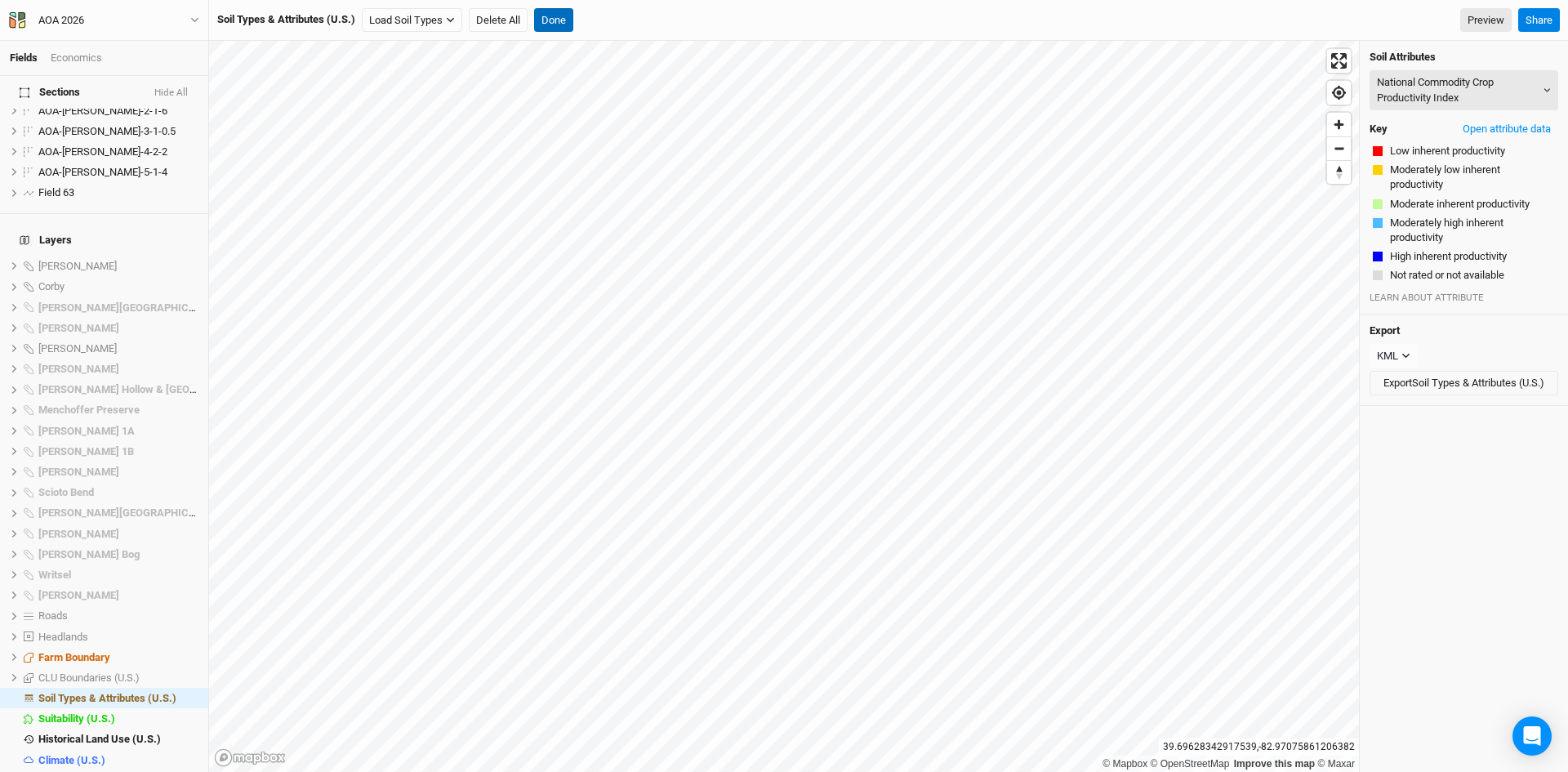
click at [562, 18] on button "Done" at bounding box center [554, 20] width 39 height 25
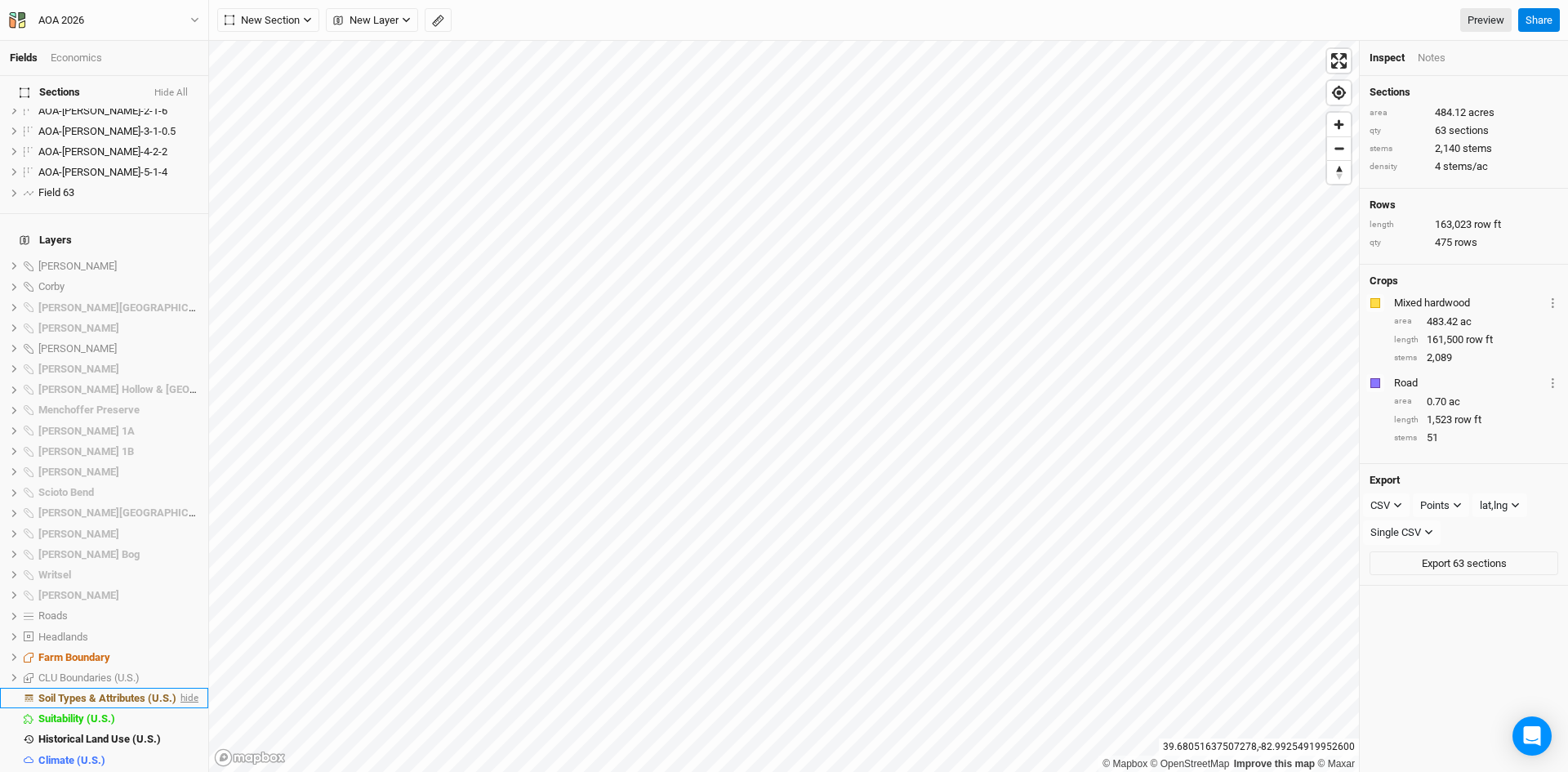
click at [178, 688] on span "hide" at bounding box center [187, 698] width 21 height 20
click at [179, 338] on span "show" at bounding box center [185, 348] width 26 height 20
click at [179, 338] on span "hide" at bounding box center [187, 348] width 21 height 20
click at [56, 404] on span "Menchoffer Preserve" at bounding box center [89, 409] width 101 height 12
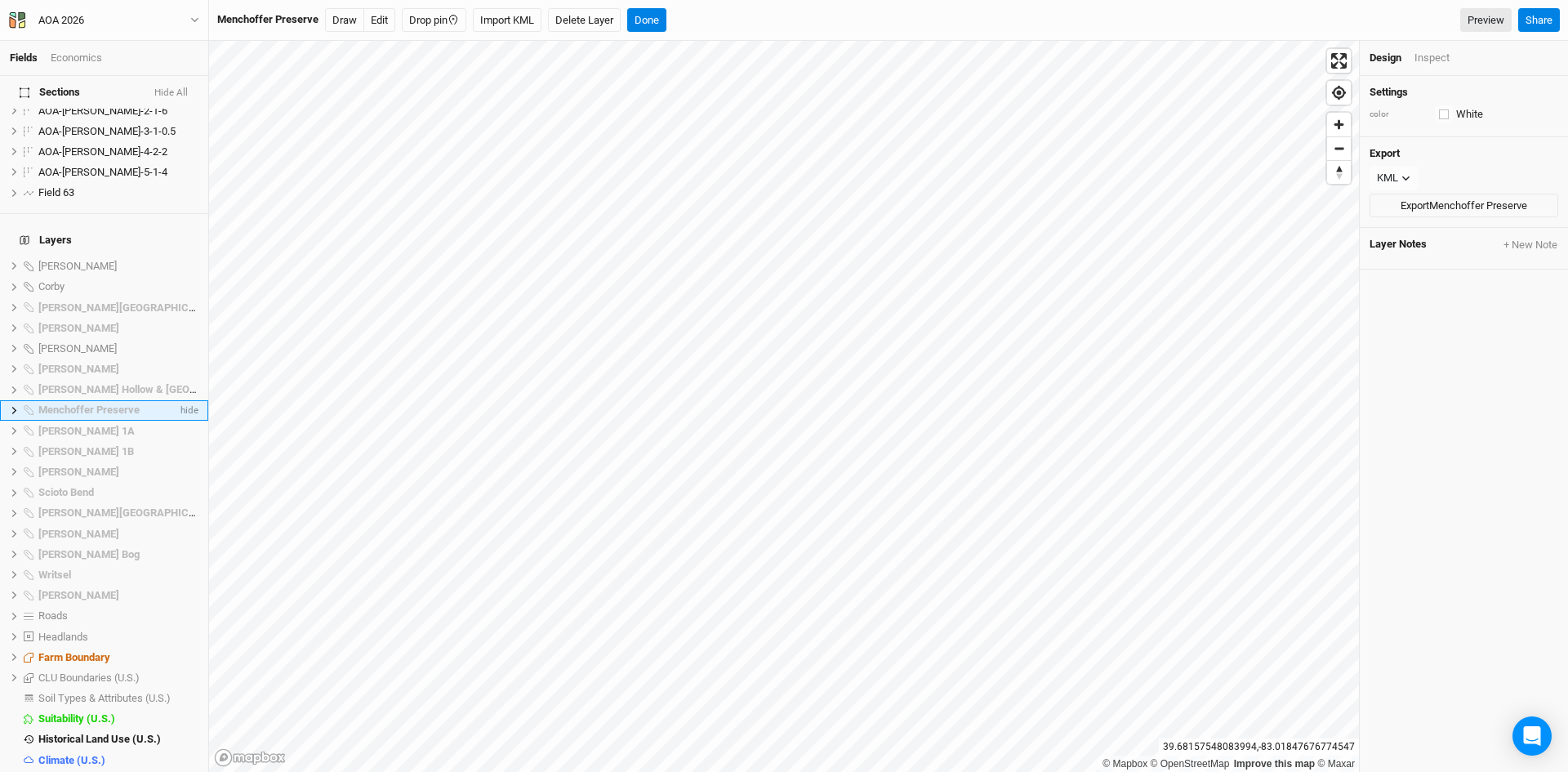
click at [11, 406] on icon at bounding box center [15, 410] width 9 height 9
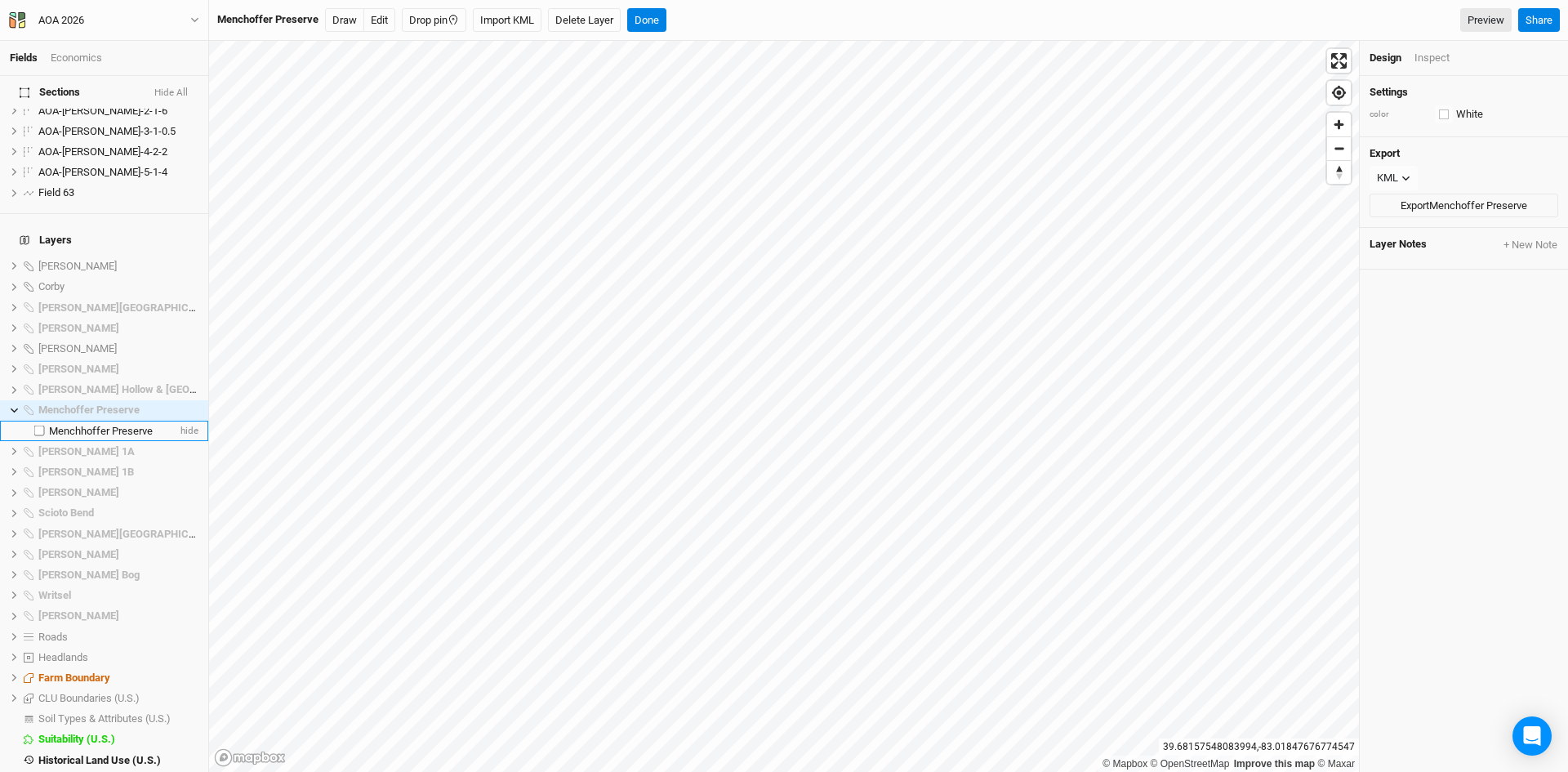
click at [126, 425] on span "Menchhoffer Preserve" at bounding box center [100, 431] width 104 height 12
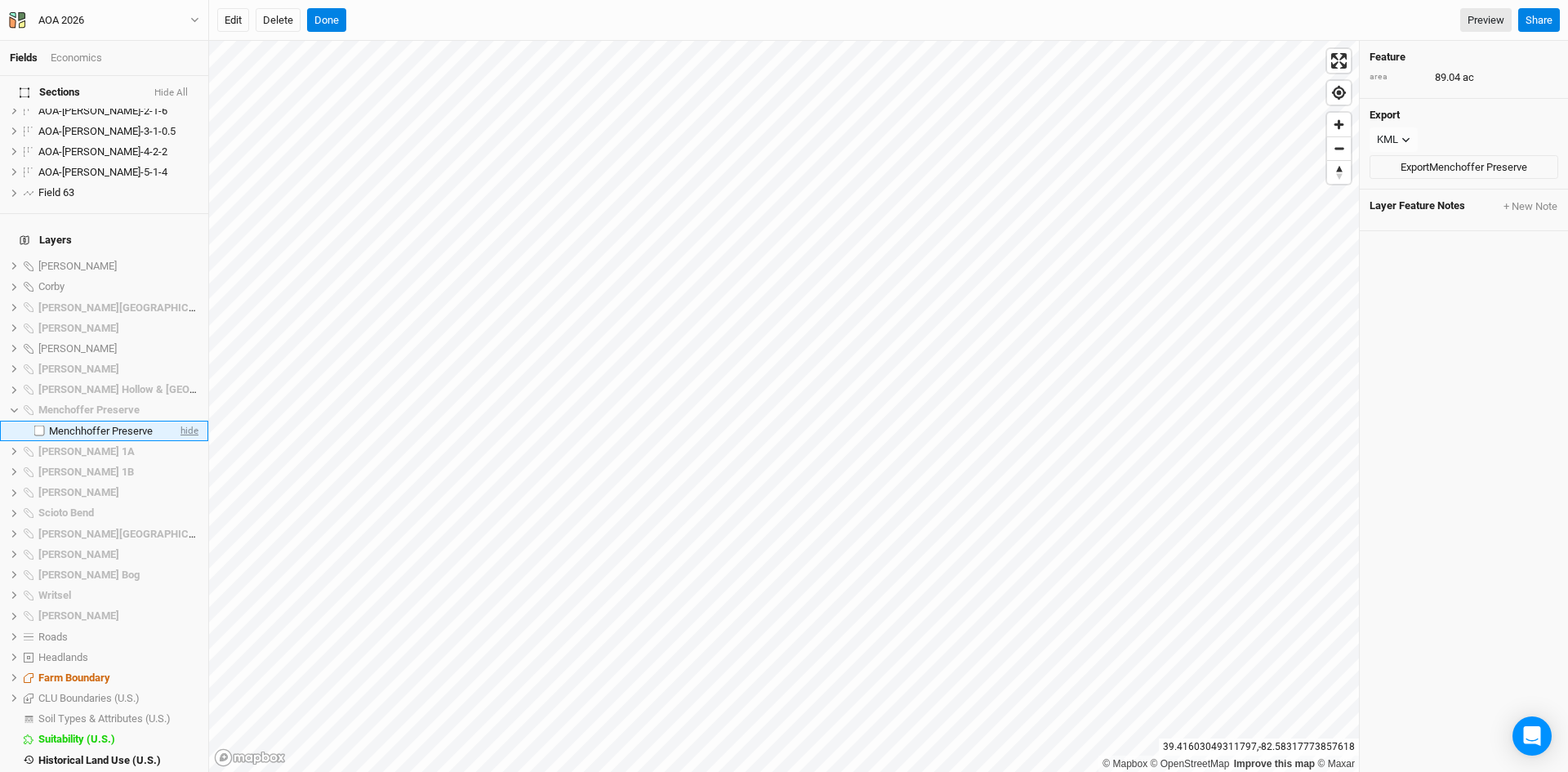
click at [179, 420] on span "hide" at bounding box center [187, 431] width 21 height 20
drag, startPoint x: 327, startPoint y: 21, endPoint x: 326, endPoint y: 33, distance: 12.0
click at [327, 22] on button "Done" at bounding box center [327, 20] width 39 height 25
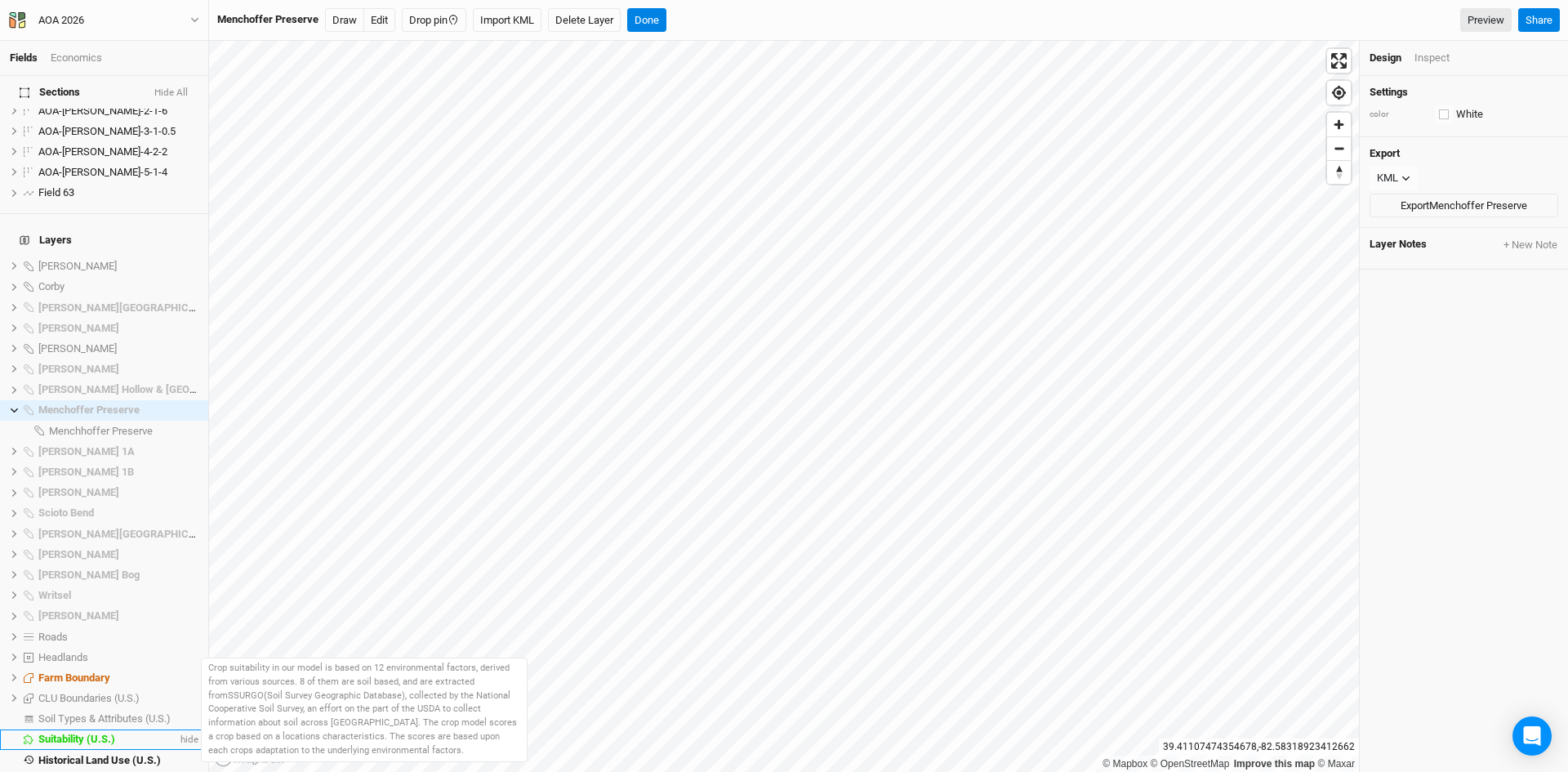
click at [85, 730] on li "Suitability (U.S.) hide" at bounding box center [104, 740] width 208 height 20
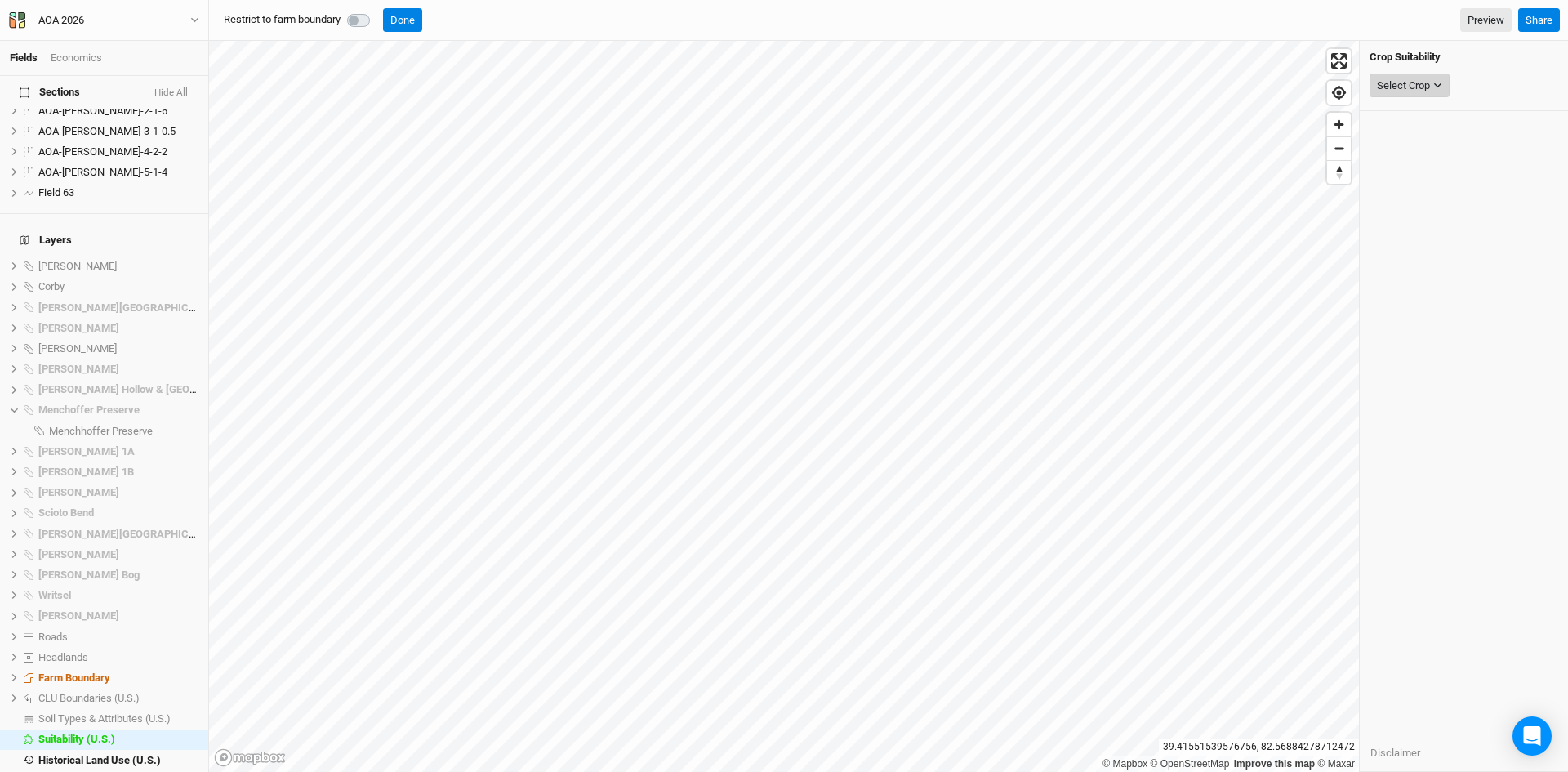
click at [1433, 78] on button "Select Crop" at bounding box center [1409, 85] width 80 height 25
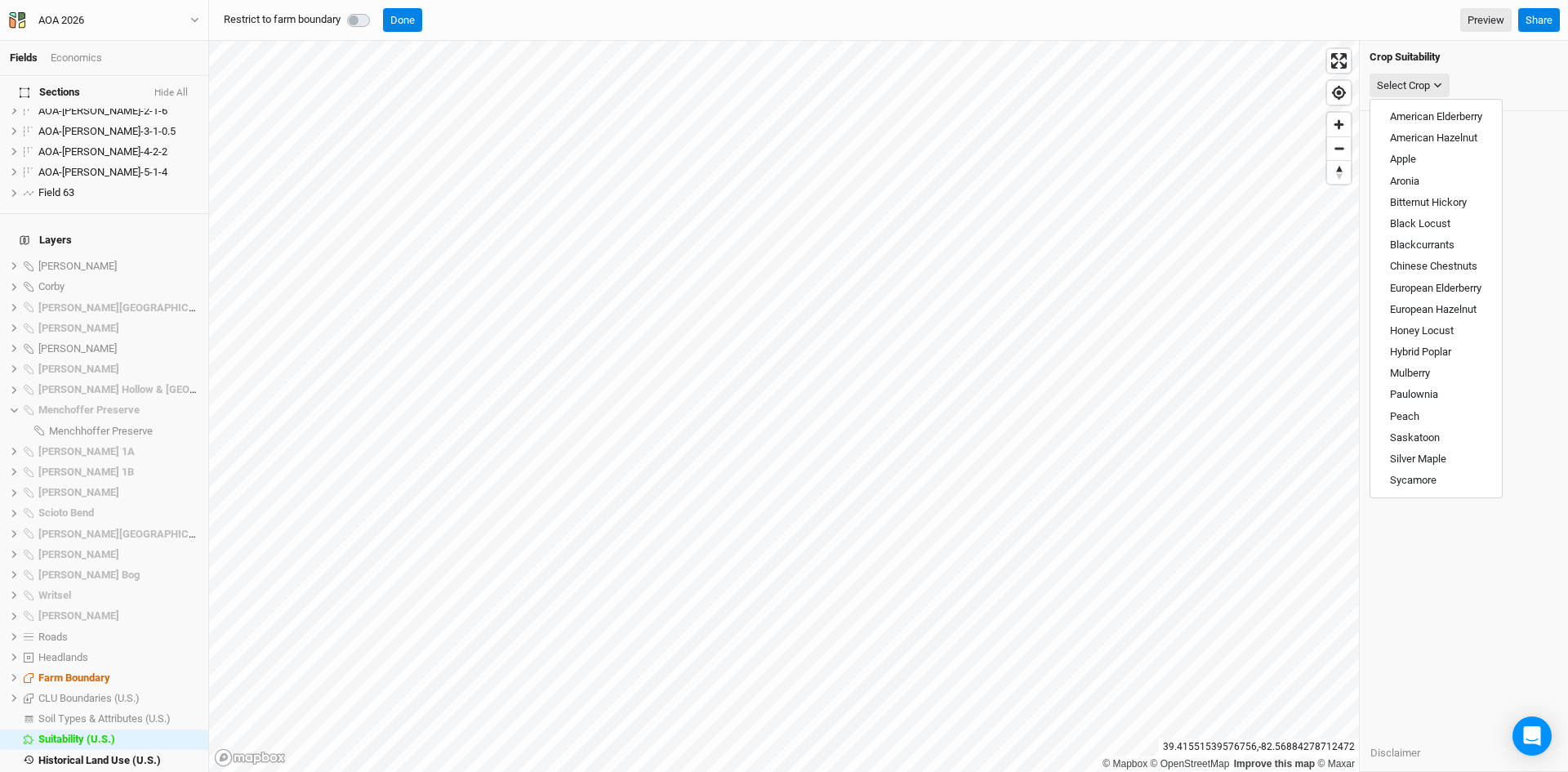
click at [1406, 563] on div "Crop Suitability Select Crop Disclaimer" at bounding box center [1464, 406] width 208 height 731
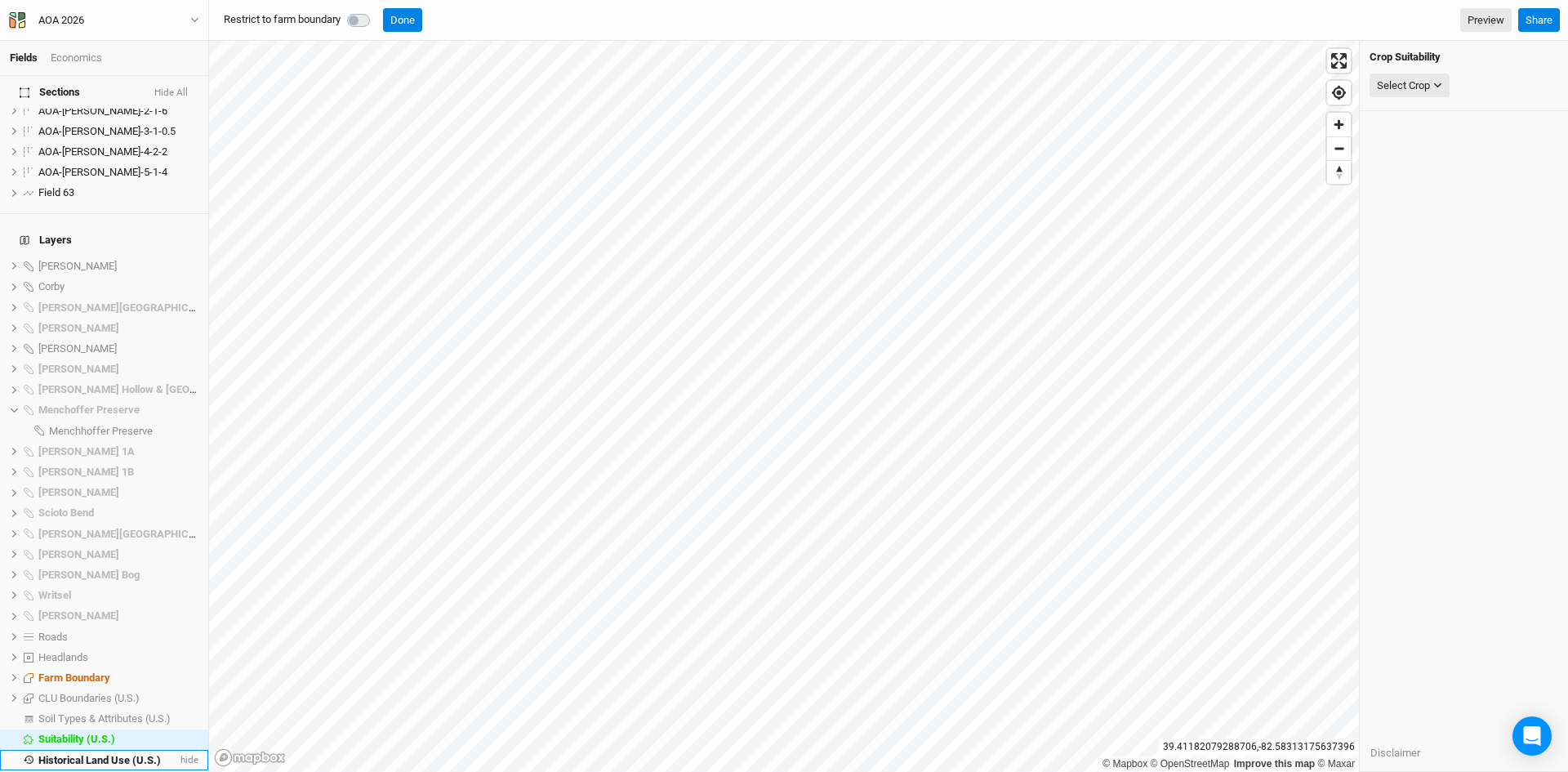
click at [95, 754] on span "Historical Land Use (U.S.)" at bounding box center [99, 759] width 122 height 12
click at [1430, 79] on div "Select Attribute" at bounding box center [1412, 86] width 71 height 17
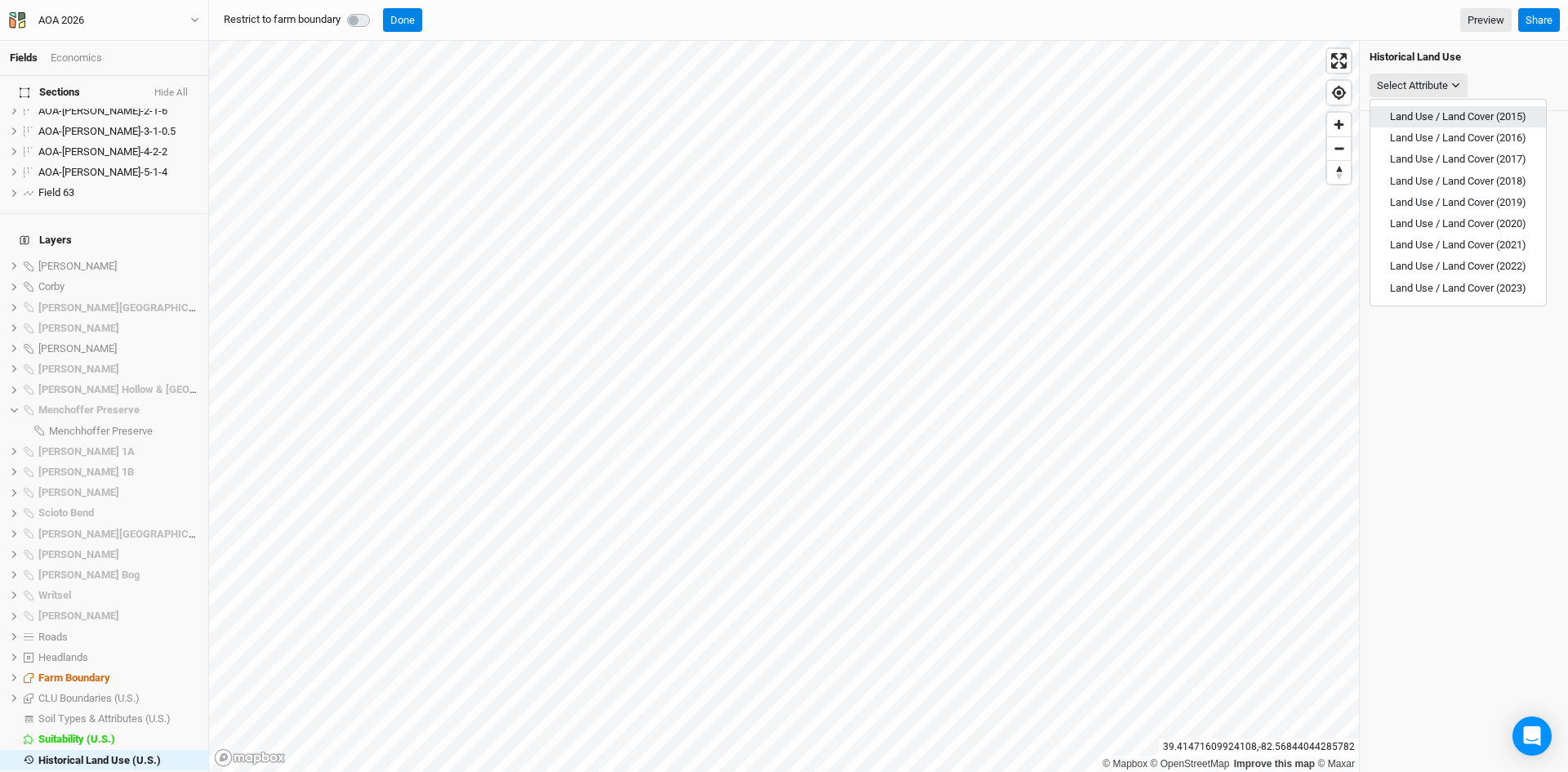
click at [1425, 119] on span "Land Use / Land Cover (2015)" at bounding box center [1458, 116] width 137 height 12
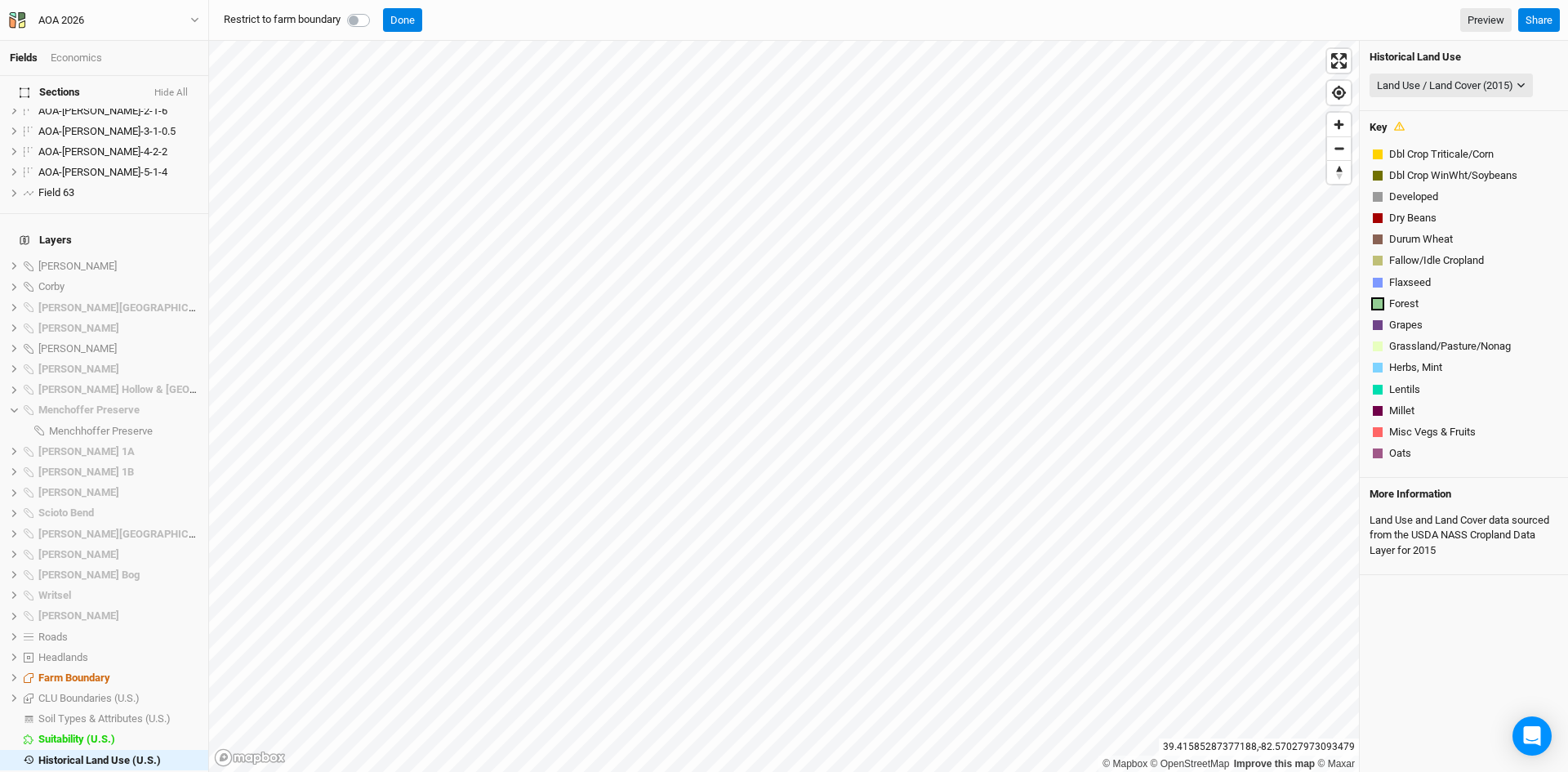
scroll to position [318, 0]
click at [1450, 87] on div "Land Use / Land Cover (2015)" at bounding box center [1445, 86] width 137 height 17
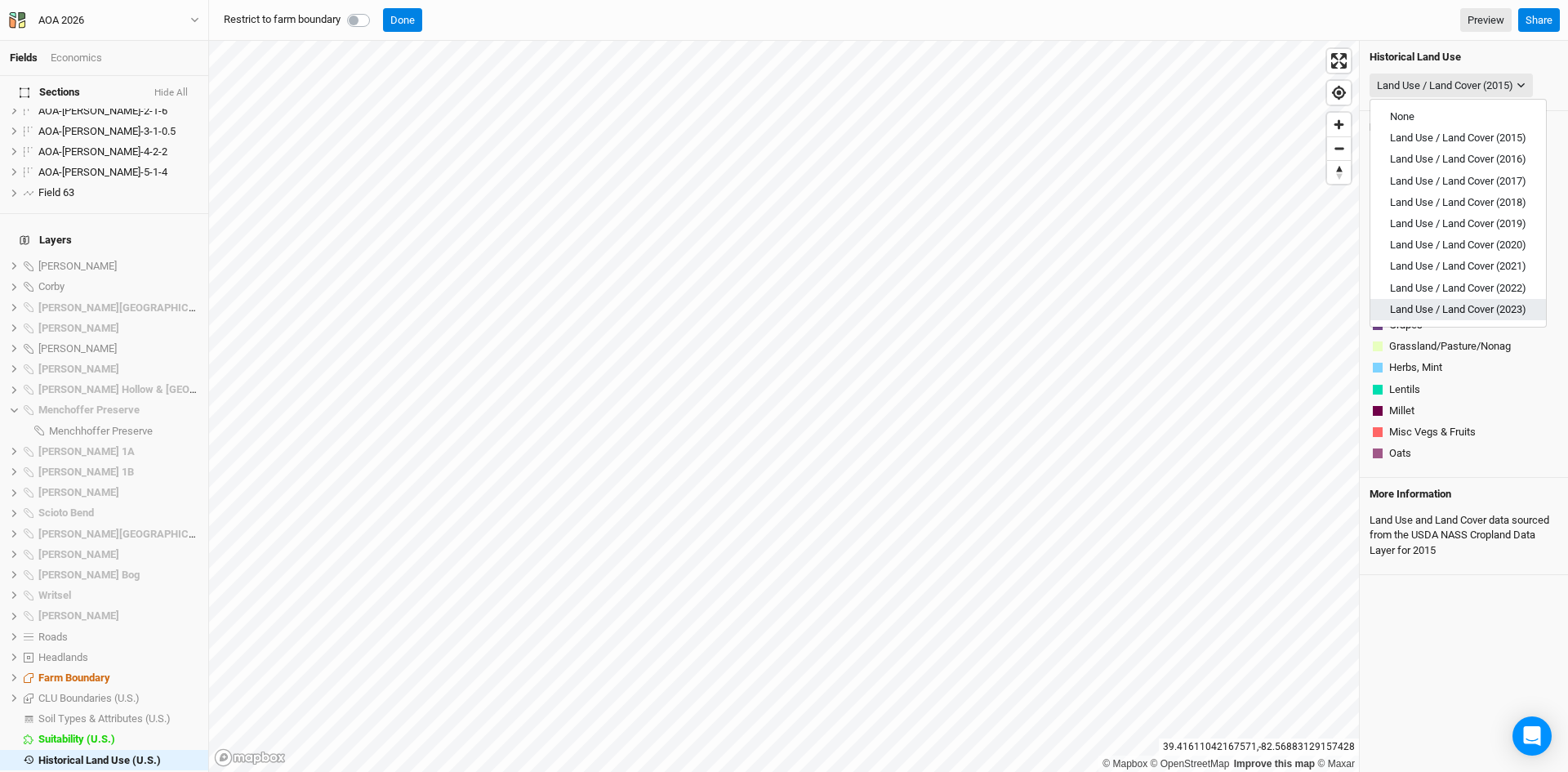
click at [1464, 310] on span "Land Use / Land Cover (2023)" at bounding box center [1458, 308] width 137 height 12
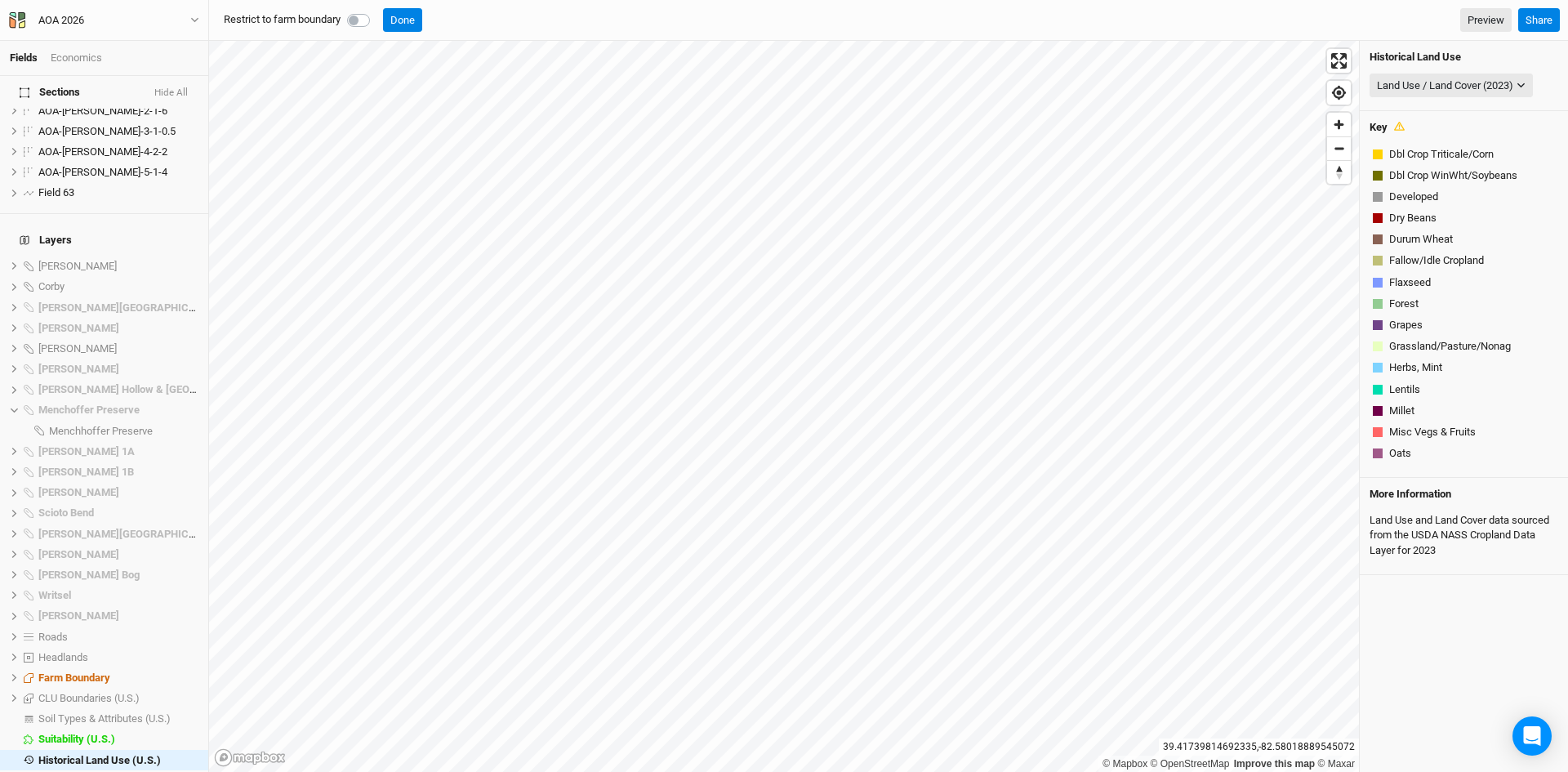
scroll to position [935, 0]
click at [376, 11] on label at bounding box center [376, 11] width 0 height 0
click at [360, 19] on input "checkbox" at bounding box center [353, 19] width 13 height 17
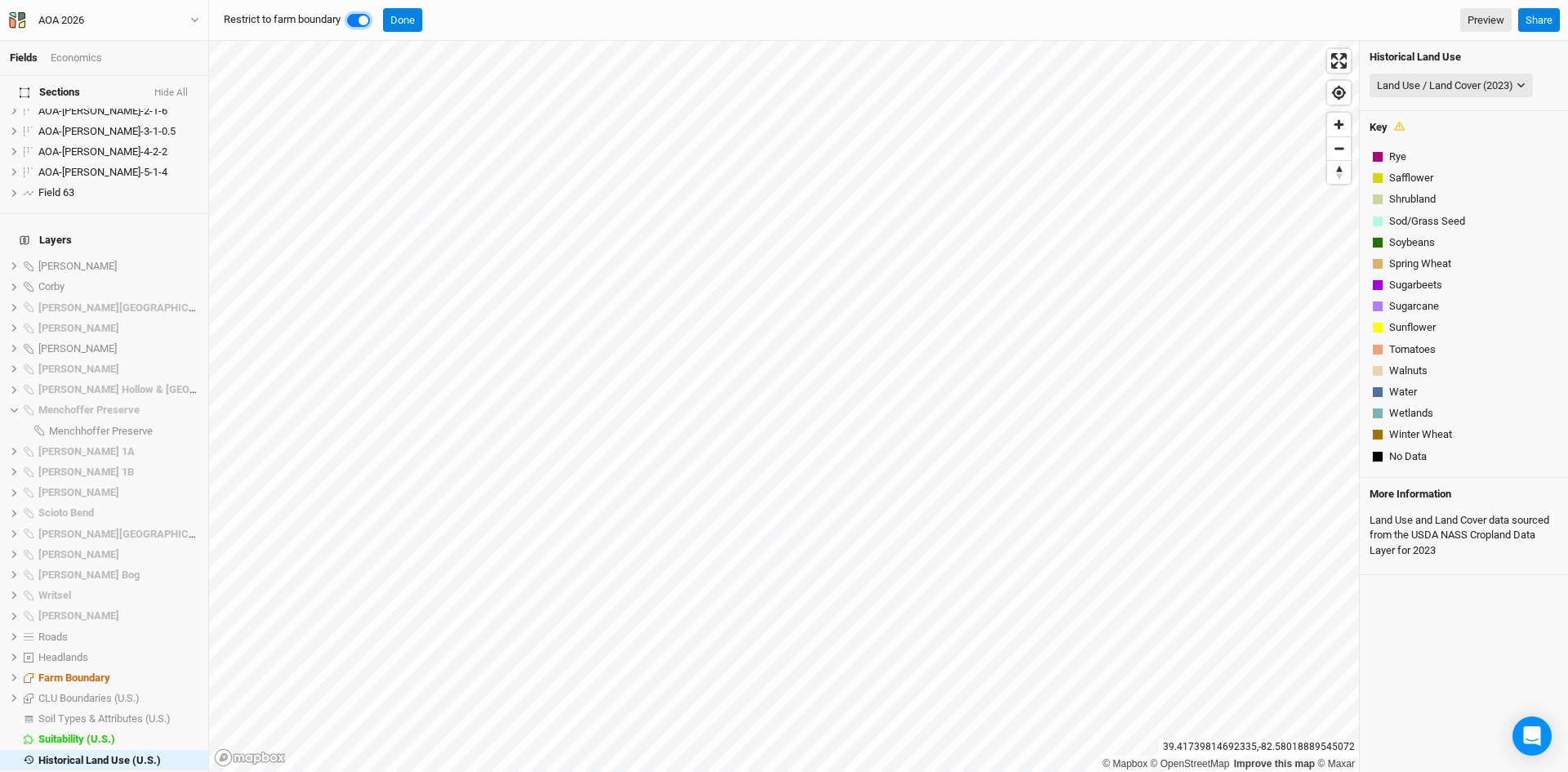
checkbox input "true"
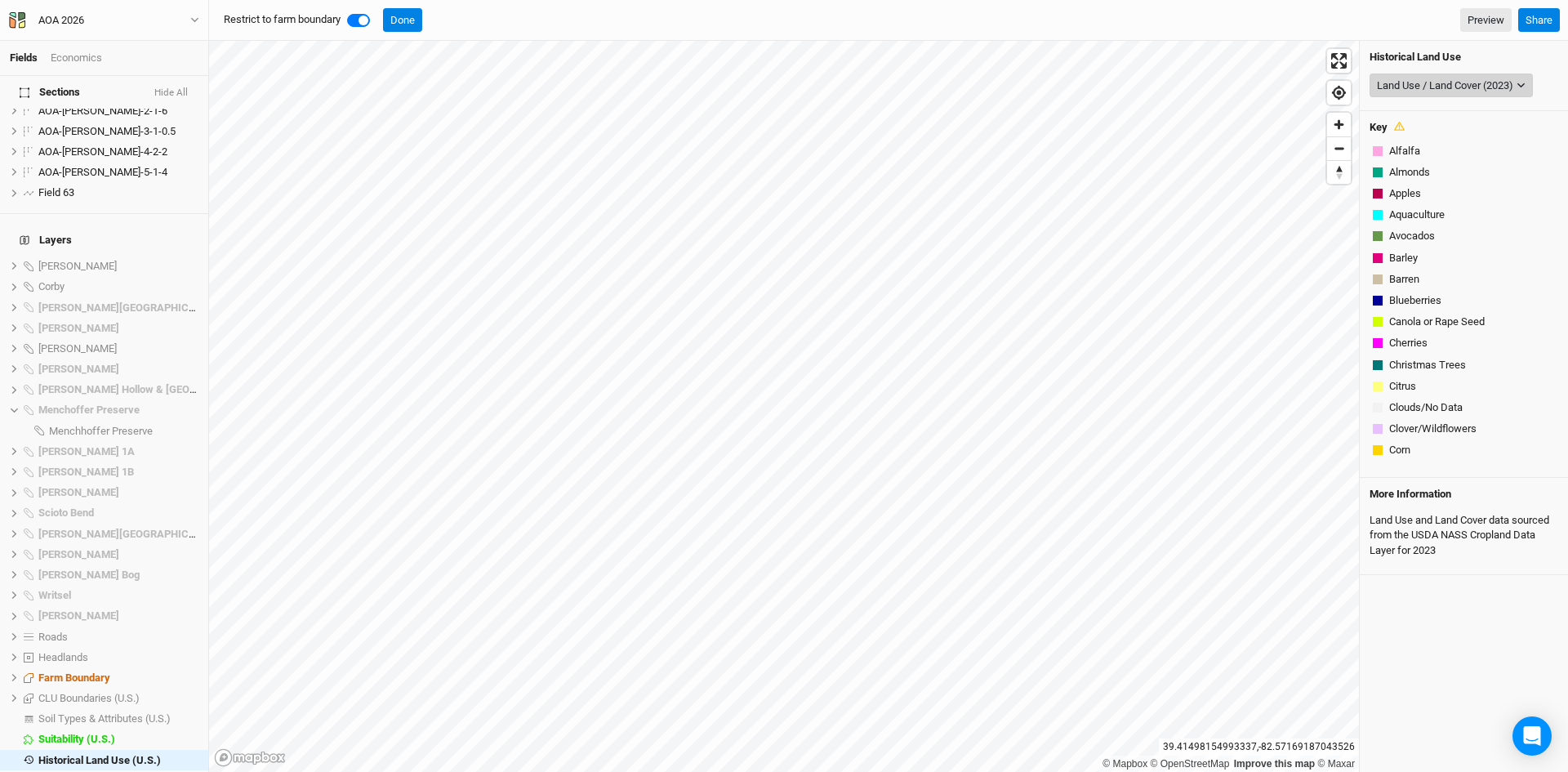
click at [1439, 84] on div "Land Use / Land Cover (2023)" at bounding box center [1445, 86] width 137 height 17
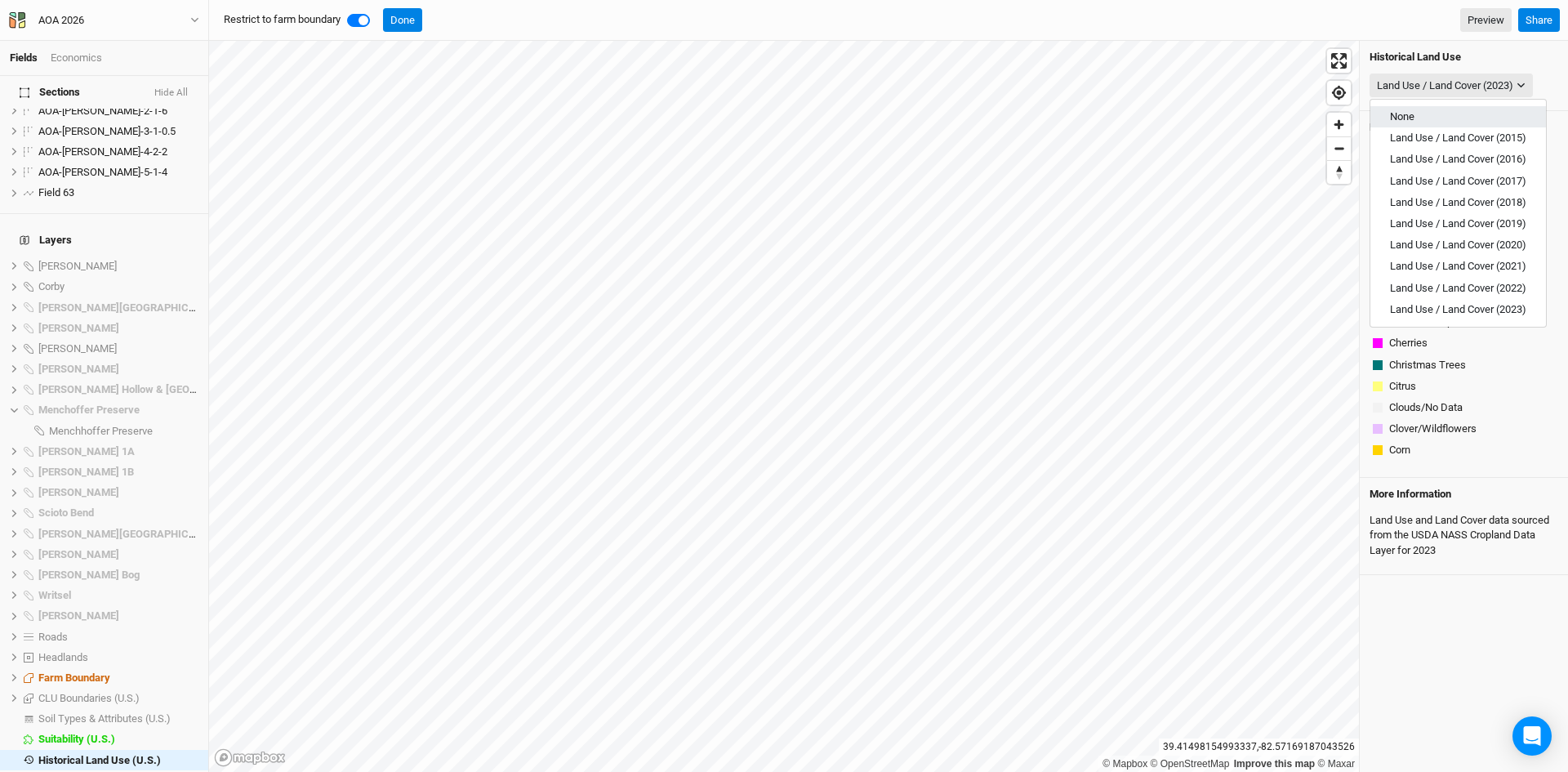
click at [1413, 122] on span "None" at bounding box center [1402, 116] width 25 height 12
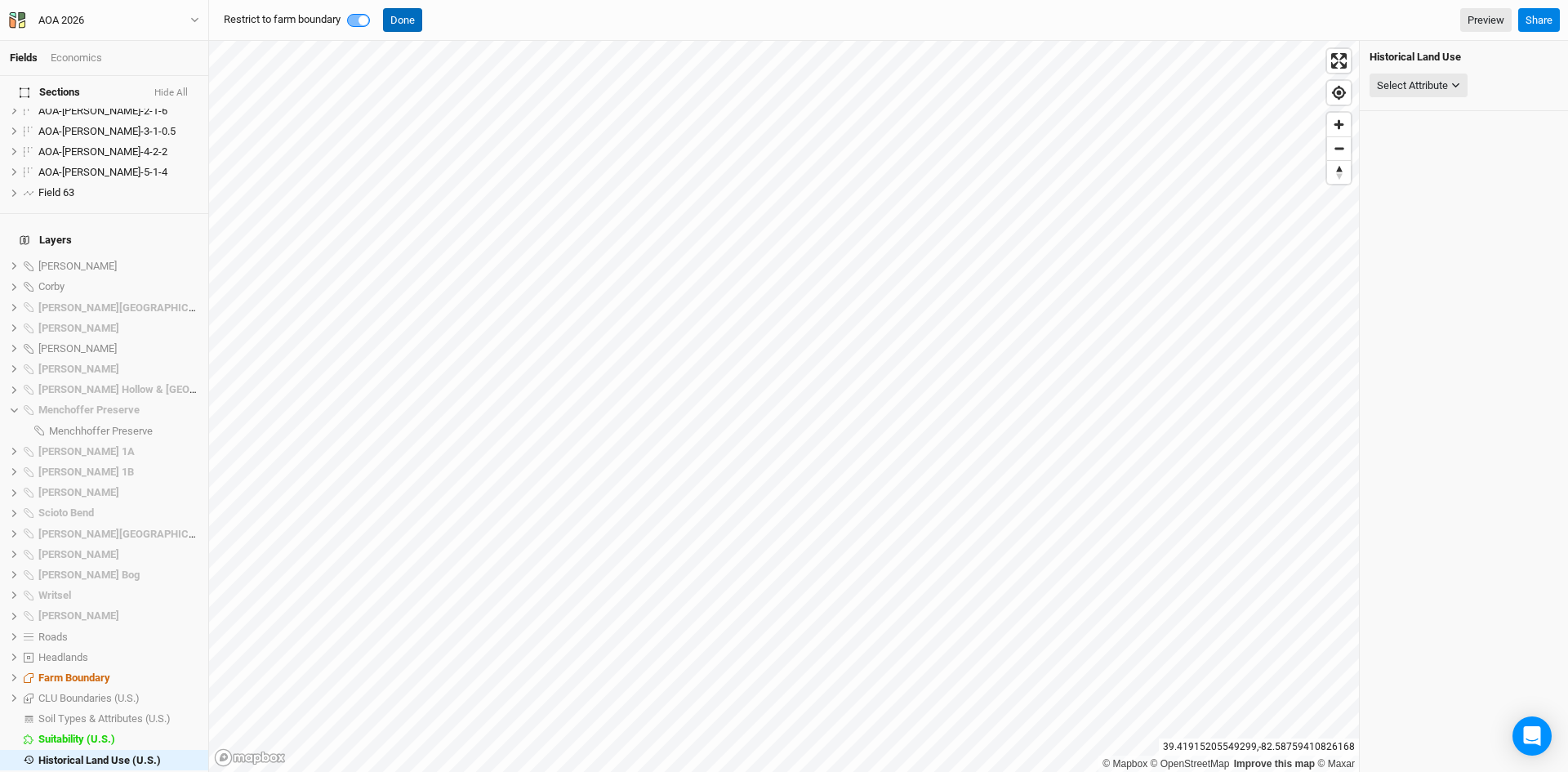
click at [409, 20] on button "Done" at bounding box center [402, 20] width 39 height 25
